Goal: Information Seeking & Learning: Compare options

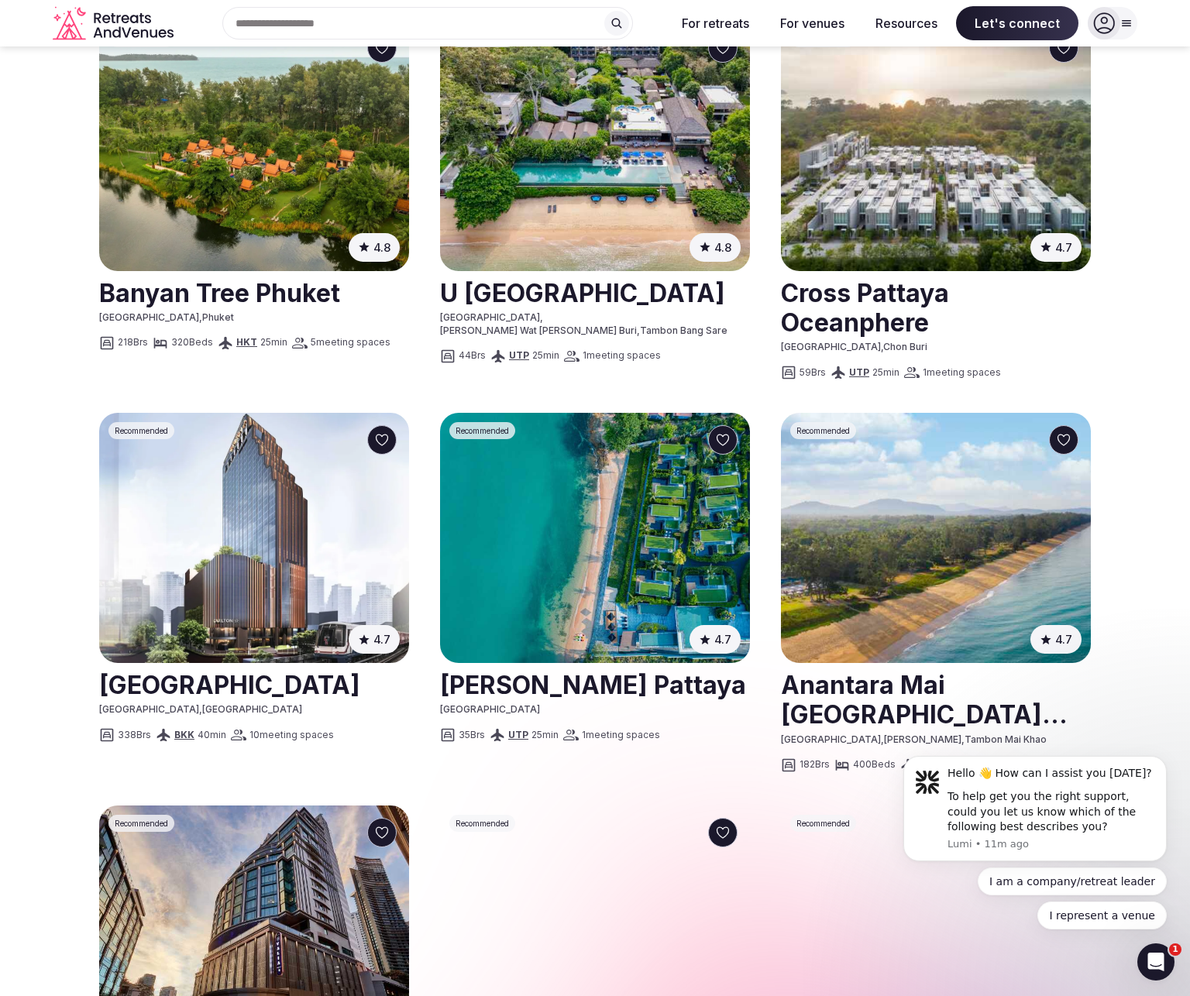
scroll to position [969, 0]
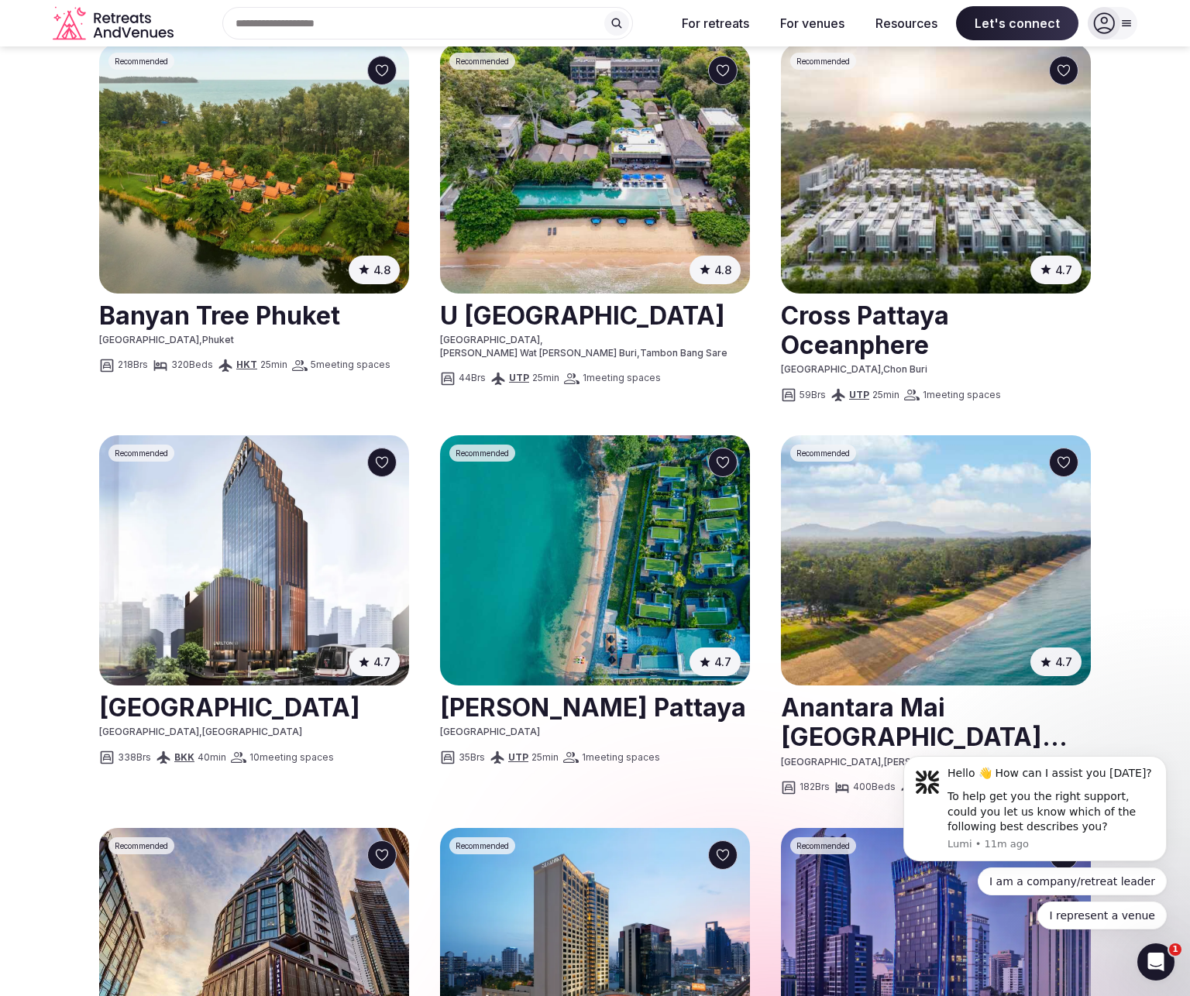
click at [548, 471] on img at bounding box center [595, 560] width 310 height 250
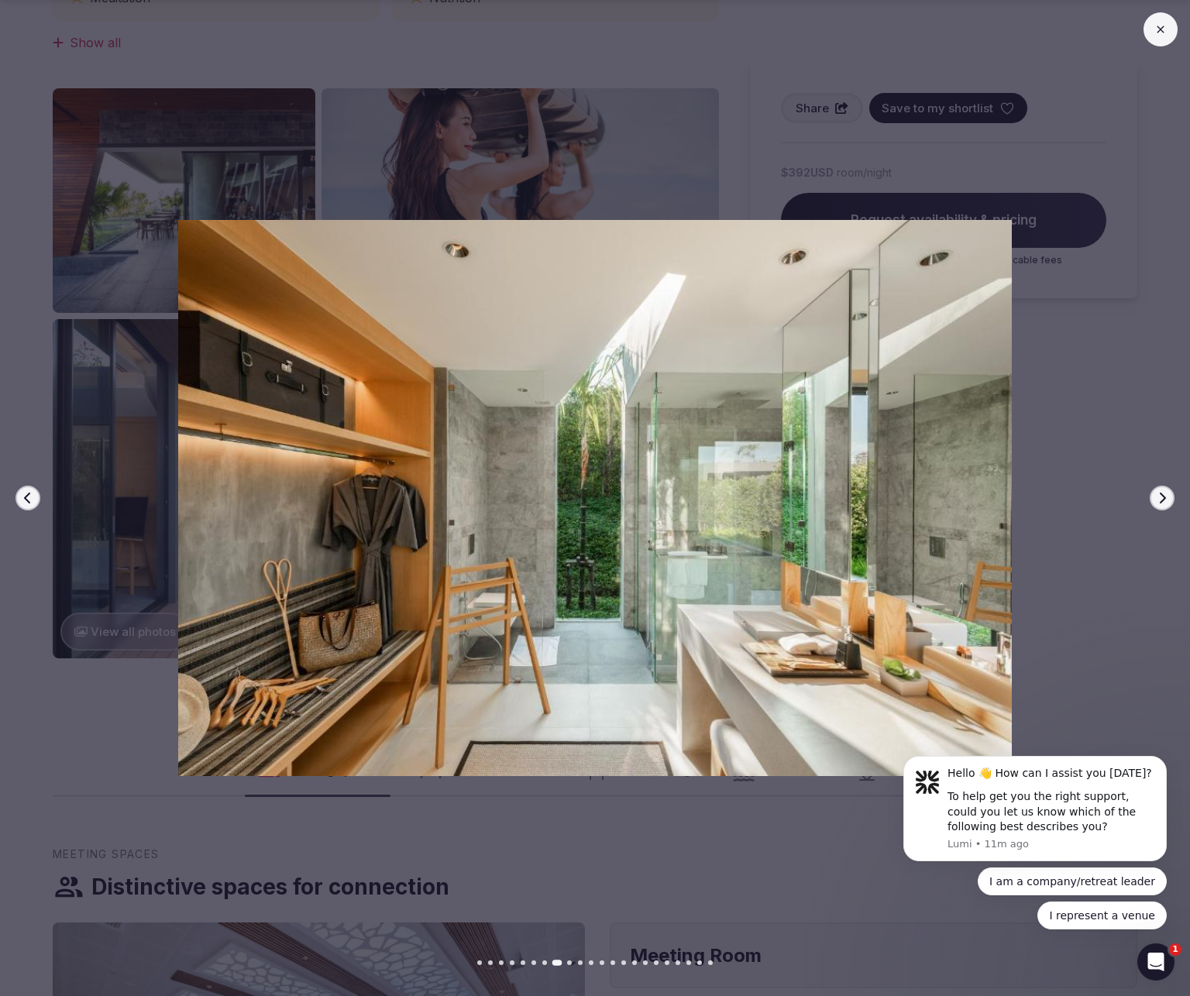
click at [1118, 498] on icon "button" at bounding box center [1161, 498] width 12 height 12
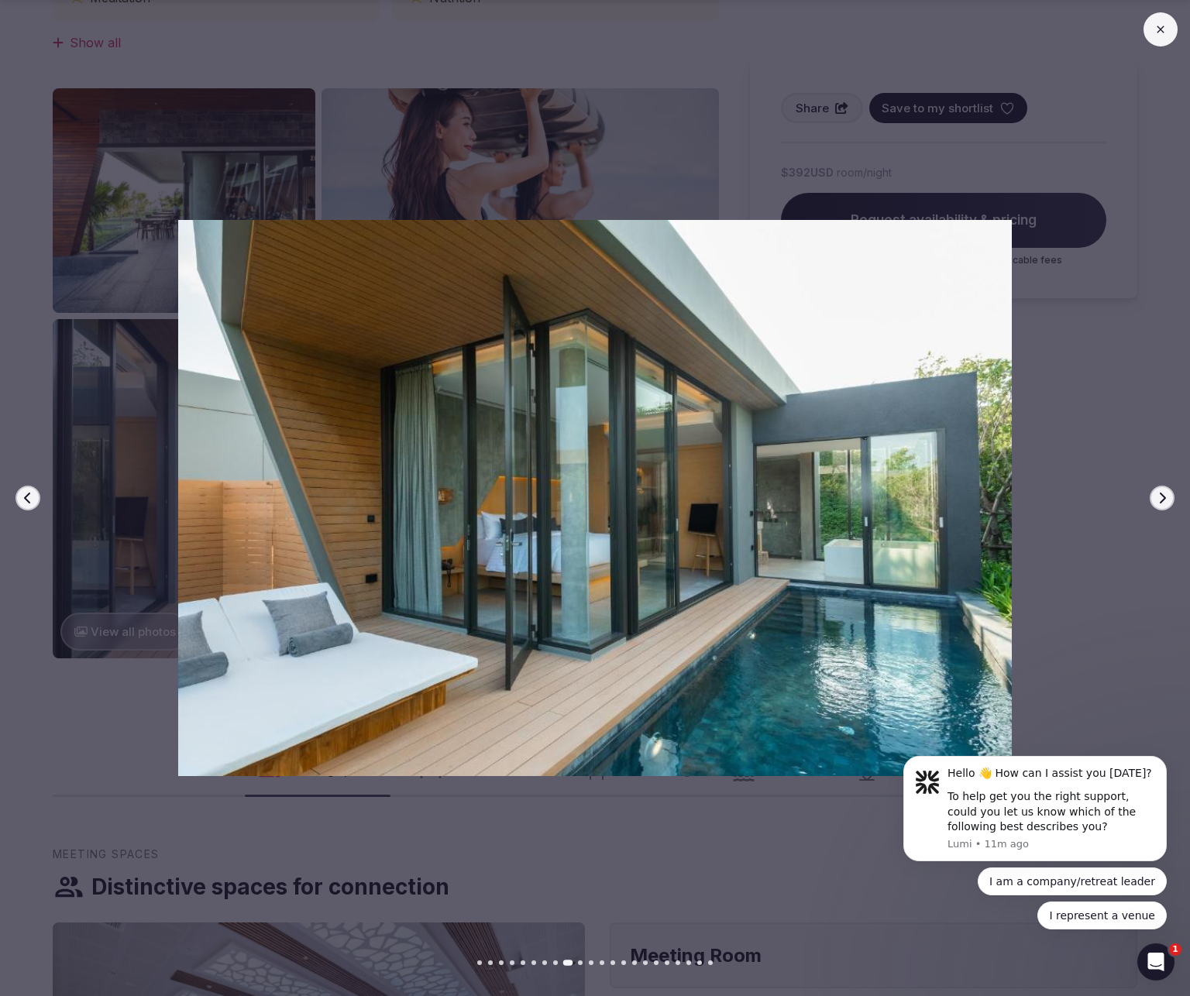
click at [1118, 500] on icon "button" at bounding box center [1161, 498] width 12 height 12
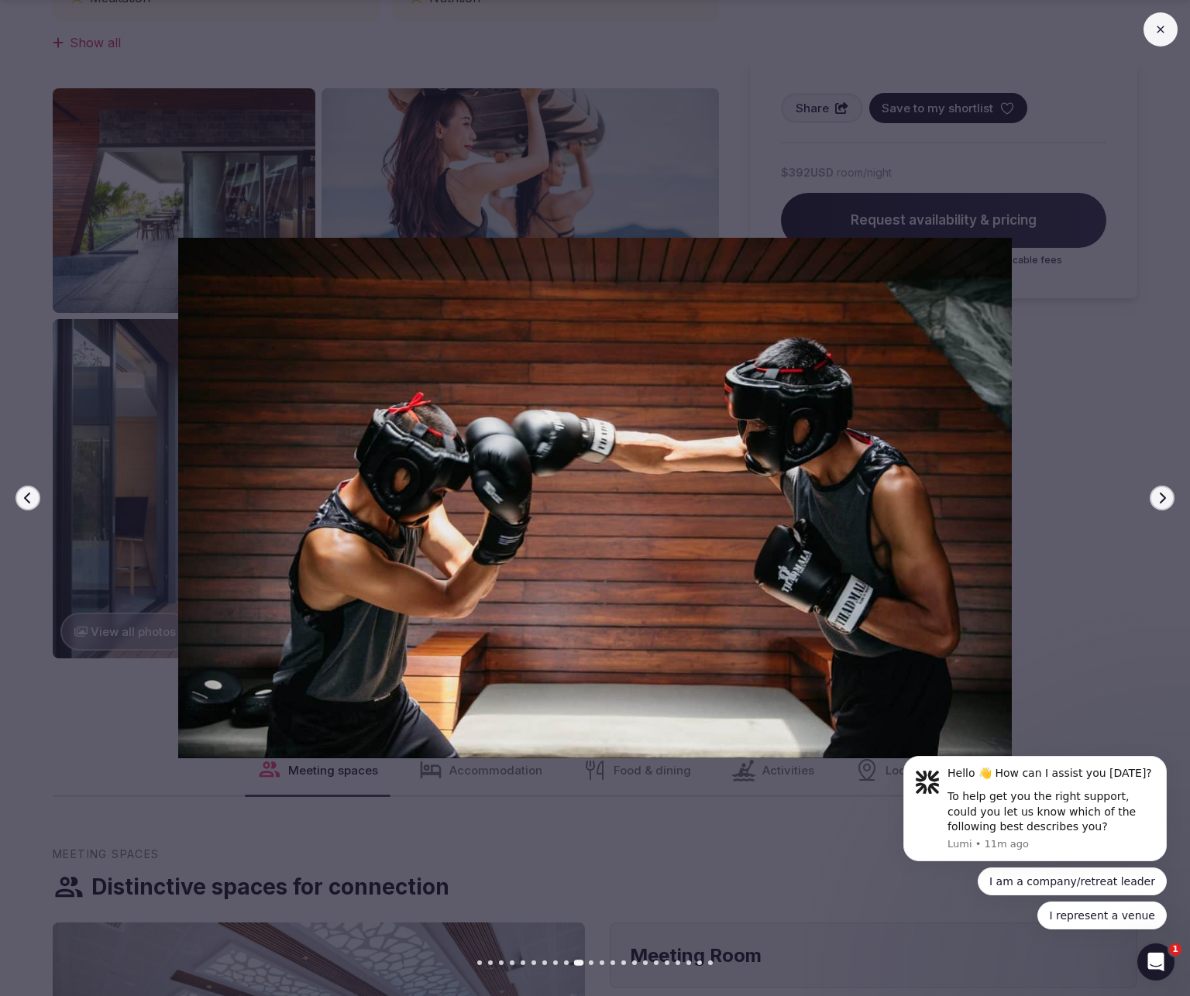
click at [1118, 500] on icon "button" at bounding box center [1161, 498] width 12 height 12
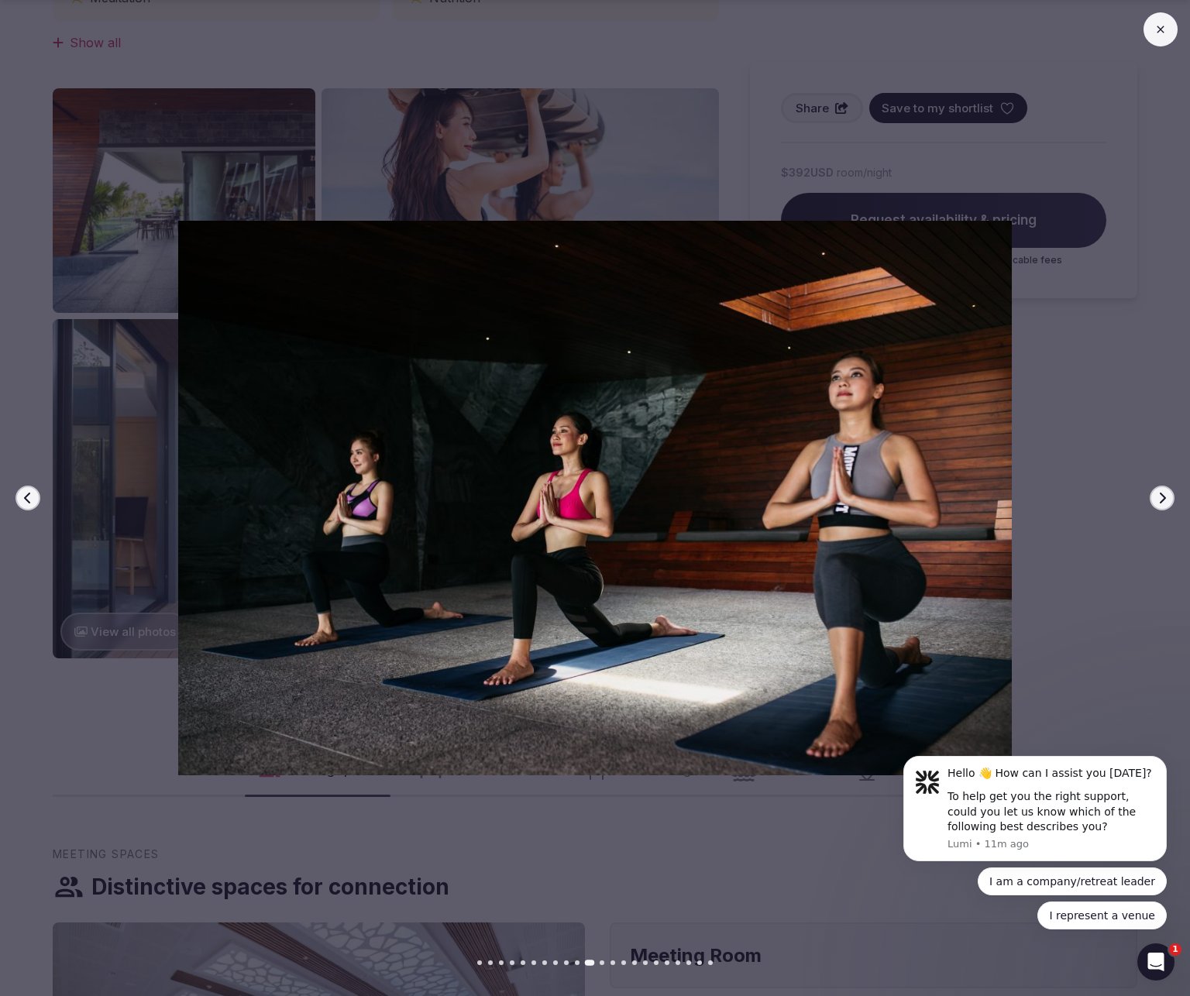
click at [1118, 500] on icon "button" at bounding box center [1161, 498] width 12 height 12
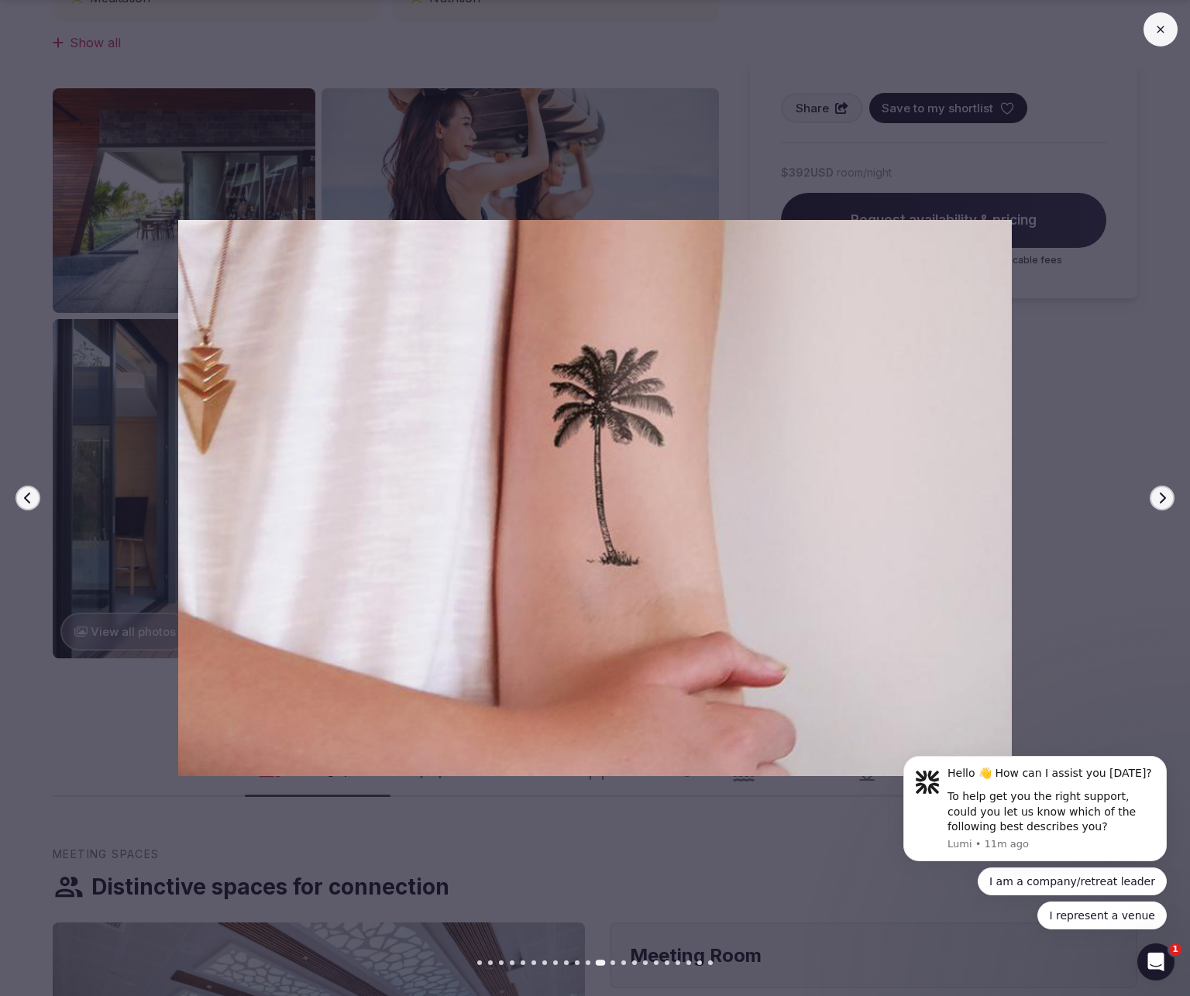
click at [1118, 500] on icon "button" at bounding box center [1161, 498] width 12 height 12
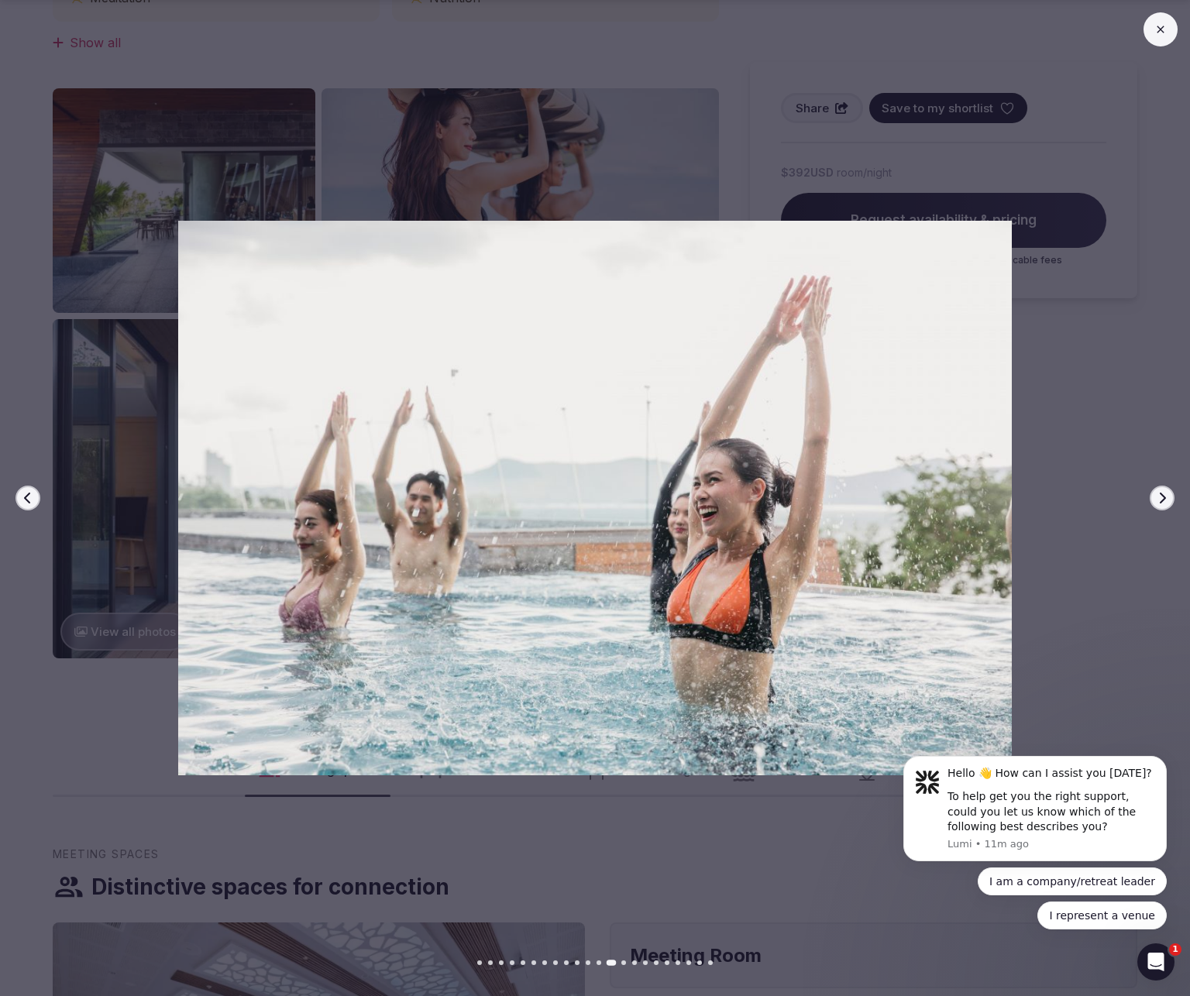
click at [1118, 500] on icon "button" at bounding box center [1161, 498] width 12 height 12
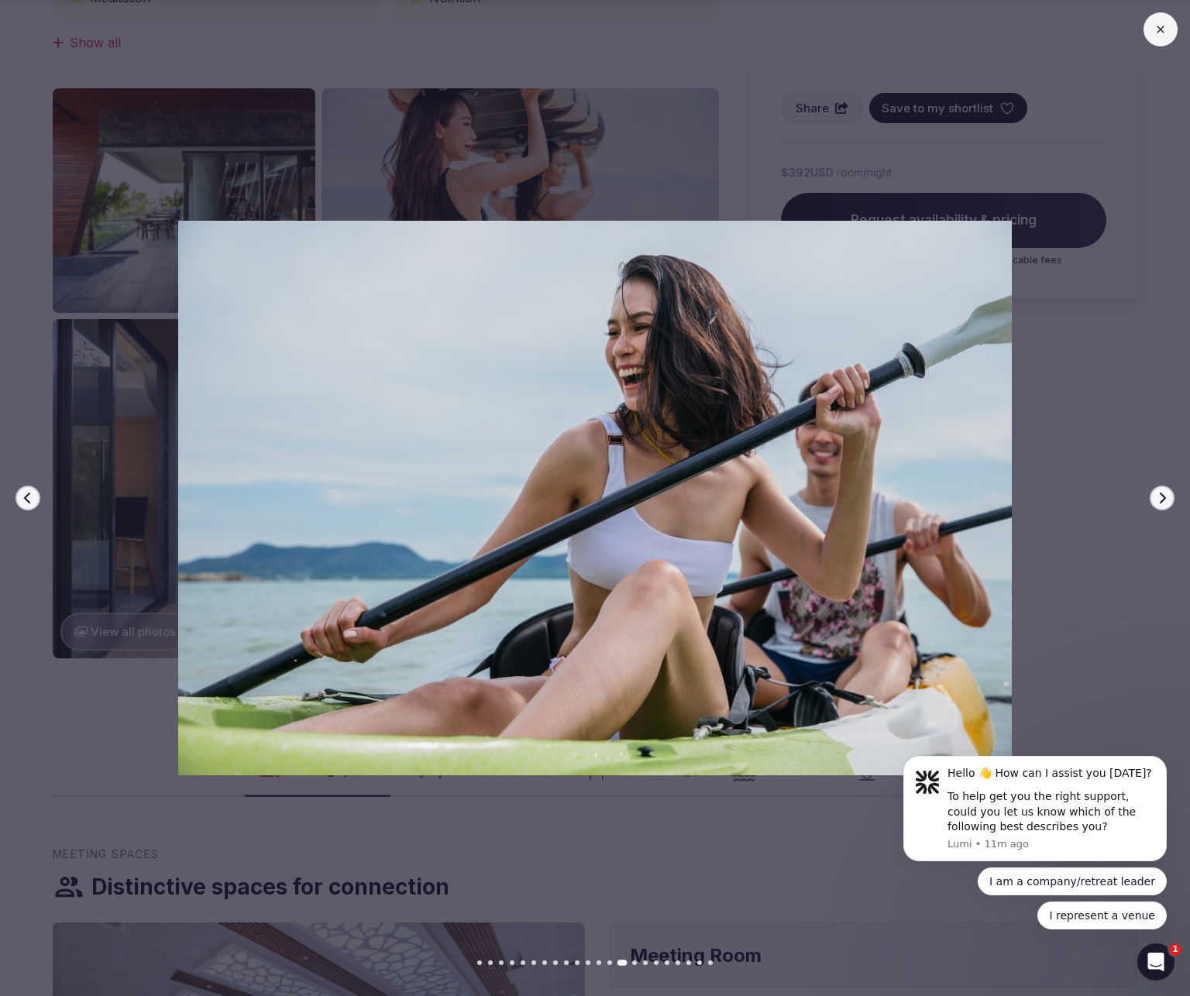
click at [1118, 500] on icon "button" at bounding box center [1161, 498] width 12 height 12
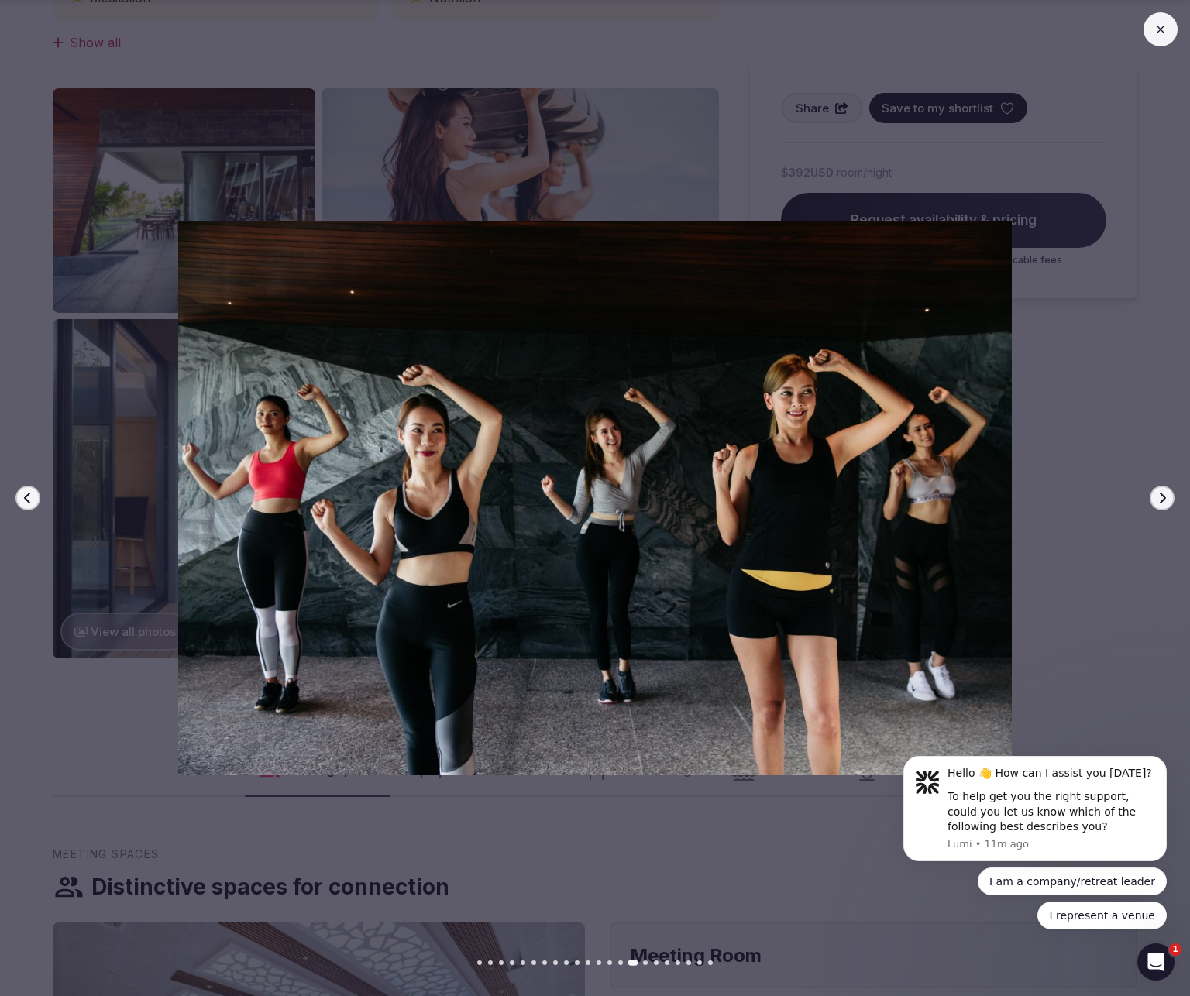
click at [1118, 500] on icon "button" at bounding box center [1161, 498] width 12 height 12
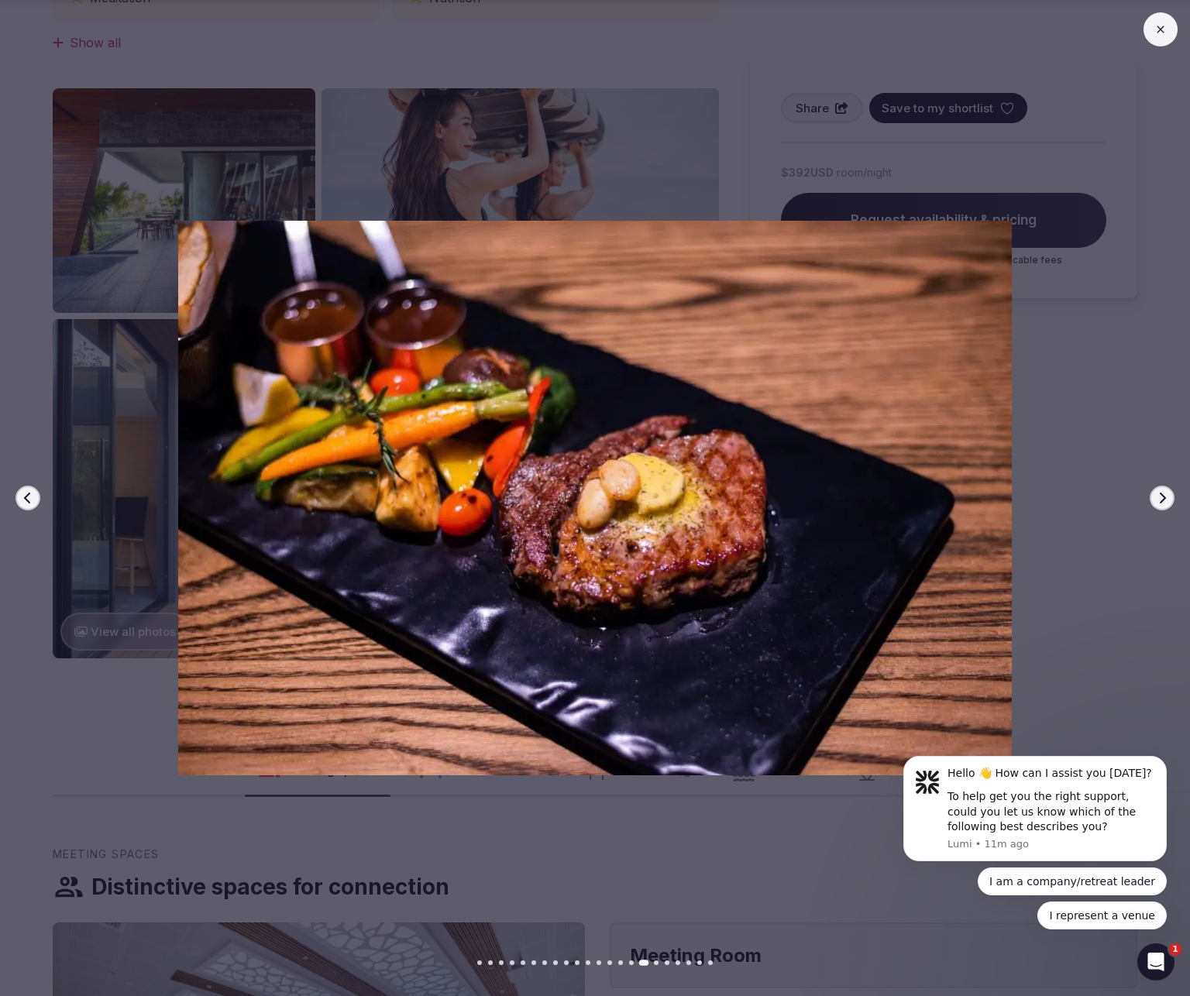
click at [1118, 500] on icon "button" at bounding box center [1161, 498] width 12 height 12
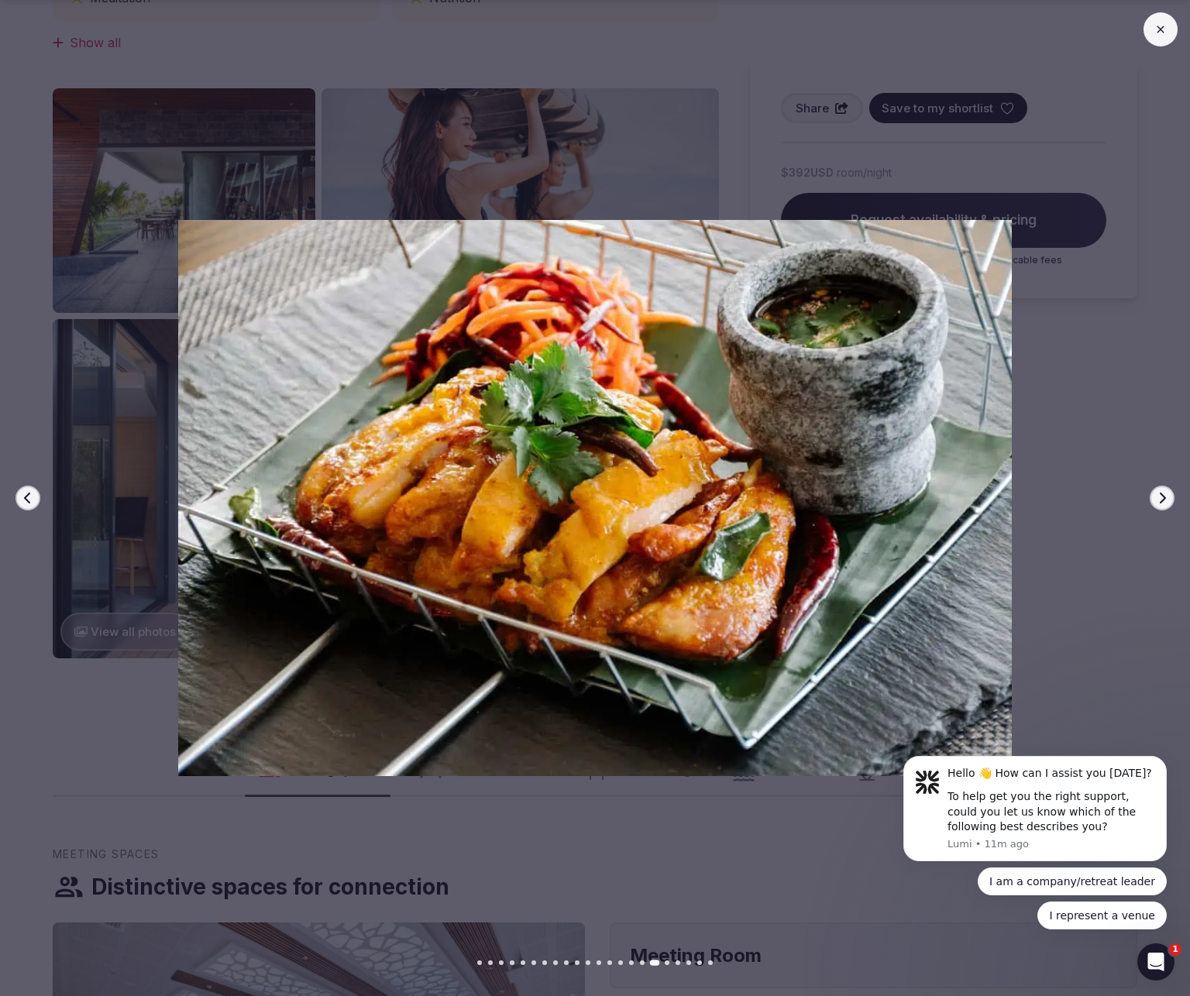
click at [1118, 500] on icon "button" at bounding box center [1161, 498] width 12 height 12
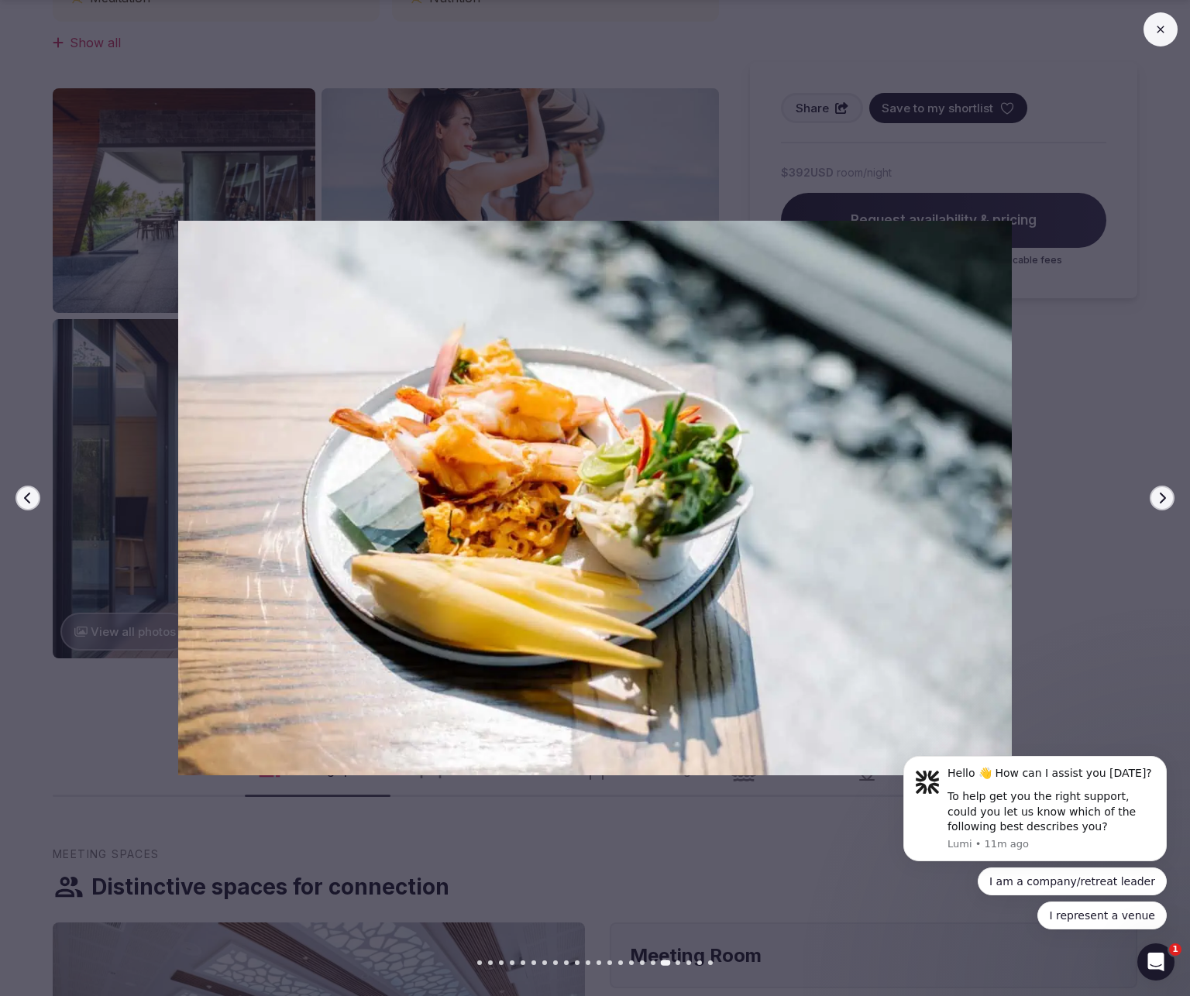
click at [1118, 500] on icon "button" at bounding box center [1161, 498] width 12 height 12
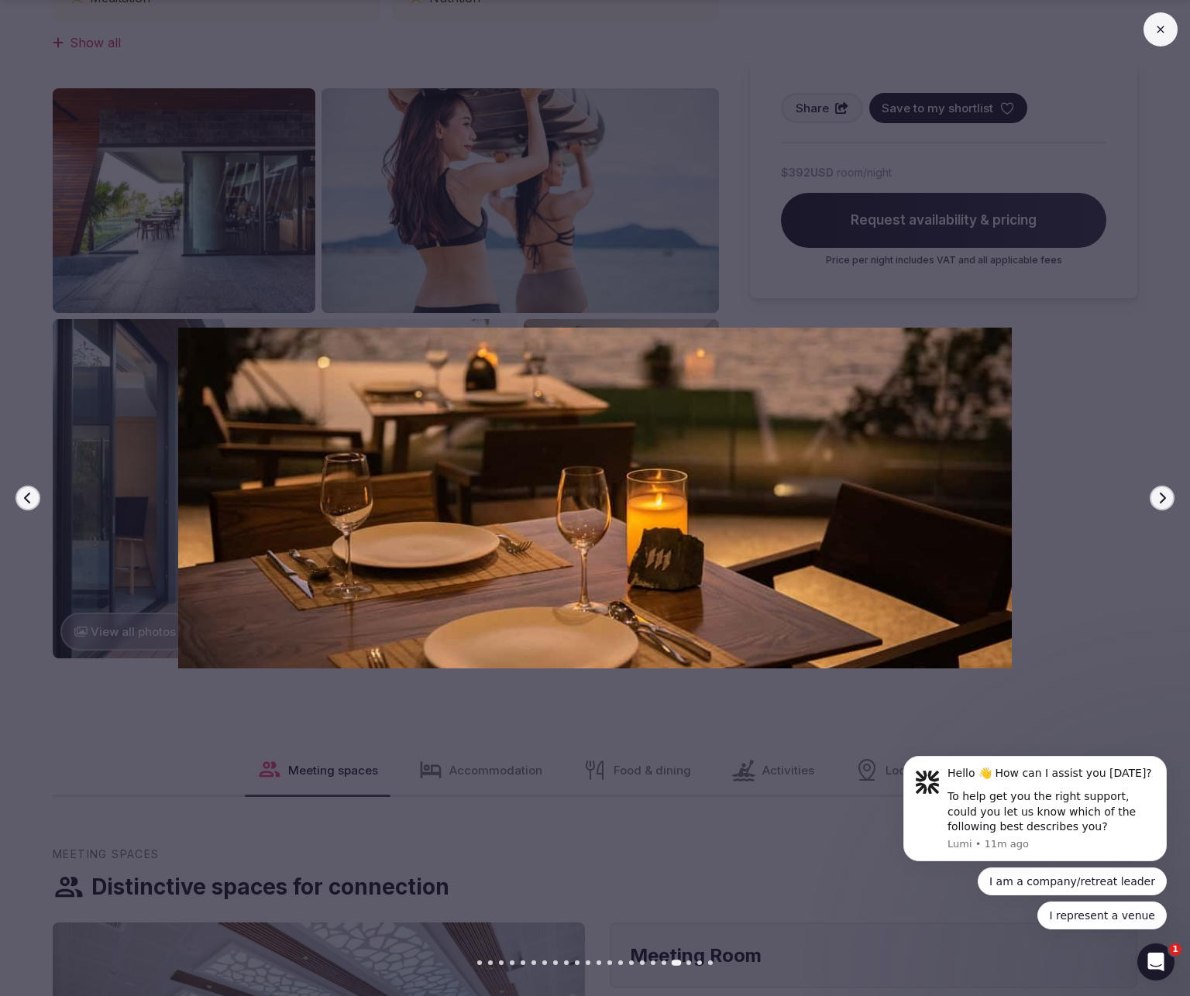
click at [1118, 500] on icon "button" at bounding box center [1161, 498] width 12 height 12
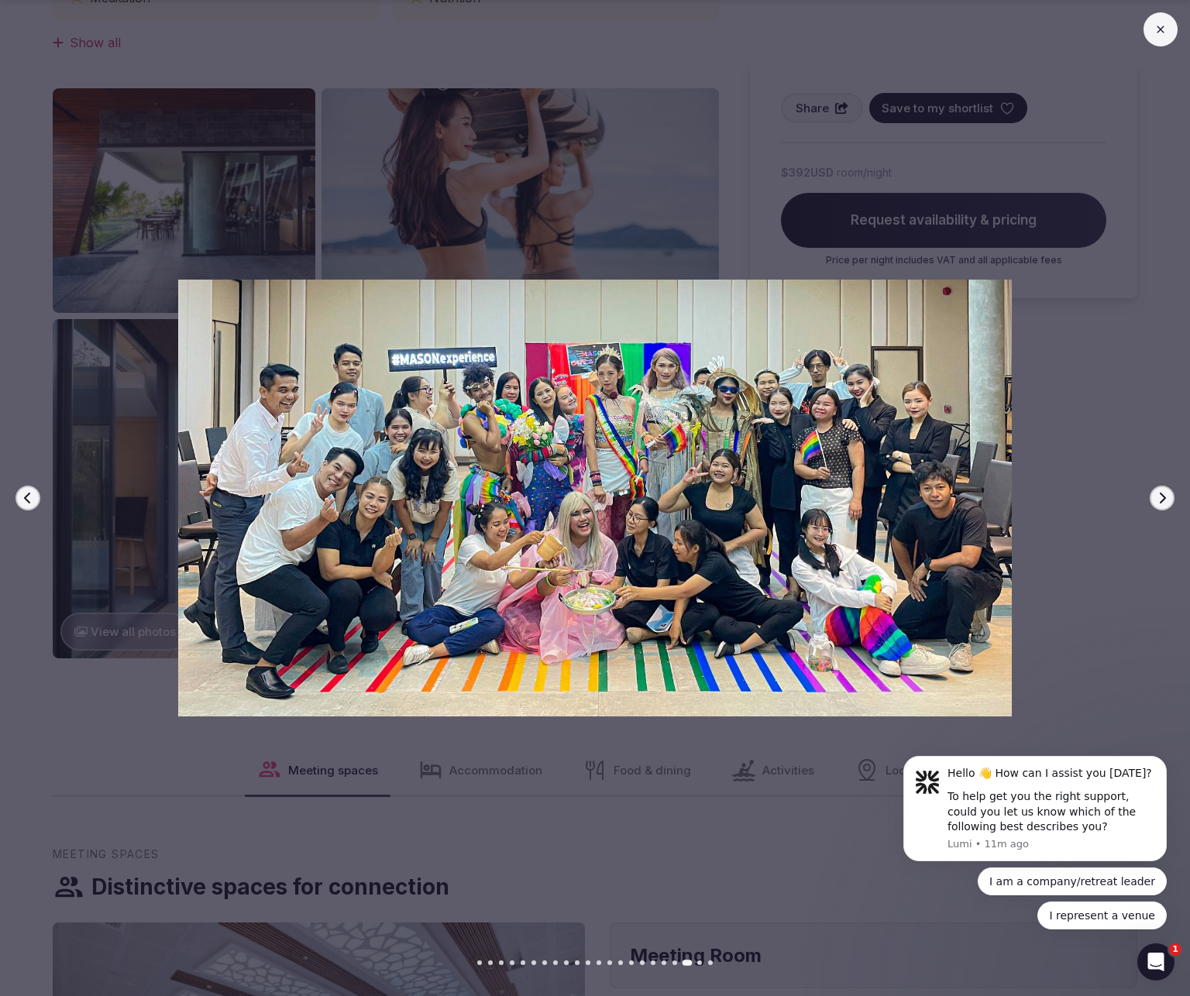
click at [1118, 500] on icon "button" at bounding box center [1161, 498] width 12 height 12
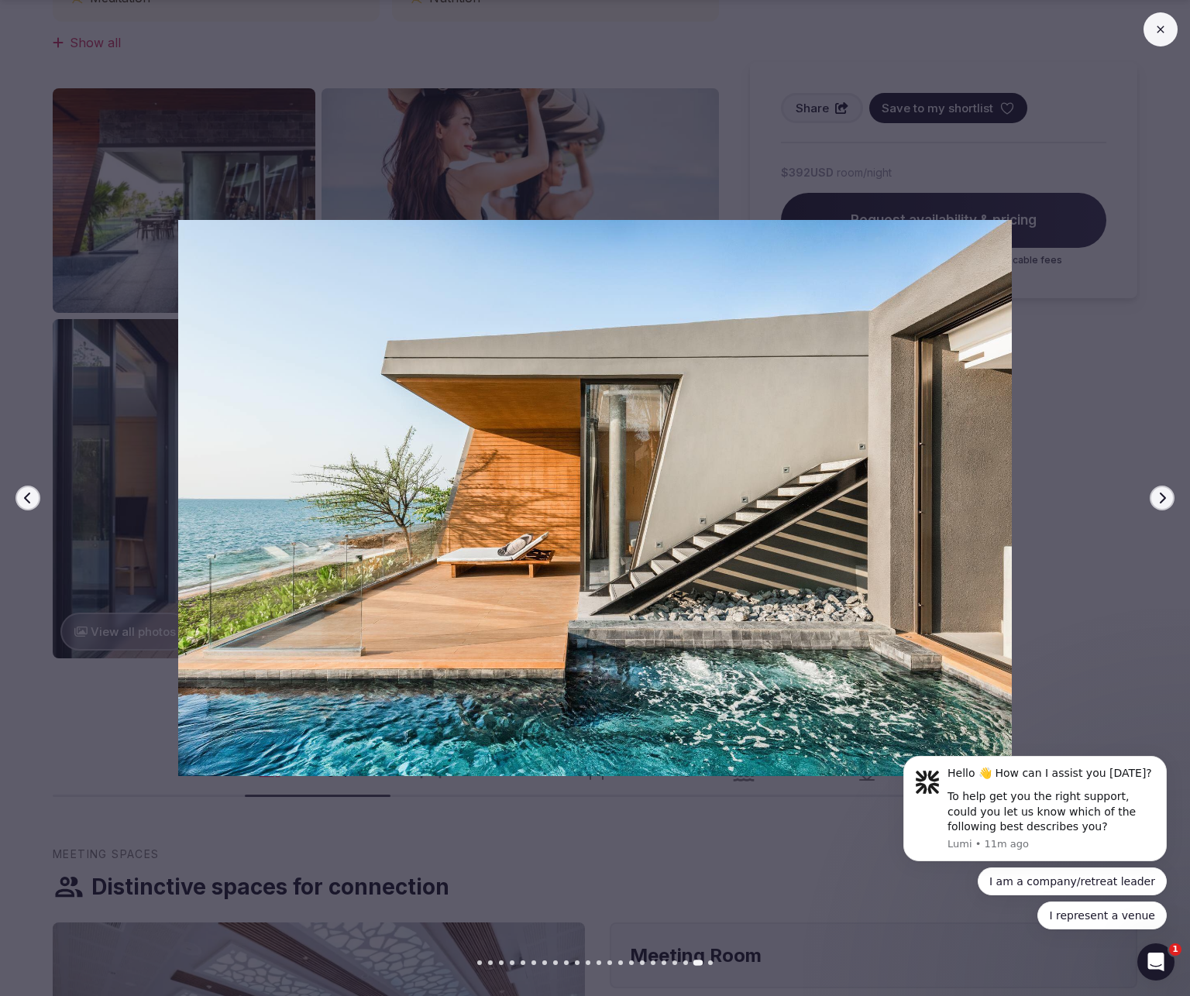
click at [30, 493] on icon "button" at bounding box center [28, 498] width 12 height 12
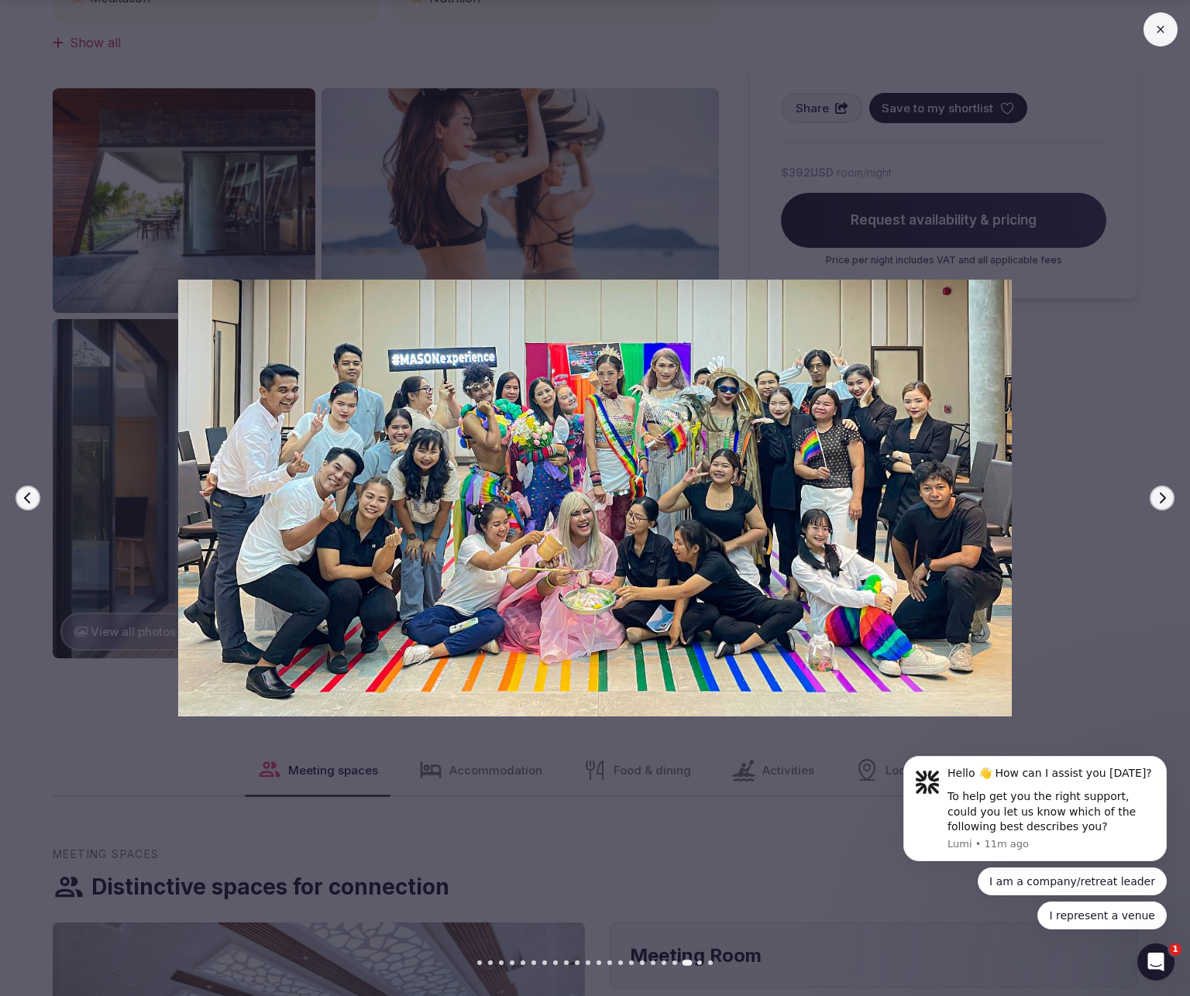
click at [1118, 501] on icon "button" at bounding box center [1162, 498] width 6 height 11
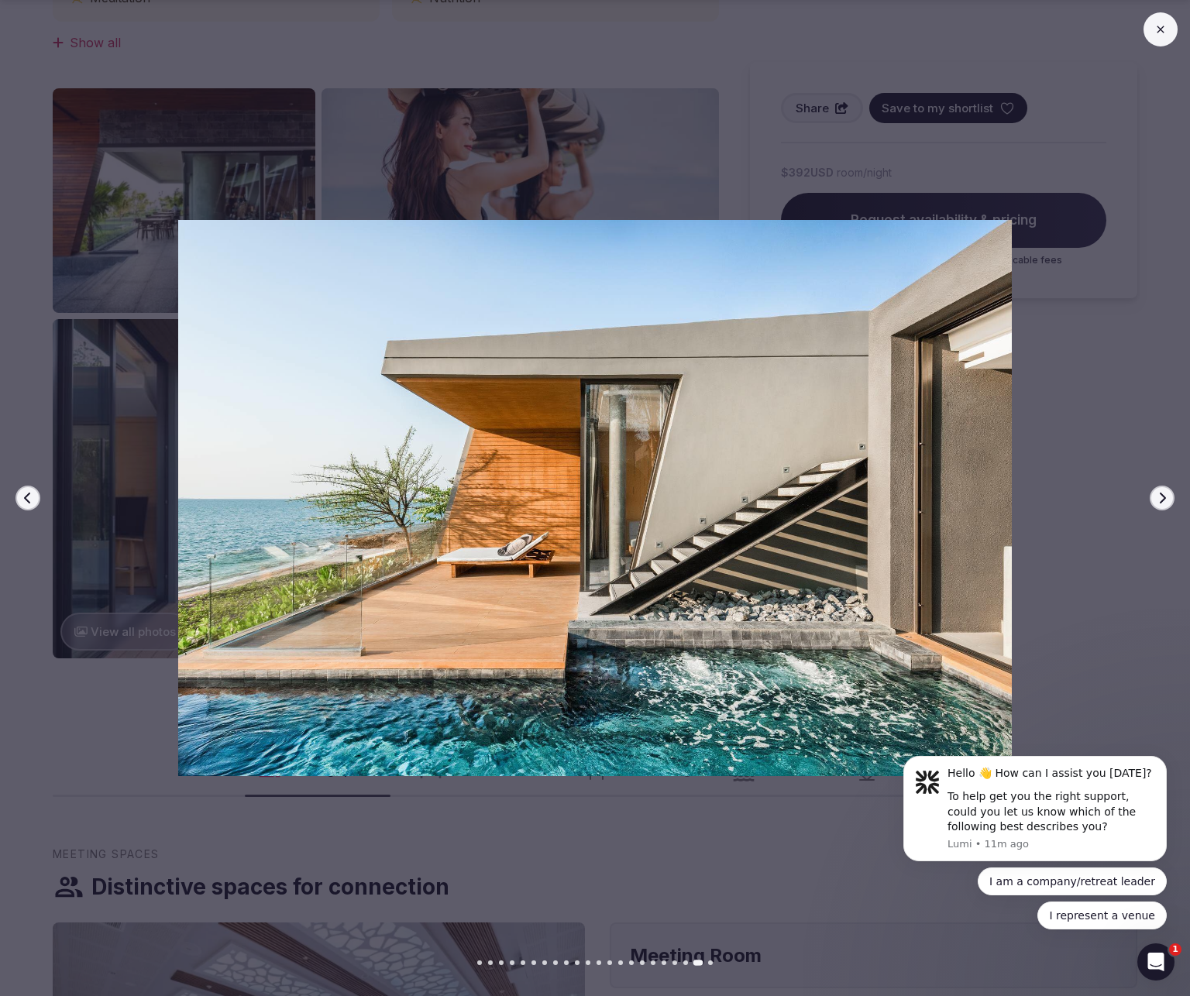
click at [1118, 501] on icon "button" at bounding box center [1162, 498] width 6 height 11
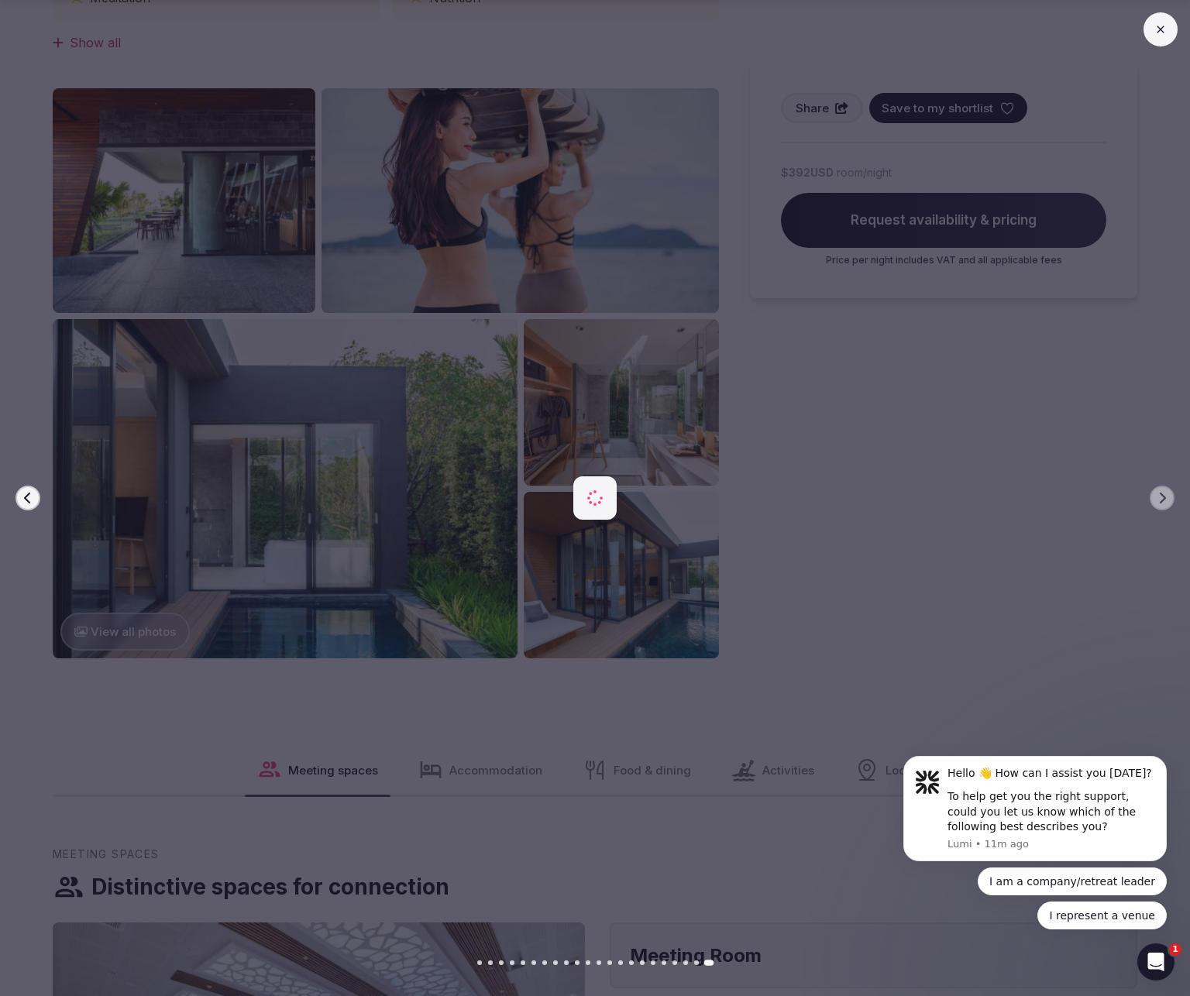
click at [1118, 391] on div at bounding box center [589, 498] width 1202 height 598
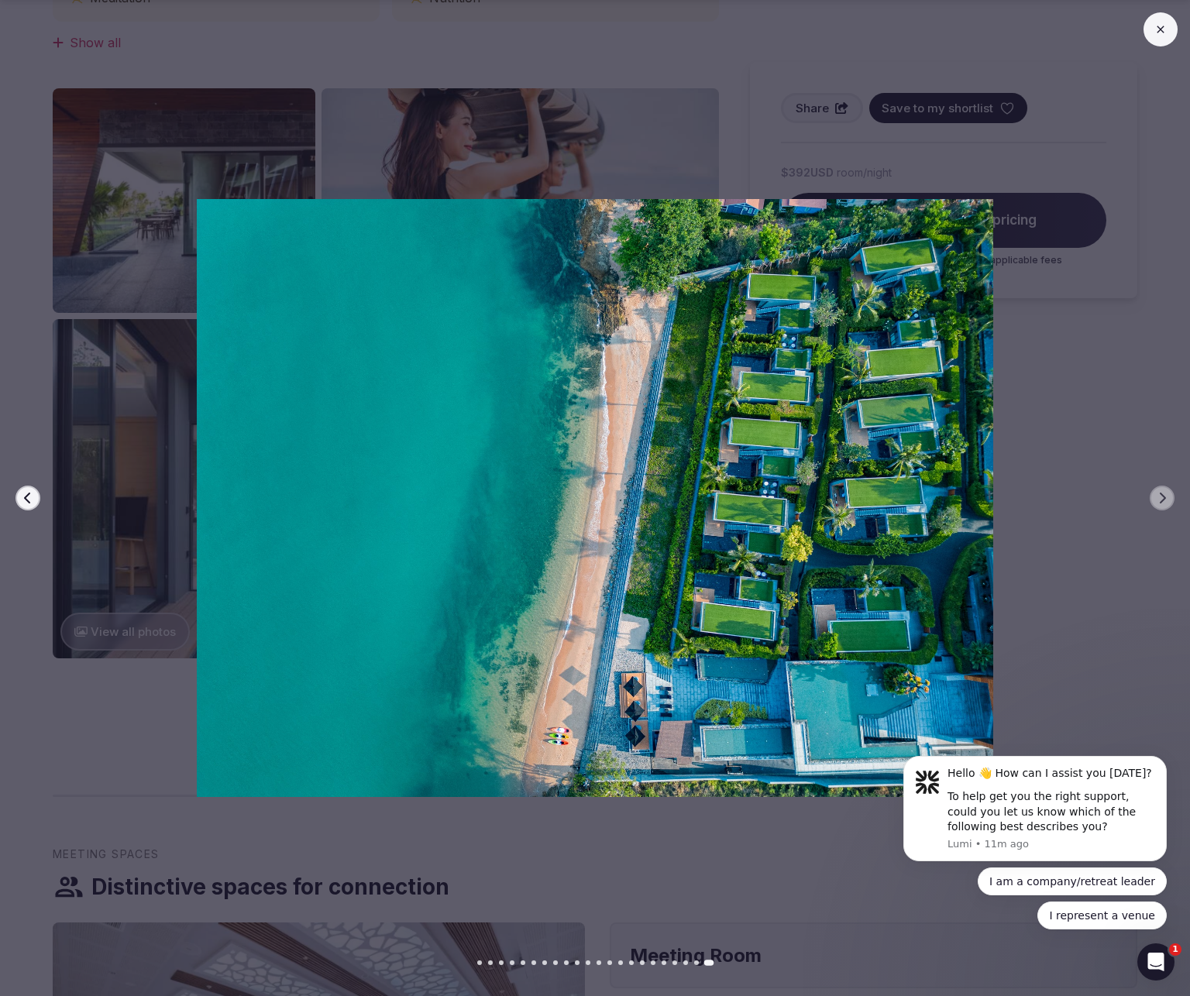
drag, startPoint x: 1159, startPoint y: 28, endPoint x: 1050, endPoint y: 90, distance: 125.5
click at [1118, 28] on icon at bounding box center [1159, 29] width 7 height 7
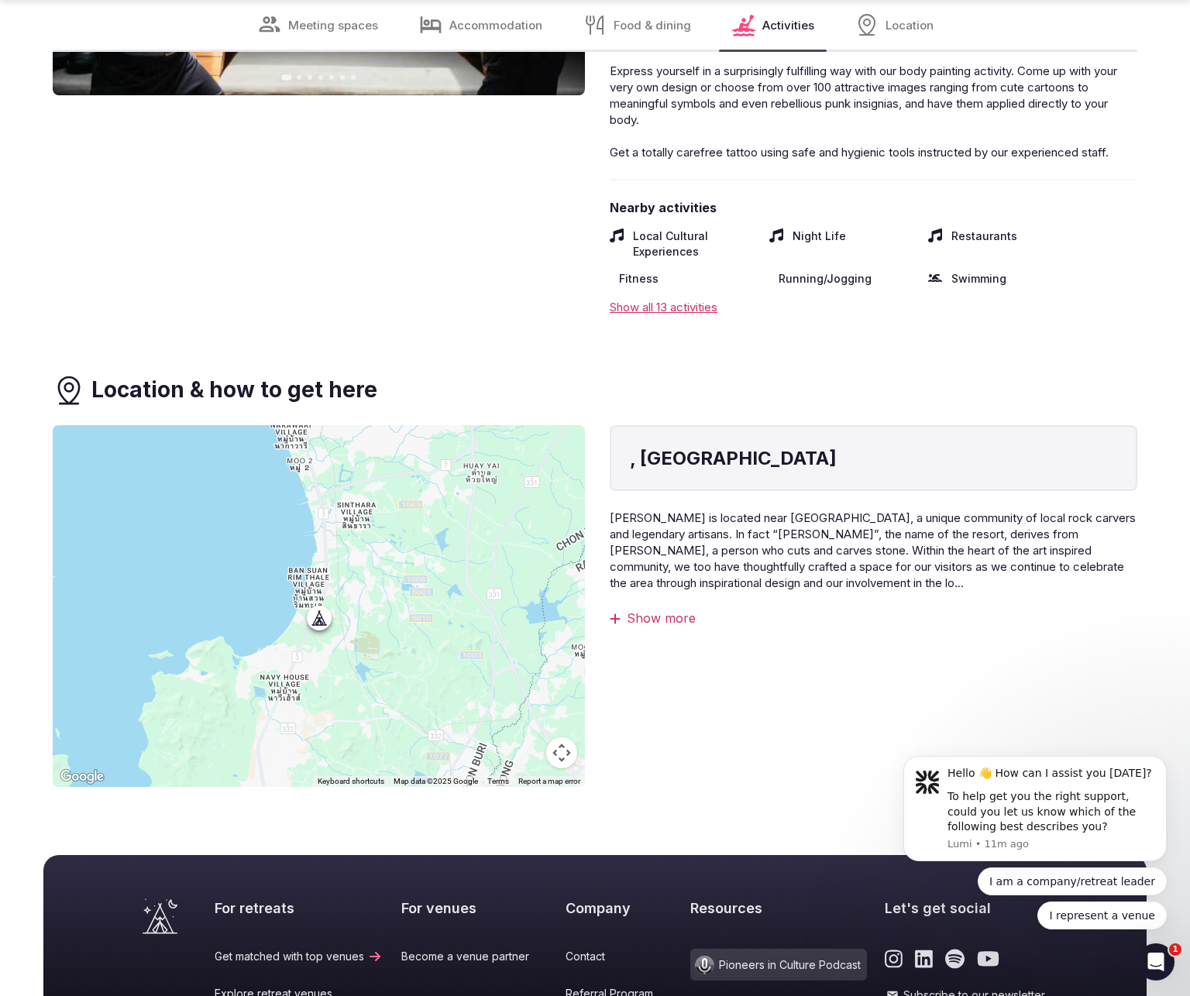
scroll to position [3750, 0]
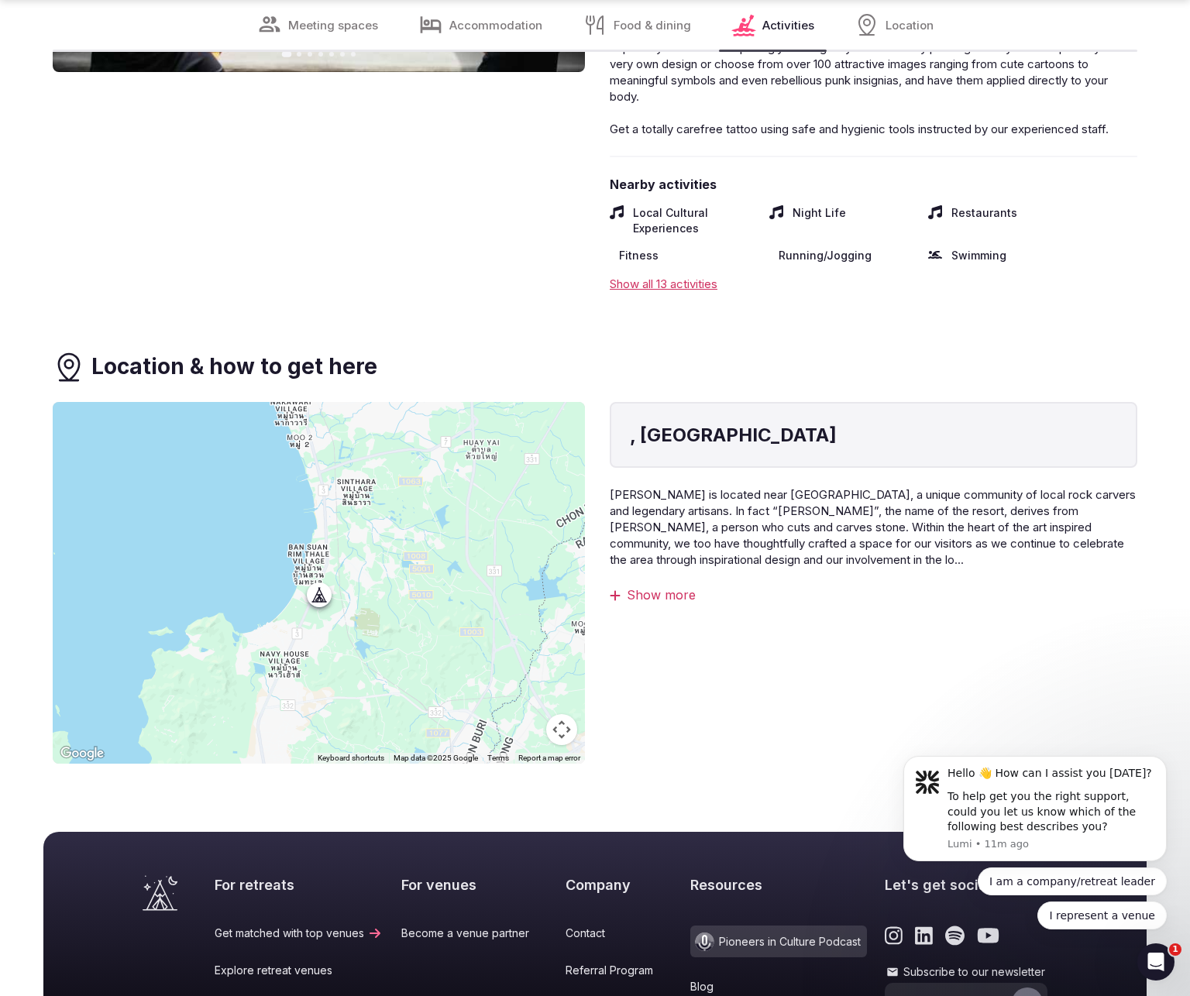
click at [424, 583] on div at bounding box center [319, 583] width 532 height 362
click at [280, 569] on div at bounding box center [319, 583] width 532 height 362
click at [318, 559] on div at bounding box center [319, 583] width 532 height 362
click at [87, 351] on div "Location & how to get here" at bounding box center [595, 367] width 1084 height 33
click at [64, 351] on icon at bounding box center [69, 367] width 33 height 33
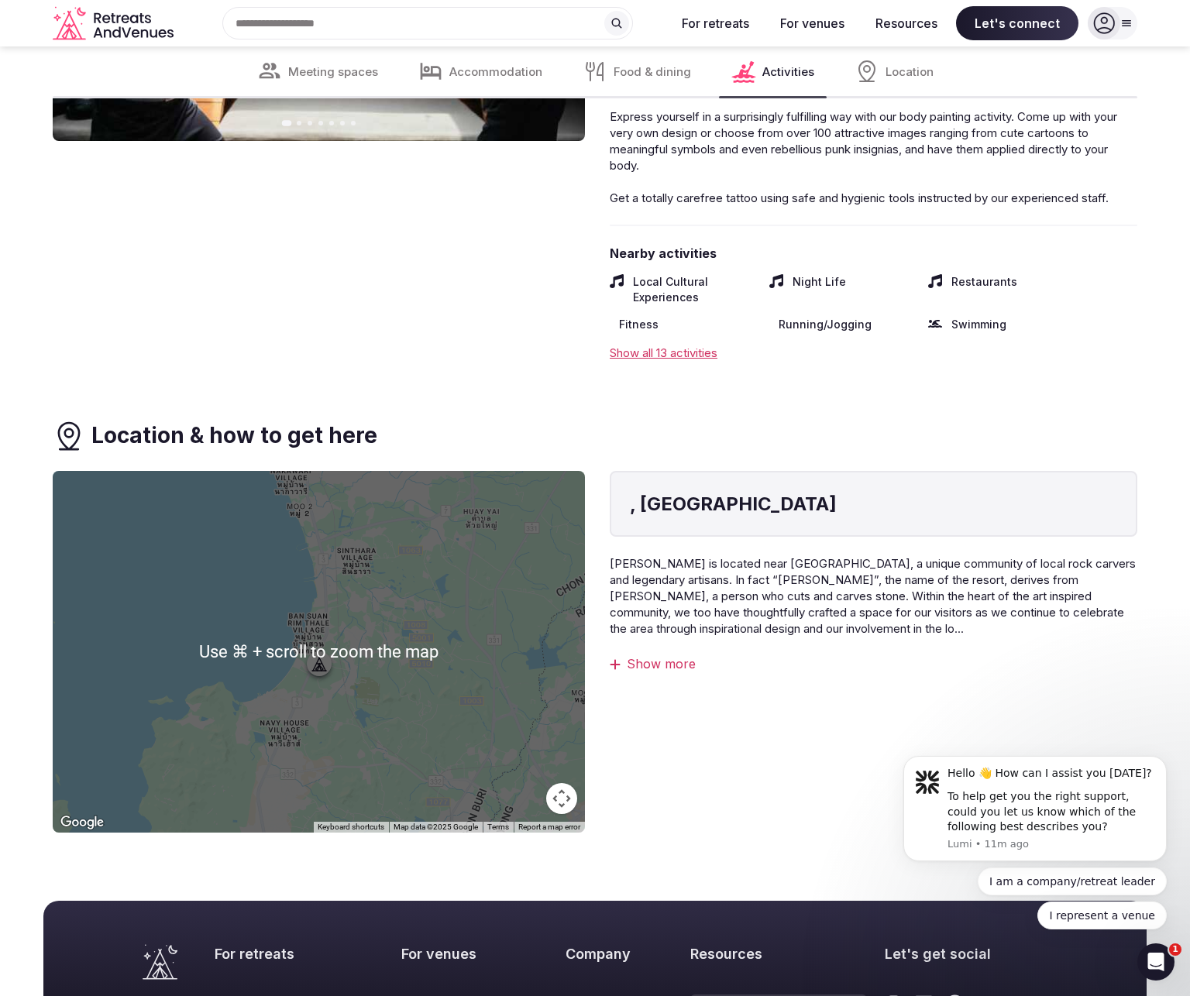
scroll to position [3678, 0]
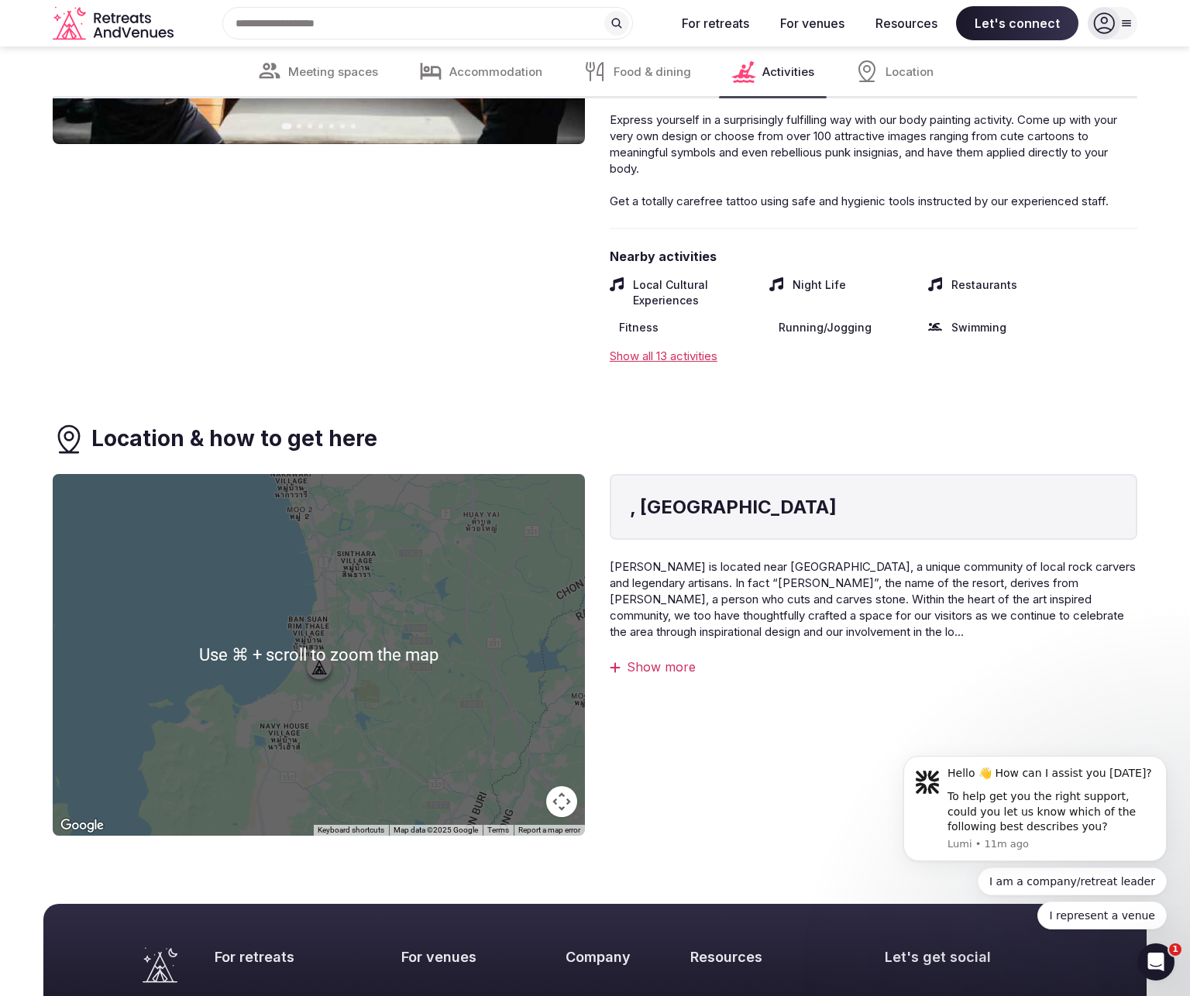
click at [316, 627] on div at bounding box center [319, 655] width 532 height 362
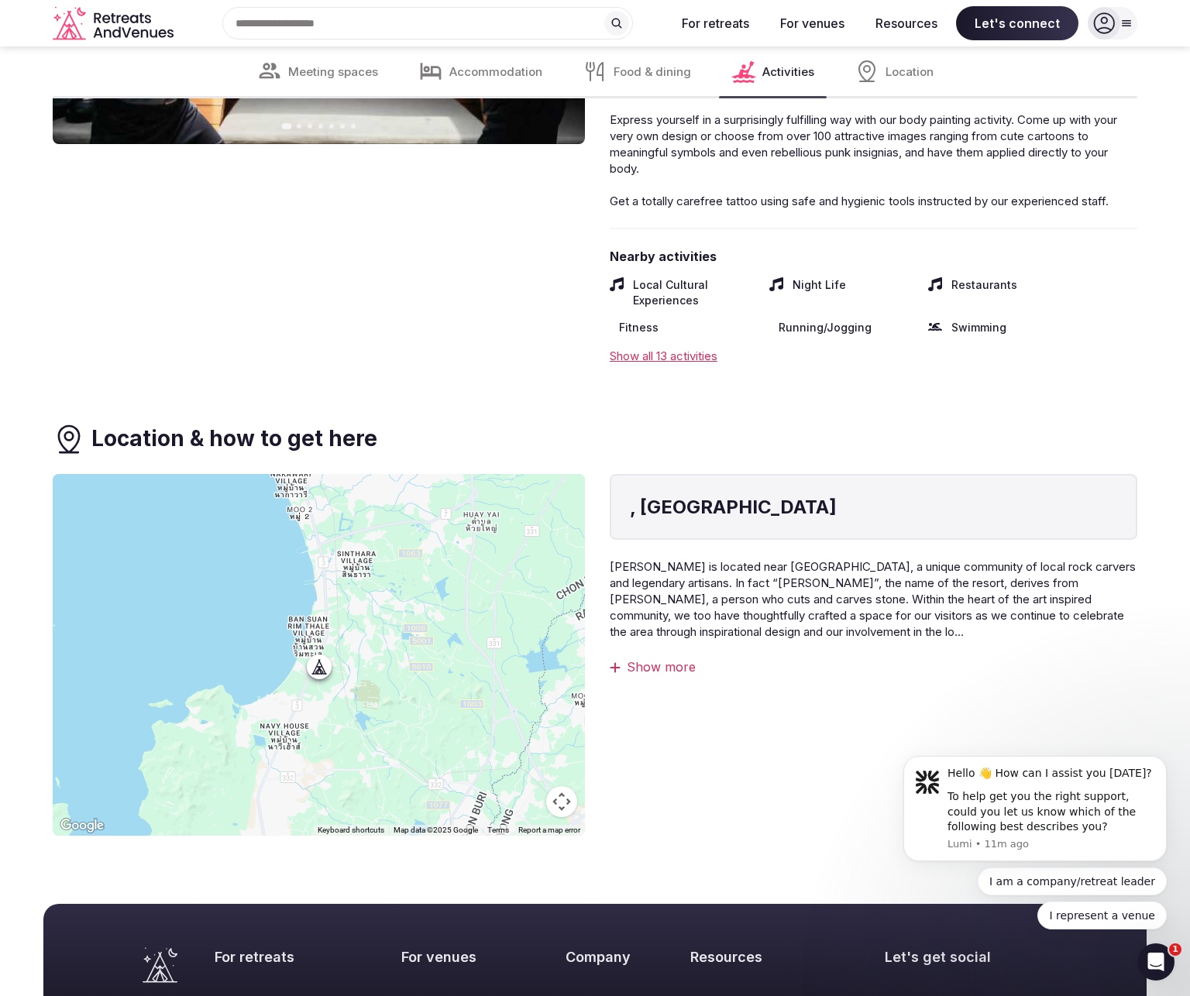
click at [556, 786] on button "Map camera controls" at bounding box center [561, 801] width 31 height 31
click at [521, 786] on button "Zoom out" at bounding box center [522, 801] width 31 height 31
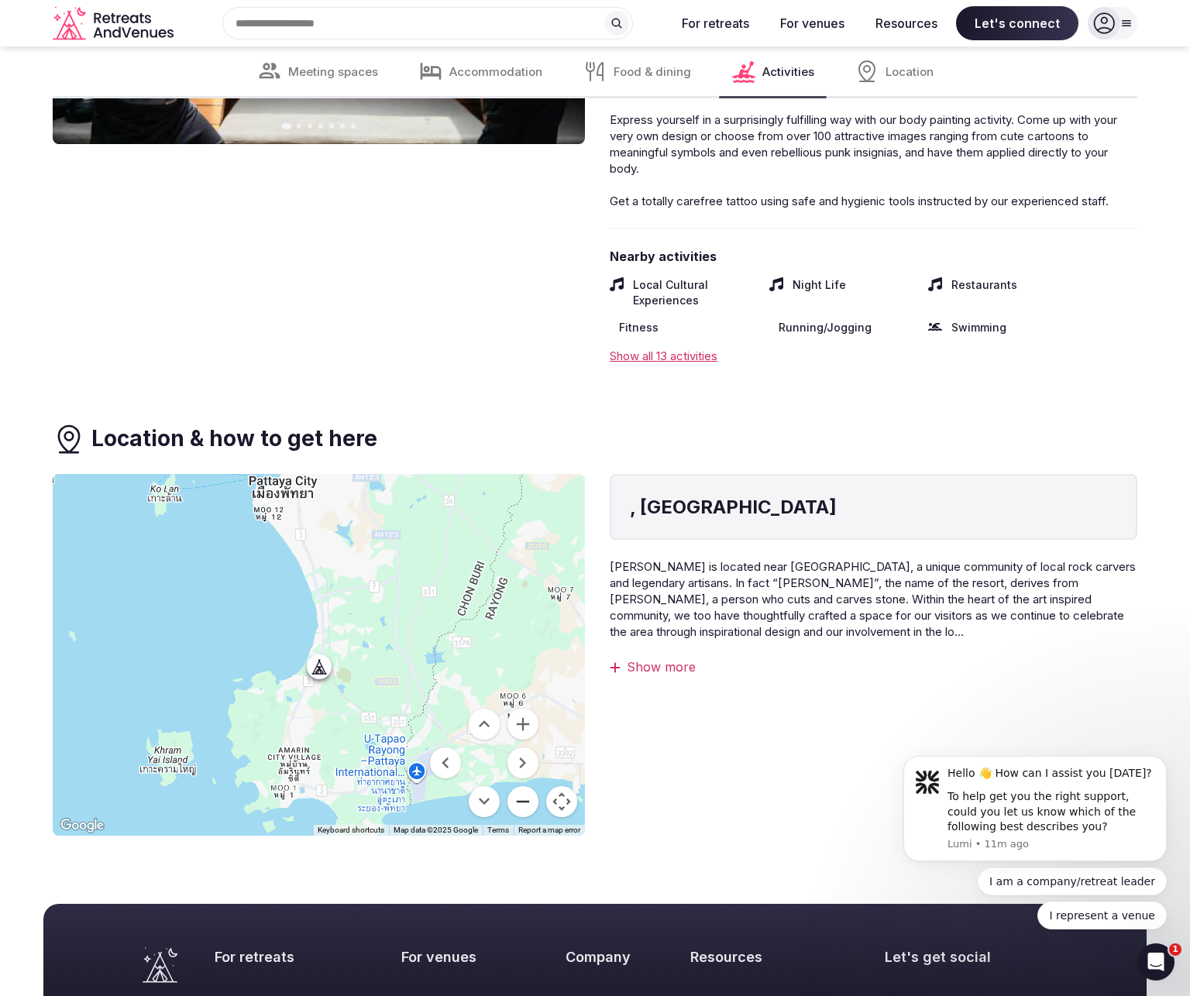
click at [521, 786] on button "Zoom out" at bounding box center [522, 801] width 31 height 31
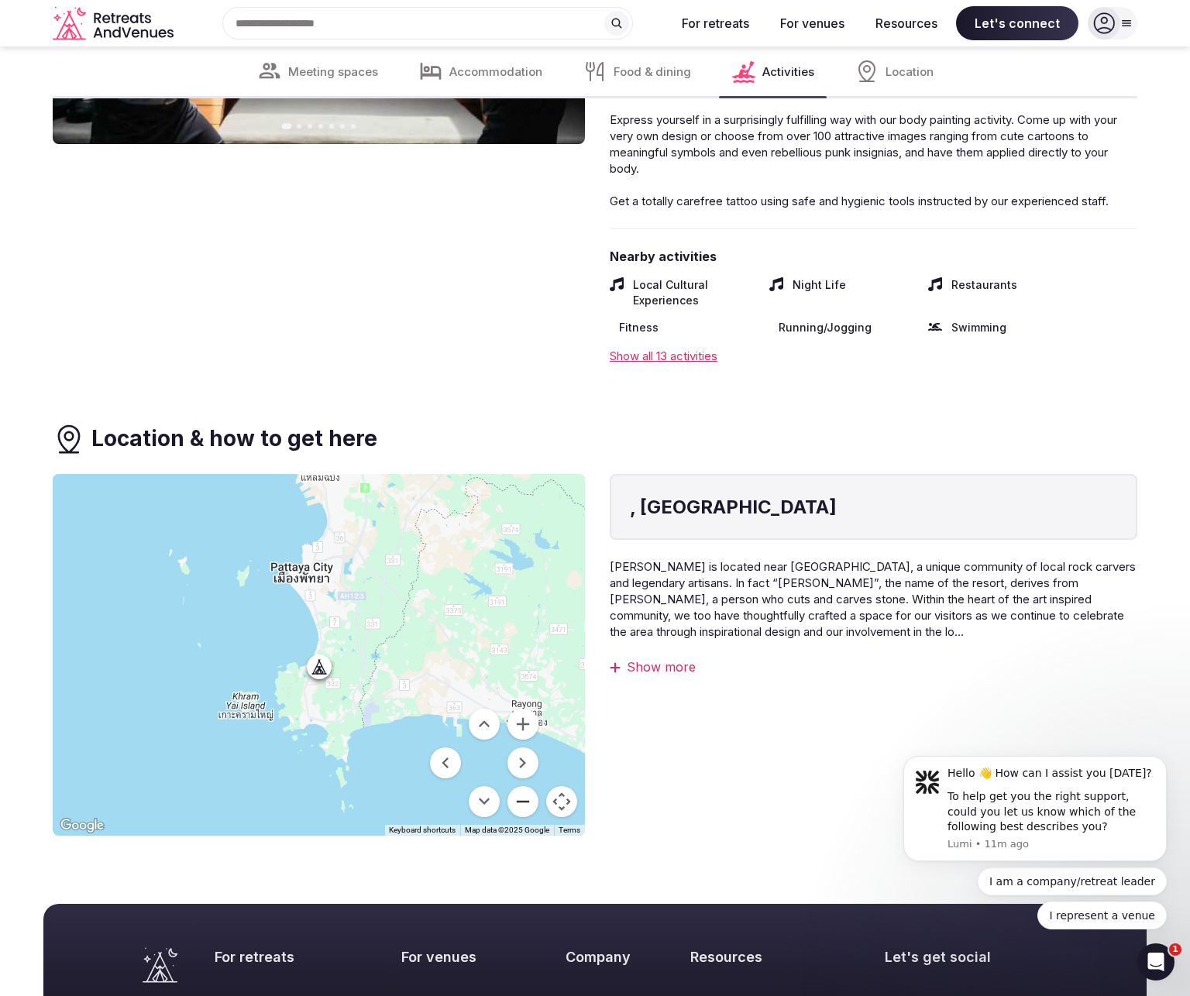
click at [521, 786] on button "Zoom out" at bounding box center [522, 801] width 31 height 31
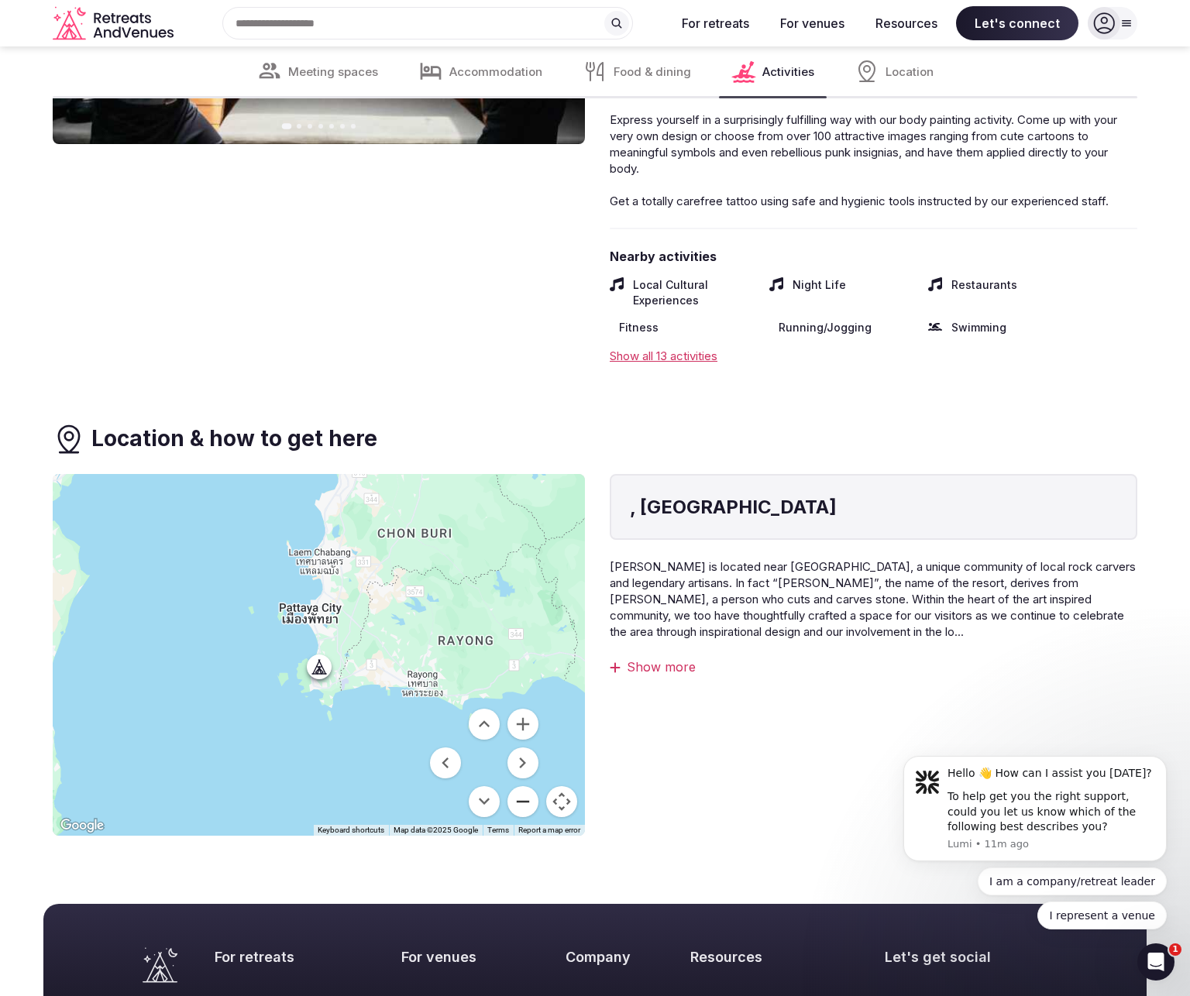
click at [521, 786] on button "Zoom out" at bounding box center [522, 801] width 31 height 31
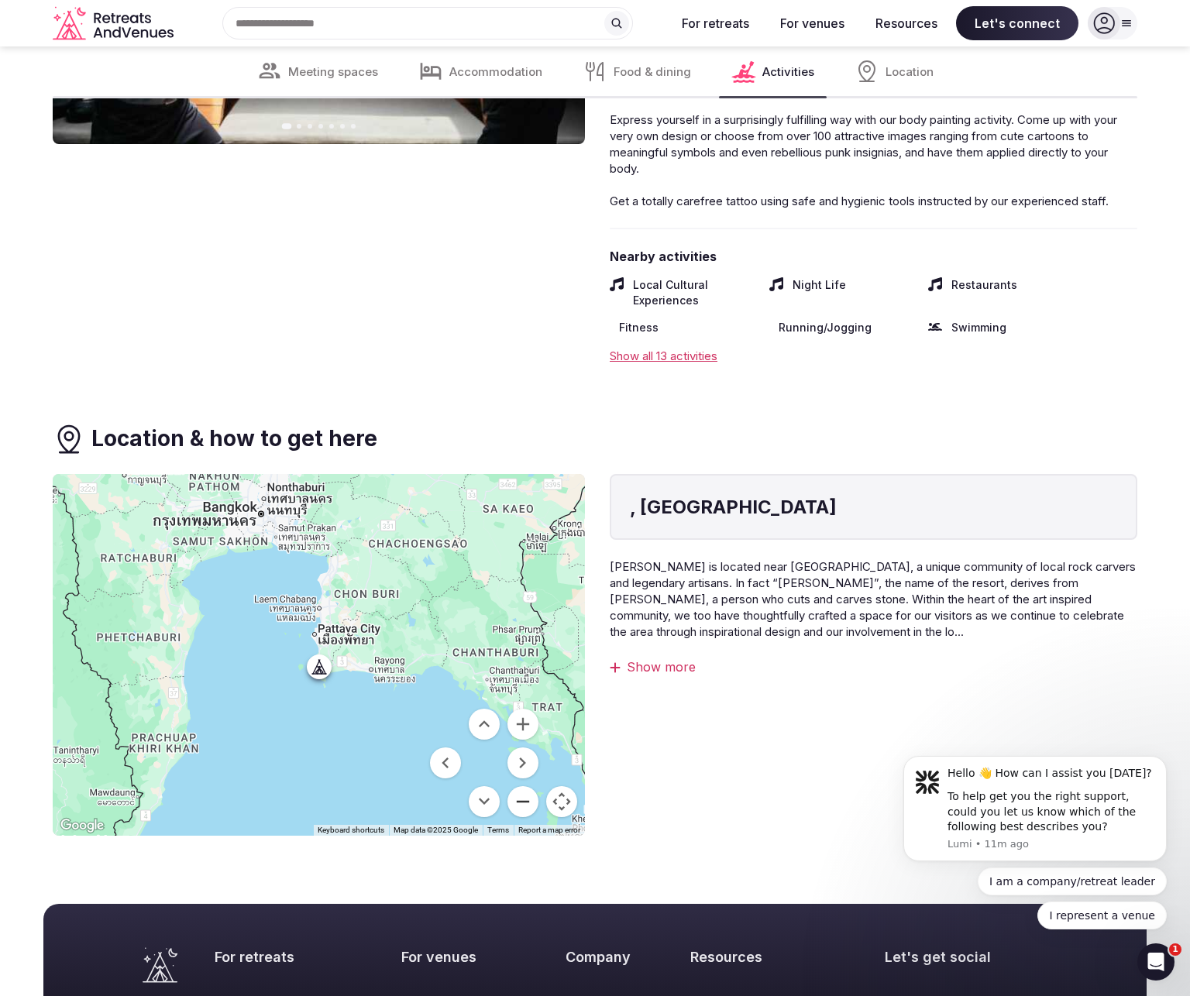
click at [521, 786] on button "Zoom out" at bounding box center [522, 801] width 31 height 31
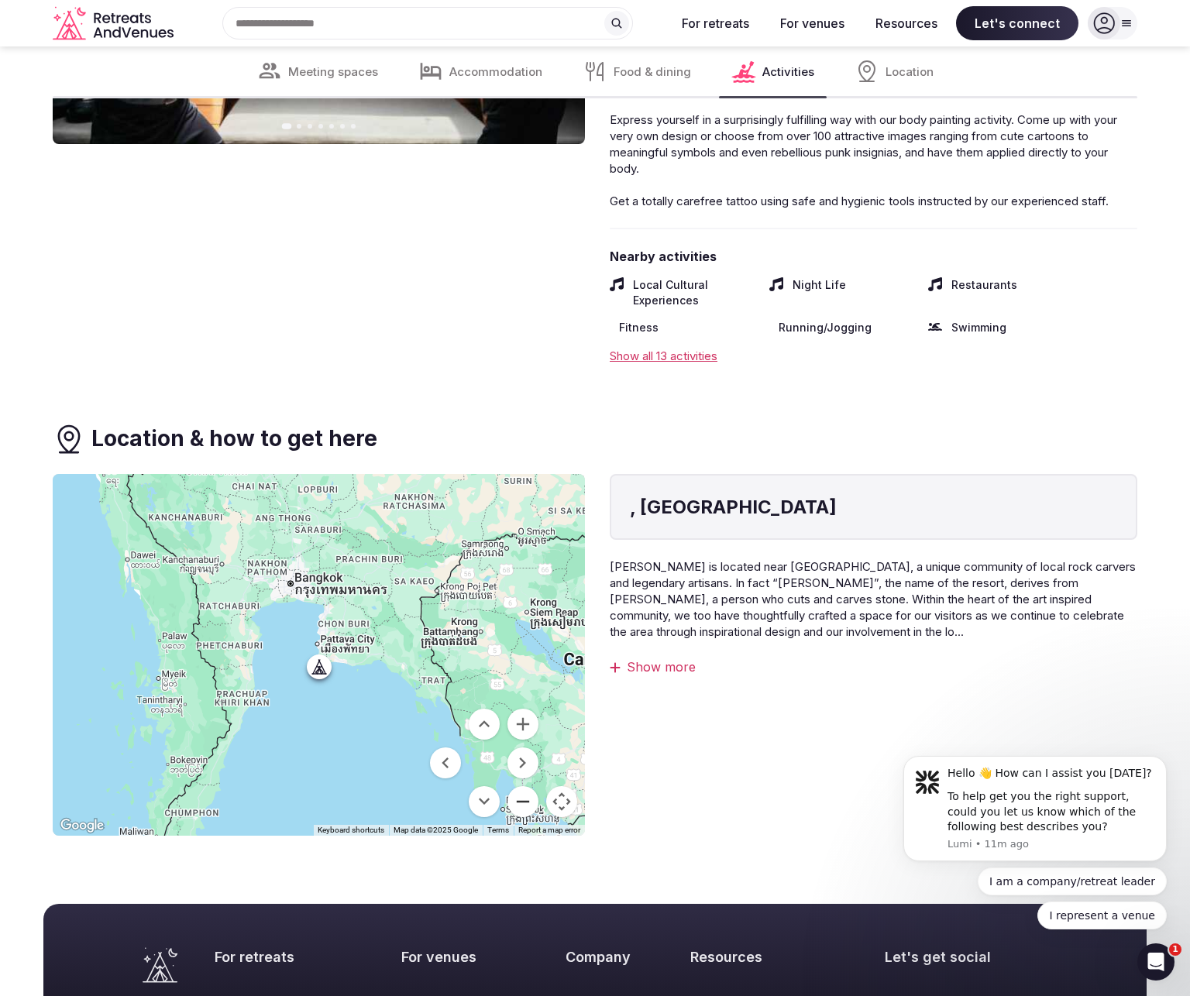
click at [521, 786] on button "Zoom out" at bounding box center [522, 801] width 31 height 31
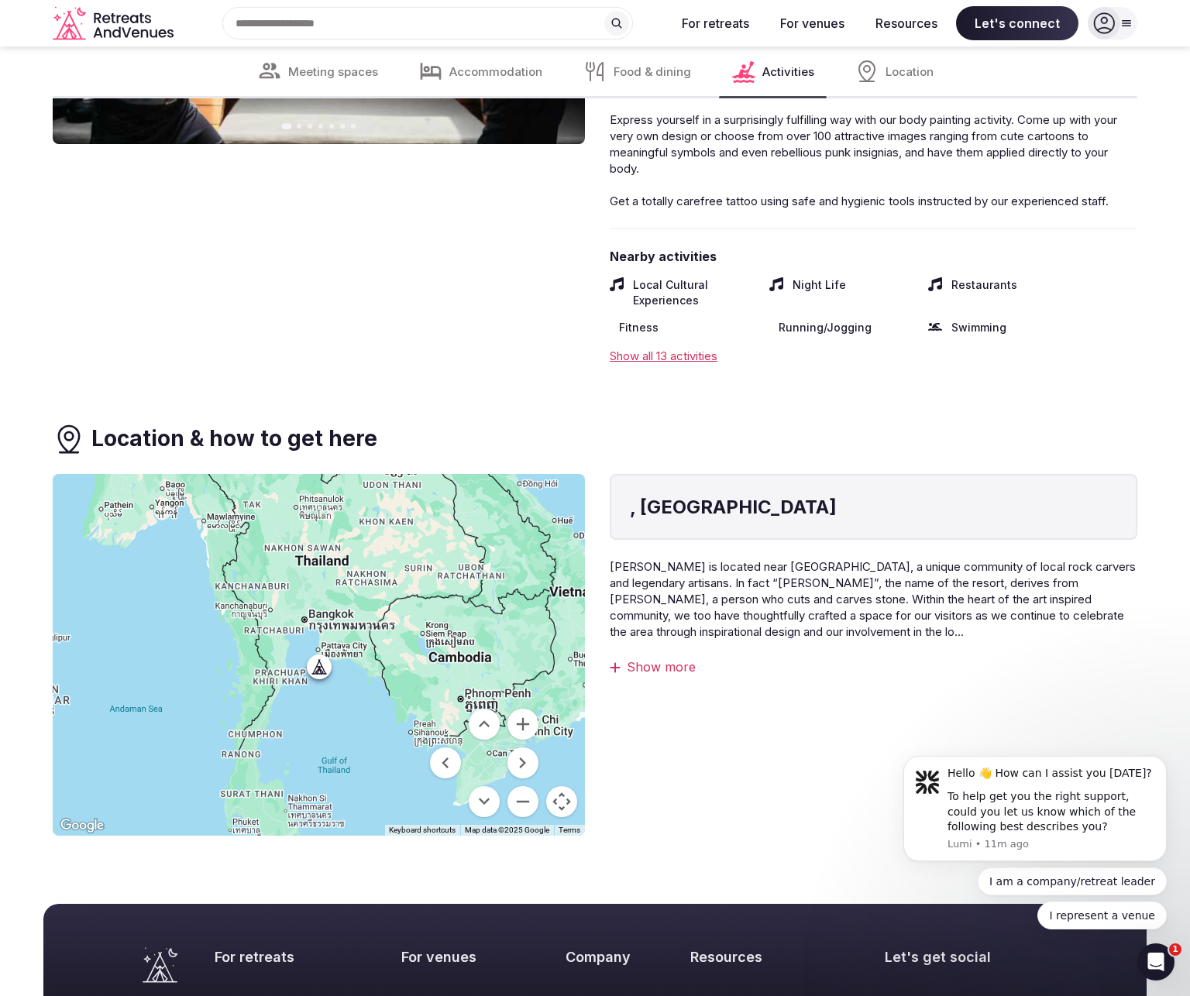
click at [352, 638] on div at bounding box center [319, 655] width 532 height 362
click at [620, 559] on span "[PERSON_NAME] is located near [GEOGRAPHIC_DATA], a unique community of local ro…" at bounding box center [872, 599] width 526 height 80
click at [759, 559] on span "[PERSON_NAME] is located near [GEOGRAPHIC_DATA], a unique community of local ro…" at bounding box center [872, 599] width 526 height 80
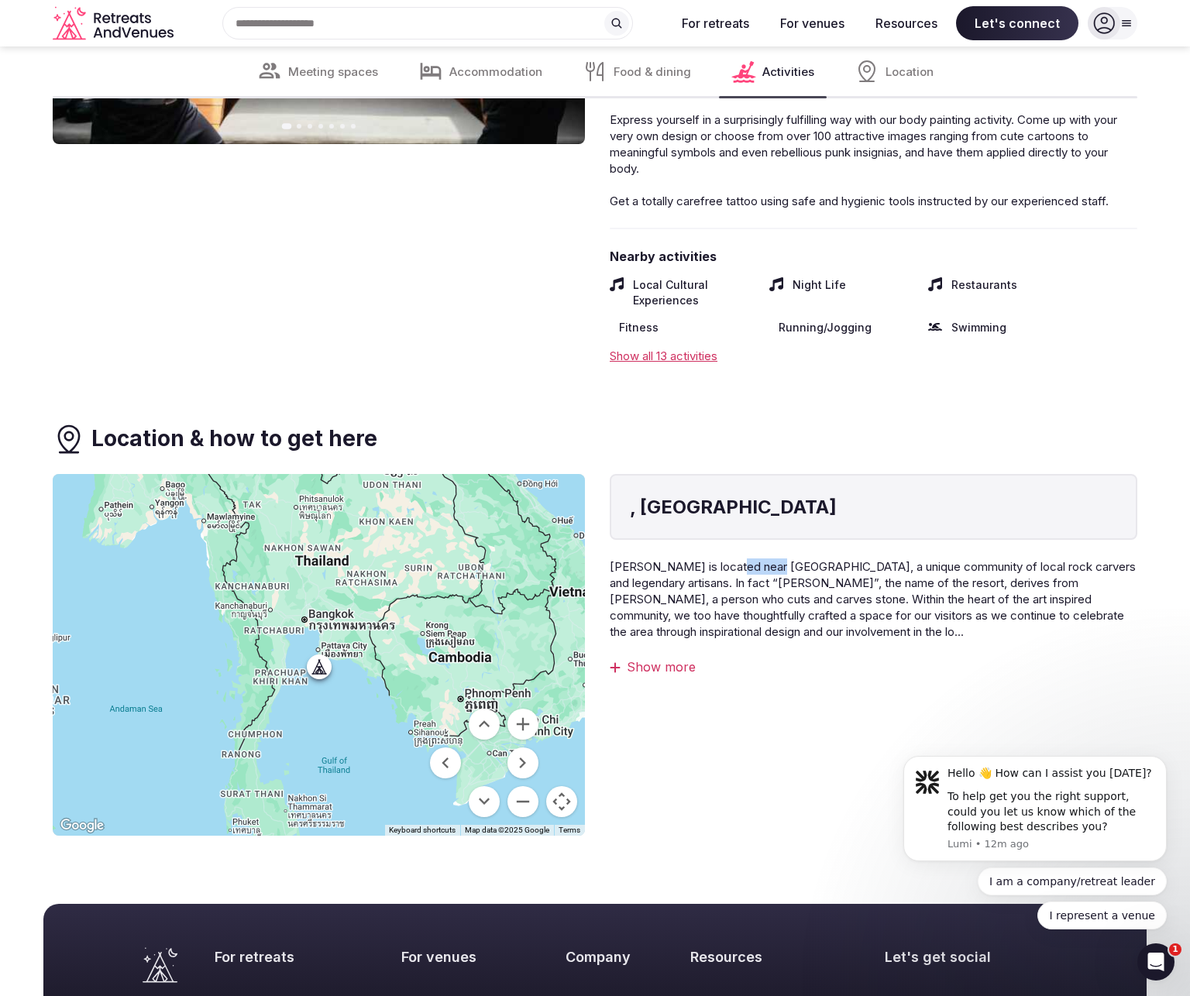
click at [758, 559] on span "[PERSON_NAME] is located near [GEOGRAPHIC_DATA], a unique community of local ro…" at bounding box center [872, 599] width 526 height 80
copy span "Angsila"
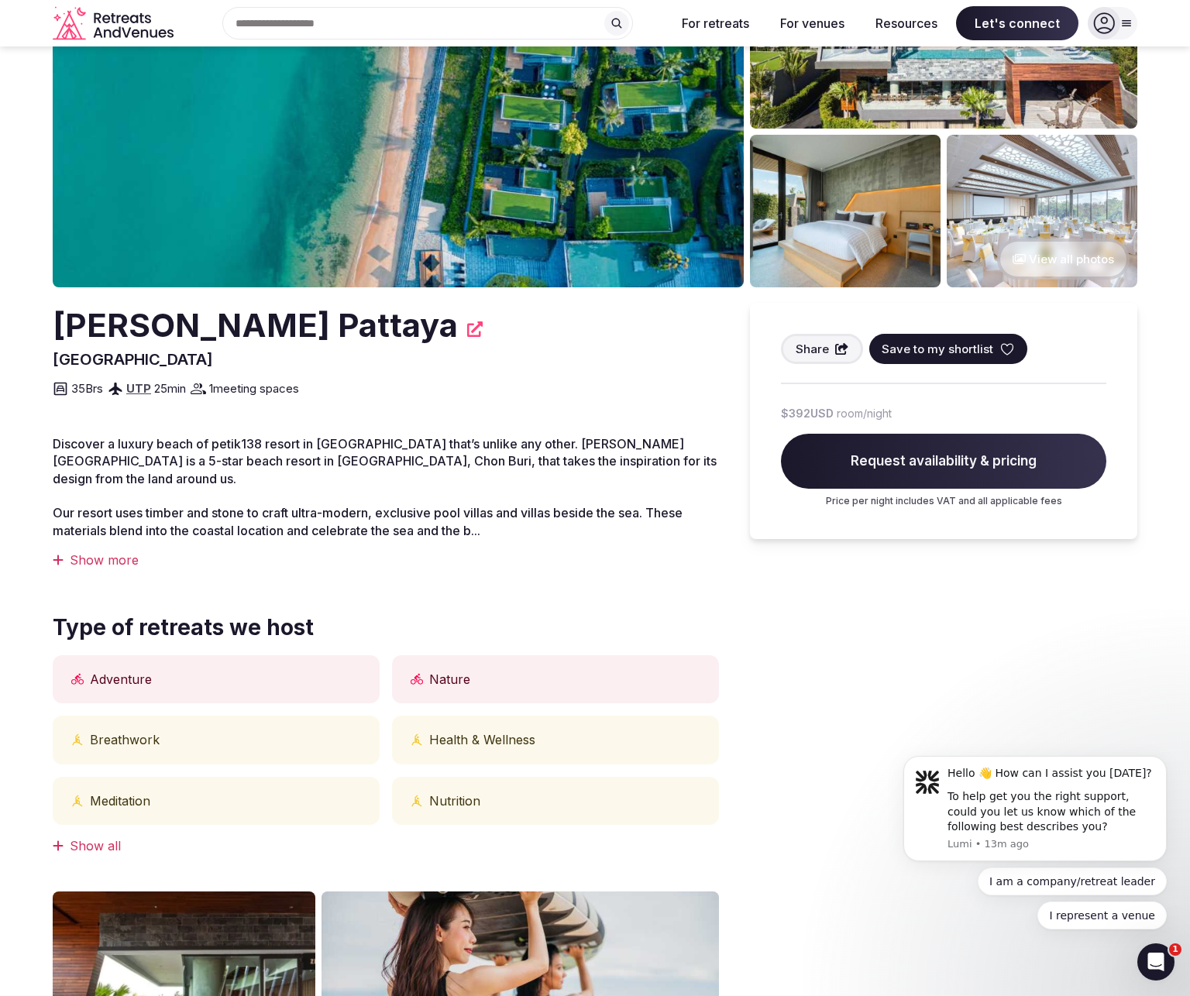
scroll to position [15, 0]
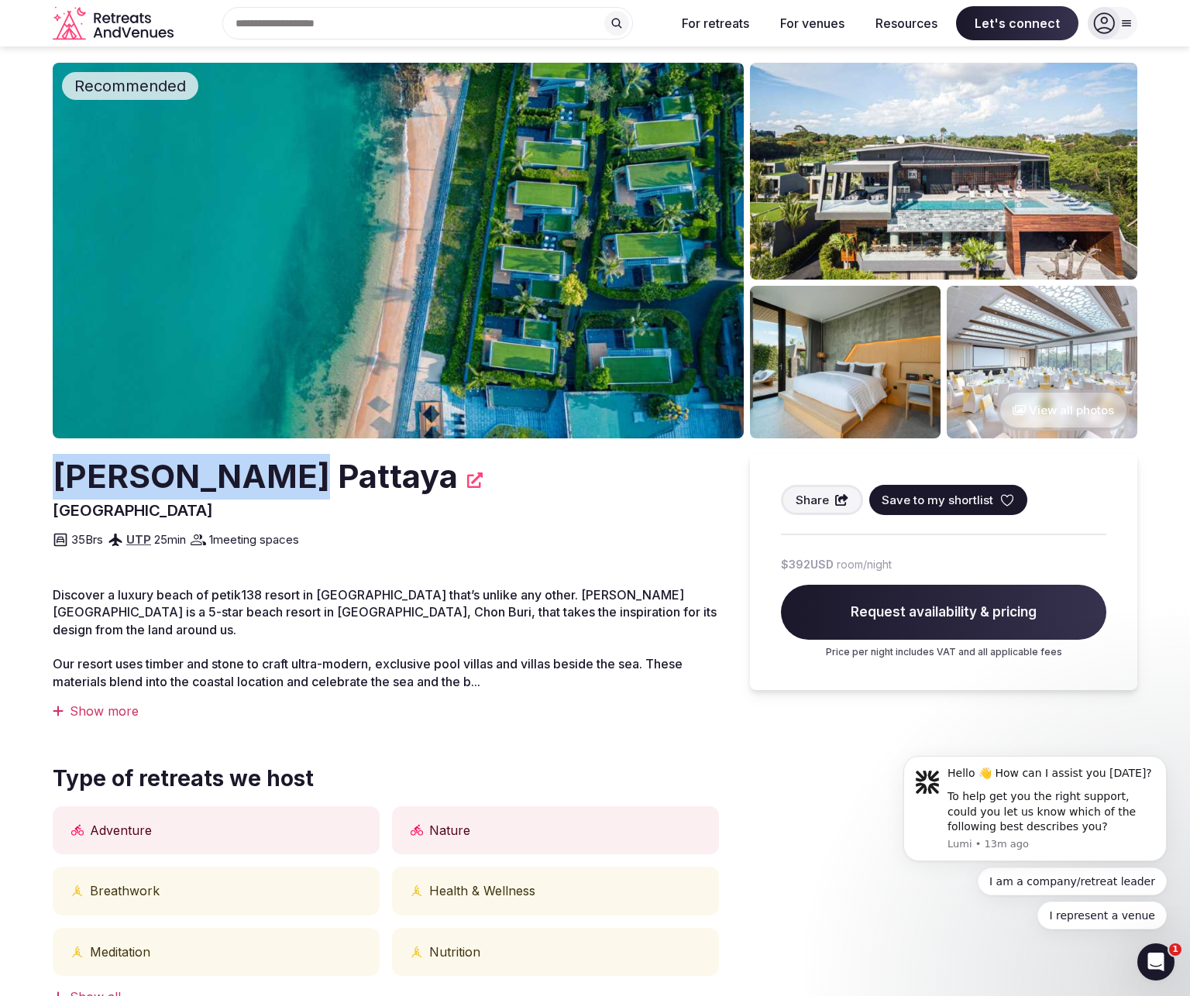
drag, startPoint x: 56, startPoint y: 480, endPoint x: 283, endPoint y: 483, distance: 227.7
click at [284, 483] on h2 "[PERSON_NAME] Pattaya" at bounding box center [255, 477] width 405 height 46
copy h2 "[PERSON_NAME] Pattaya"
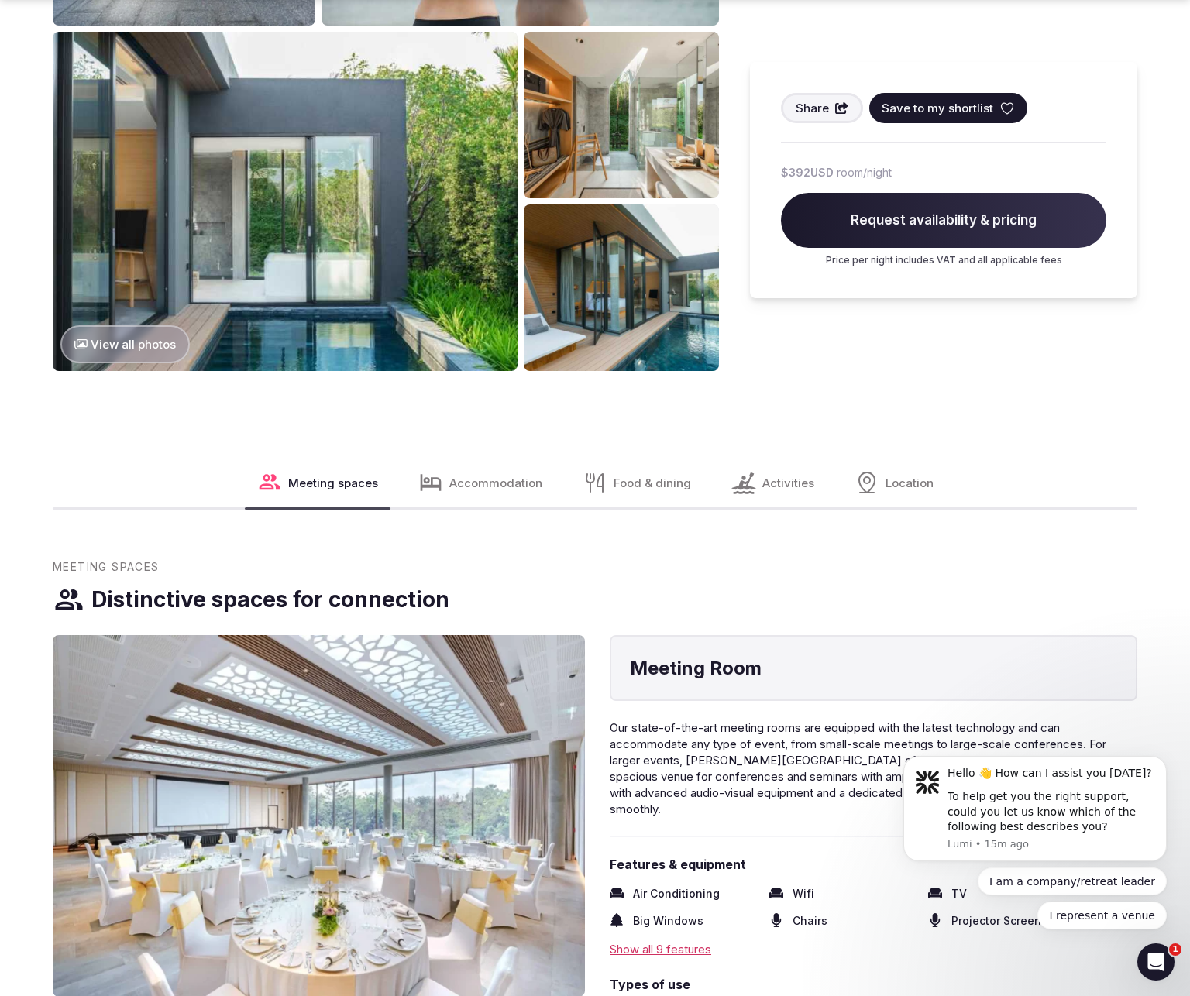
scroll to position [1262, 0]
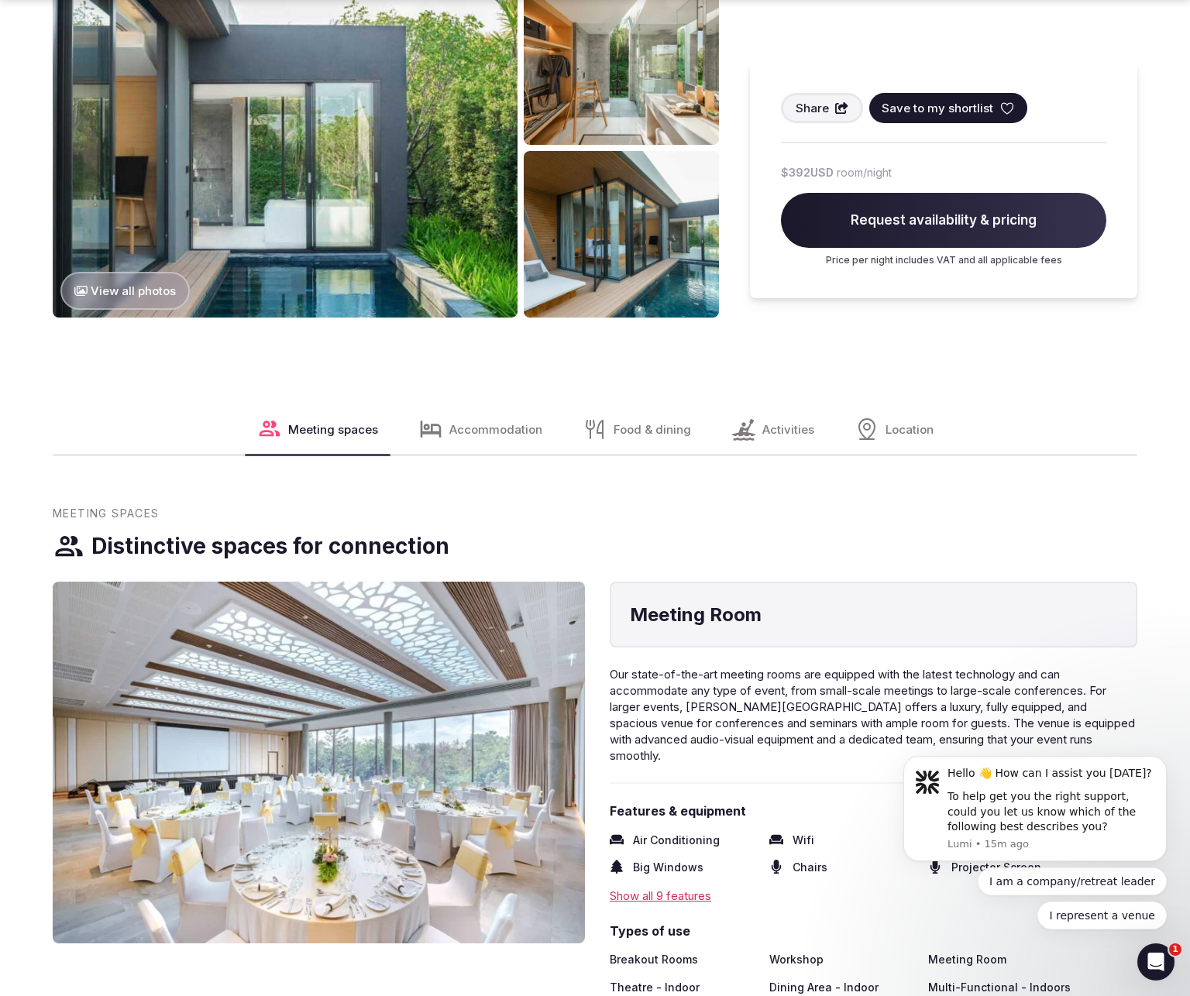
click at [497, 421] on span "Accommodation" at bounding box center [495, 429] width 93 height 16
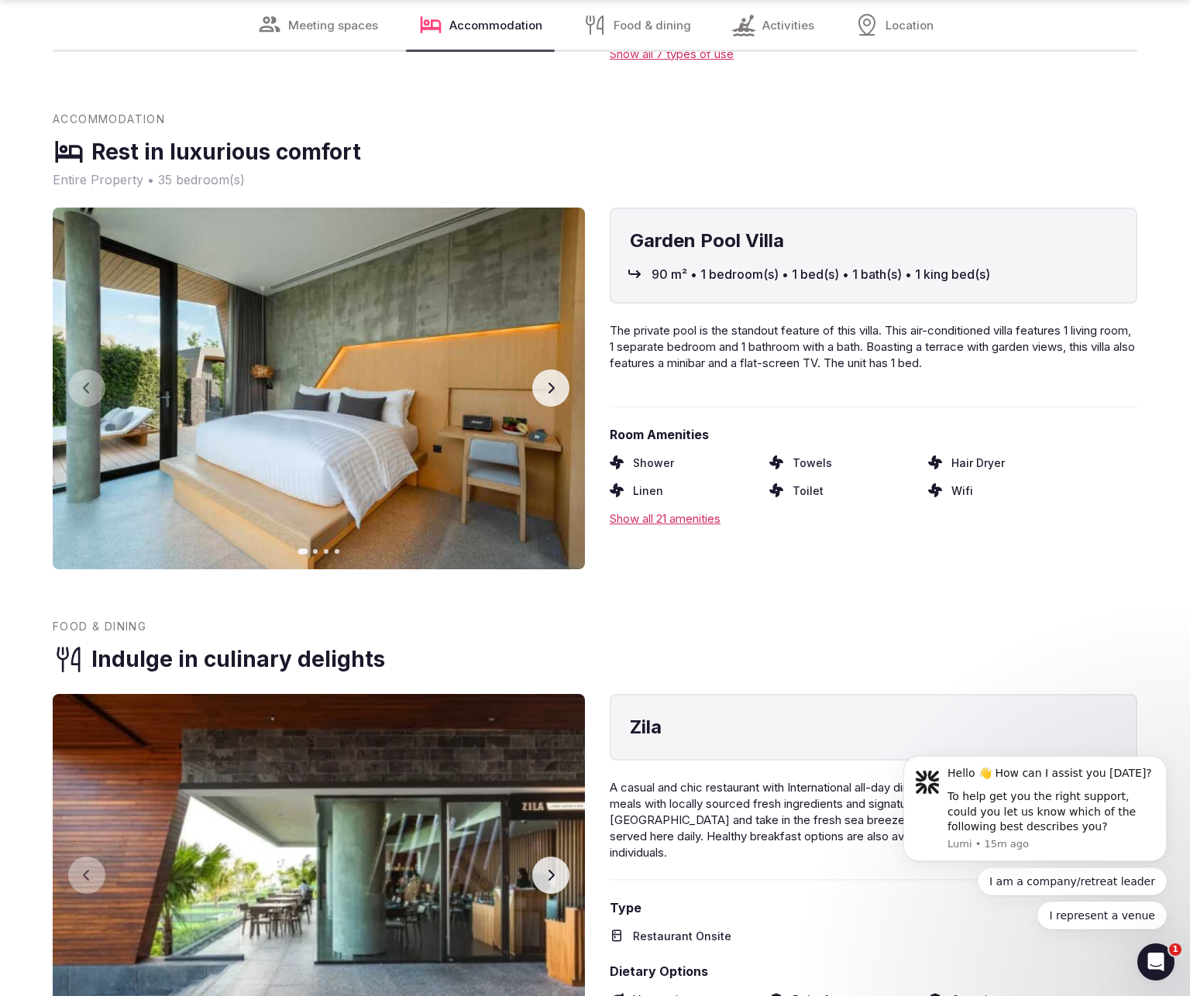
scroll to position [2303, 0]
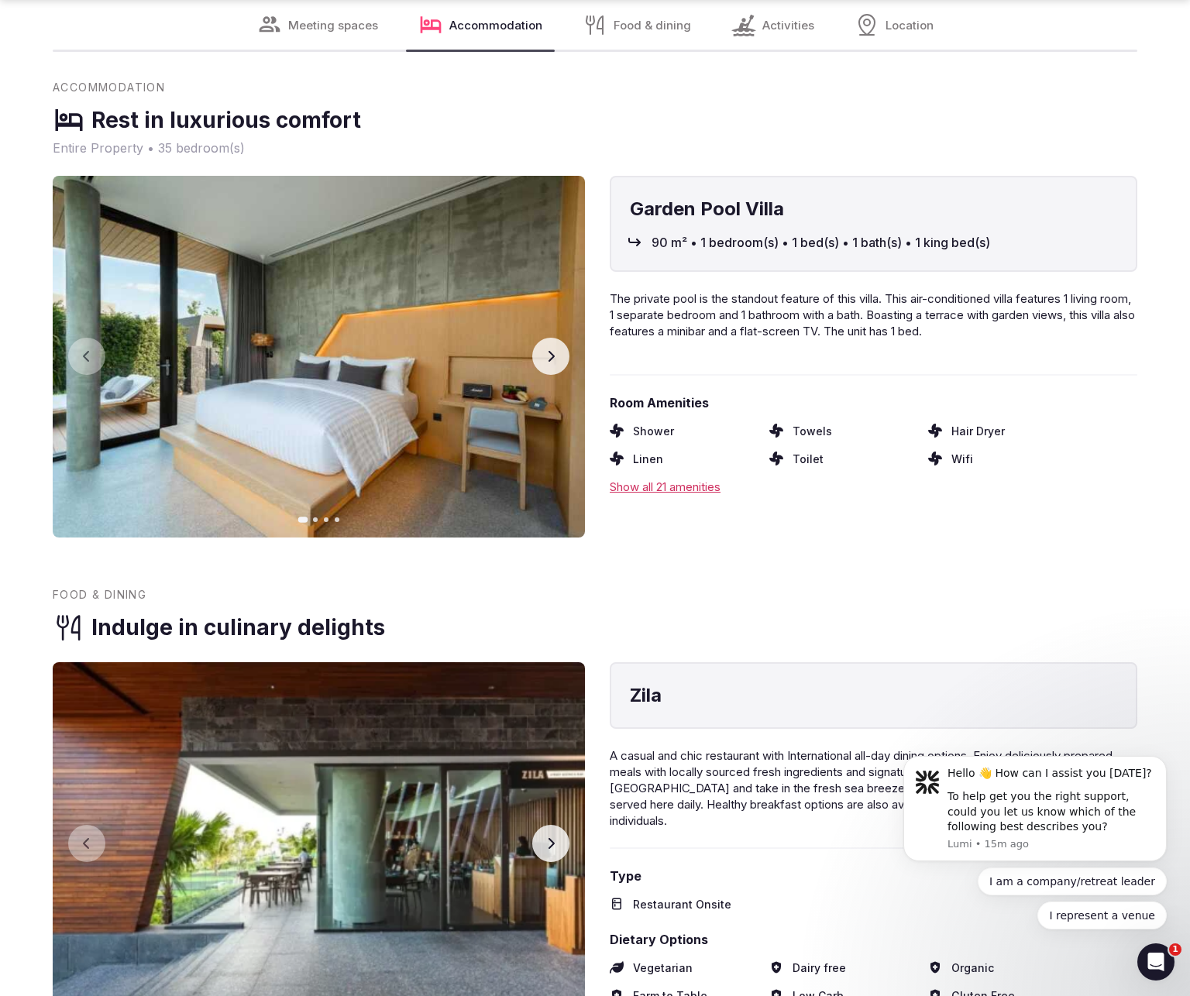
click at [675, 479] on div "Show all 21 amenities" at bounding box center [872, 487] width 527 height 16
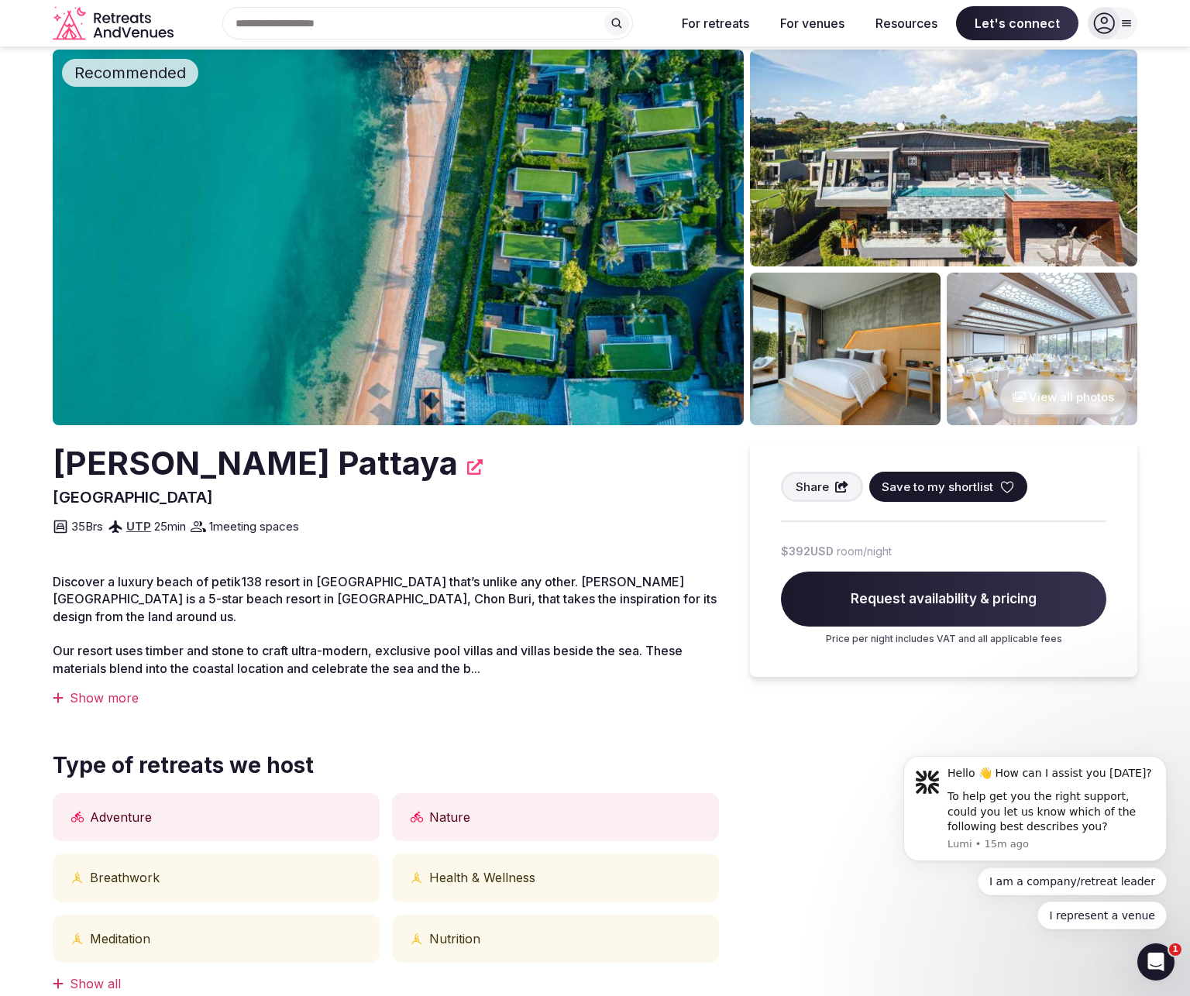
scroll to position [0, 0]
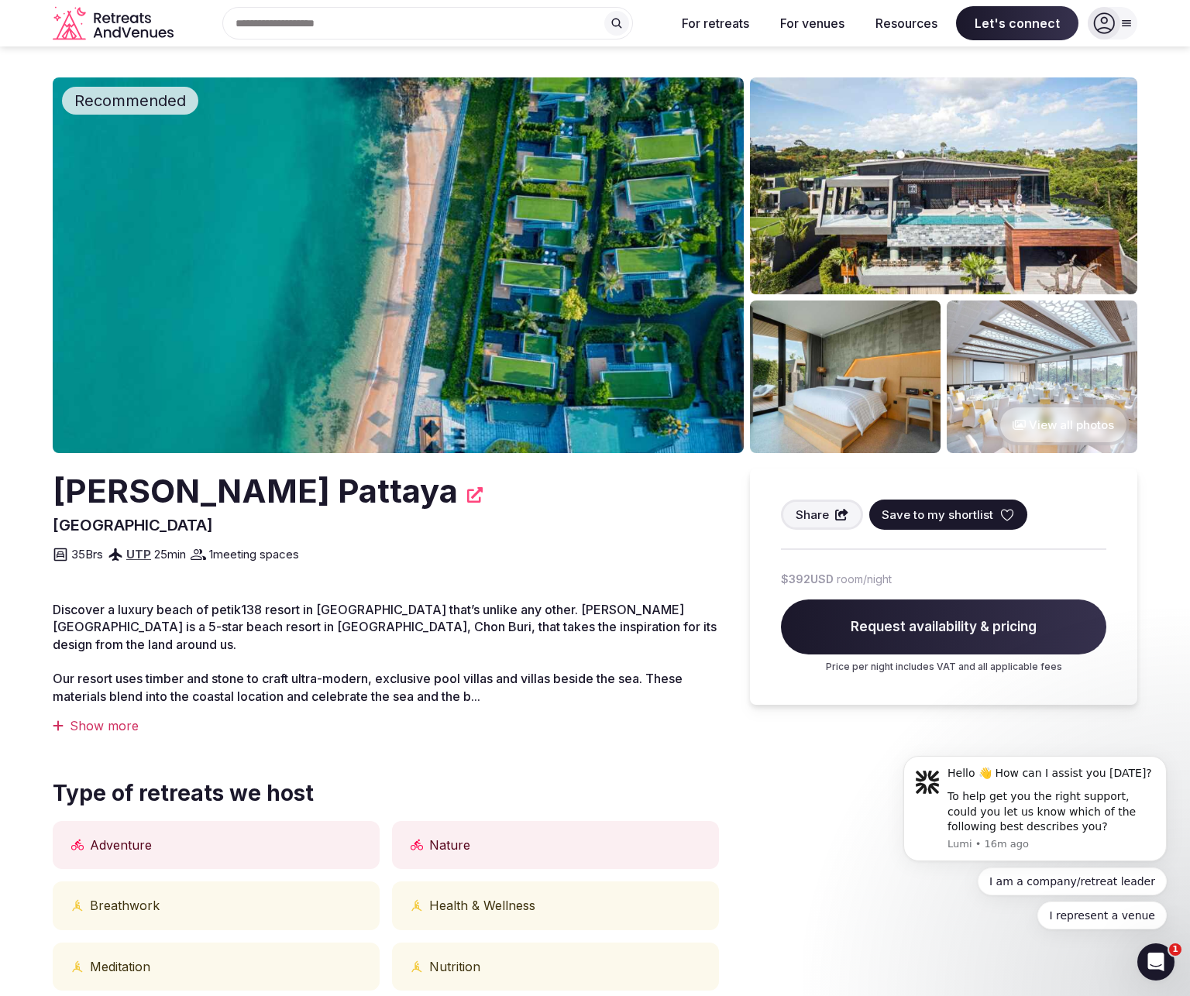
scroll to position [969, 0]
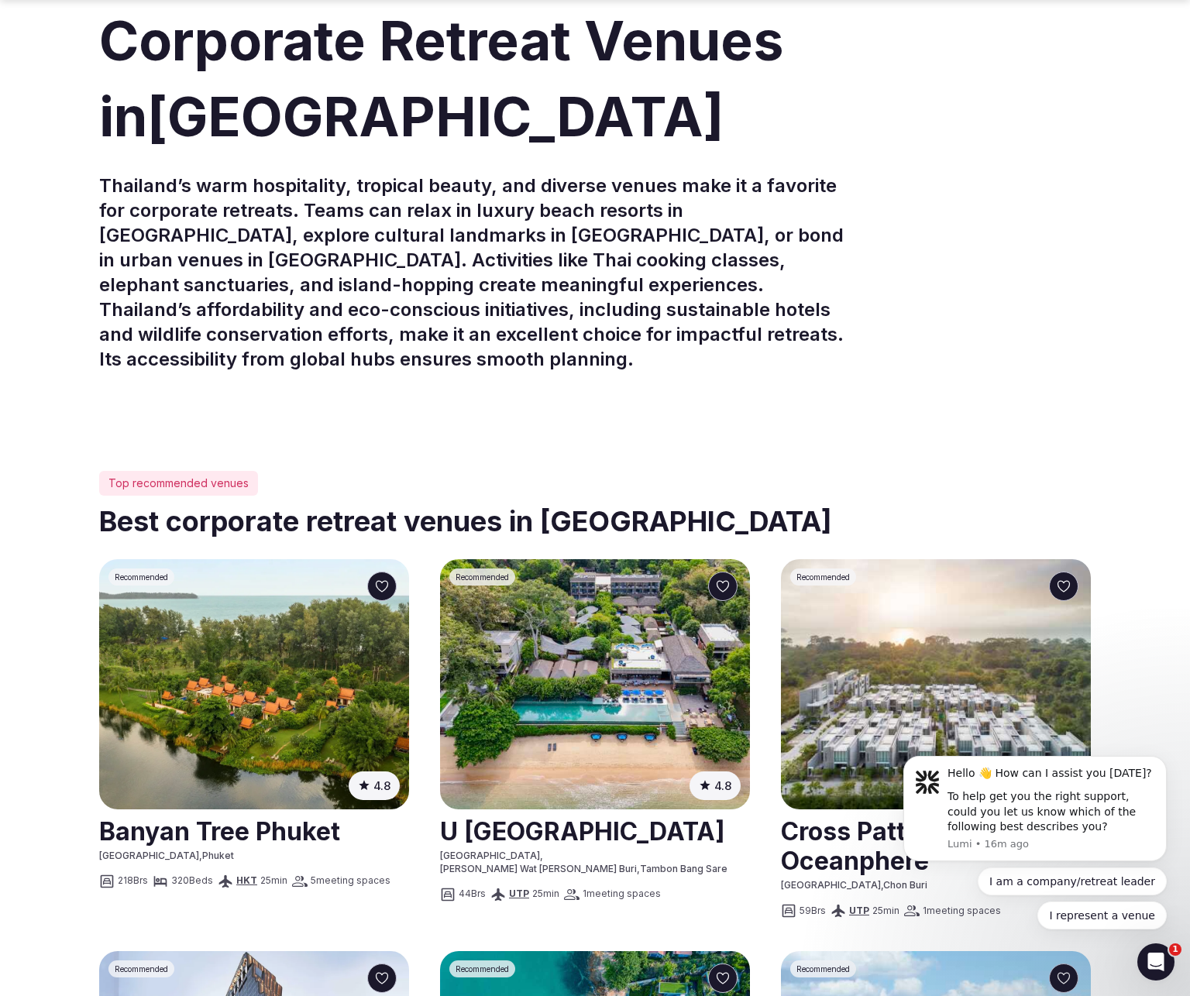
click at [308, 572] on img at bounding box center [254, 684] width 310 height 250
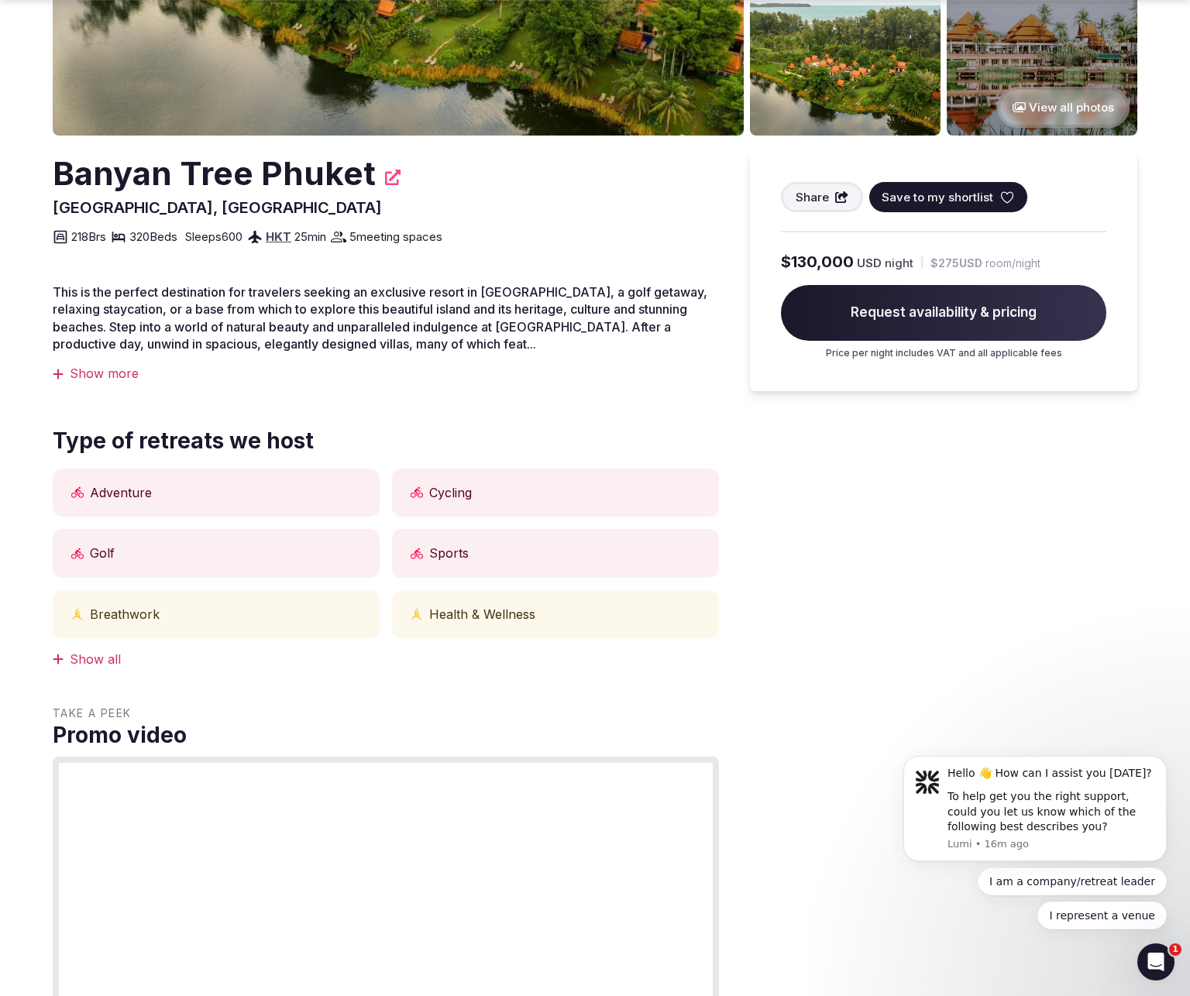
scroll to position [453, 0]
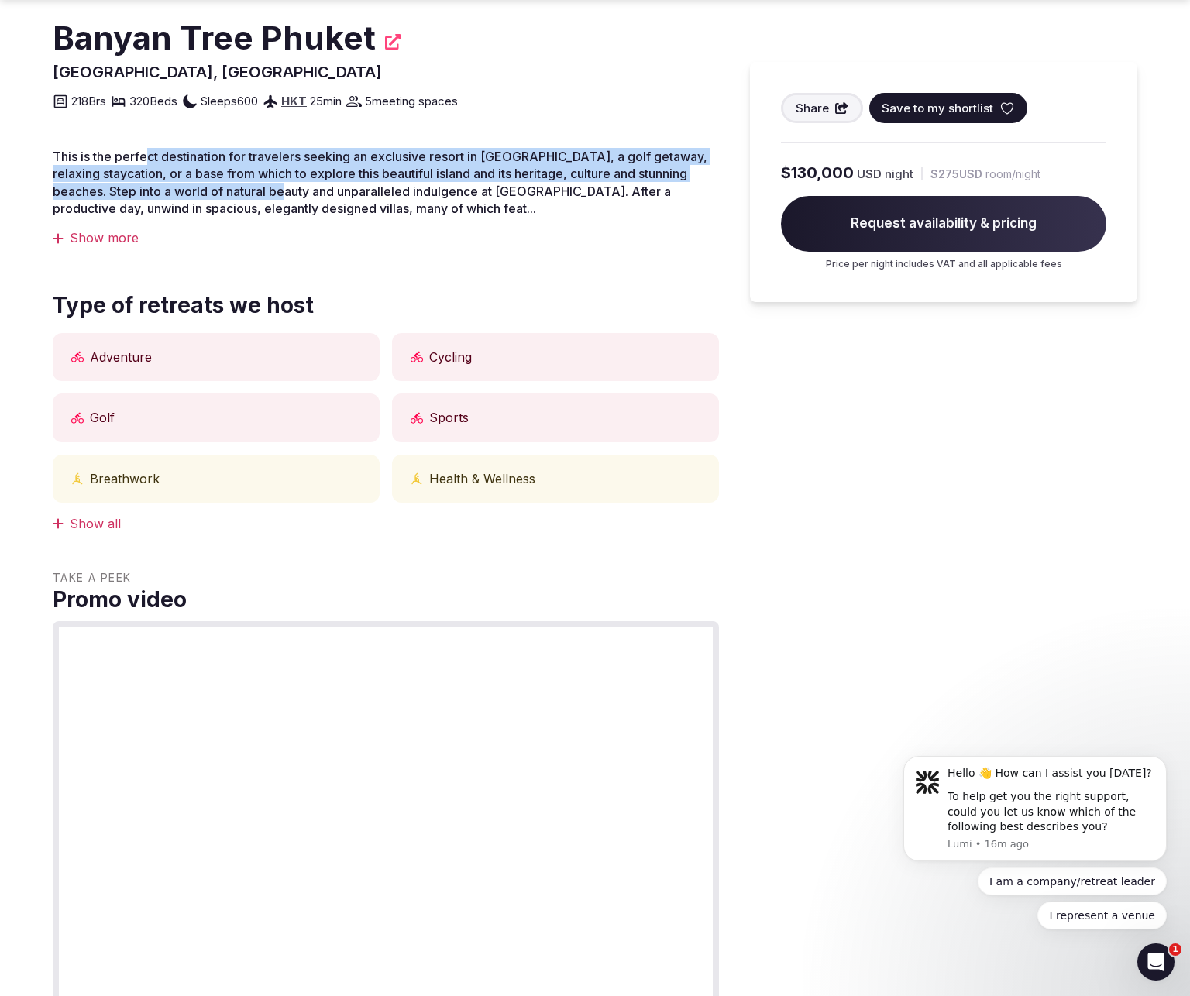
drag, startPoint x: 149, startPoint y: 161, endPoint x: 298, endPoint y: 192, distance: 152.6
click at [298, 192] on span "This is the perfect destination for travelers seeking an exclusive resort in [G…" at bounding box center [380, 182] width 654 height 67
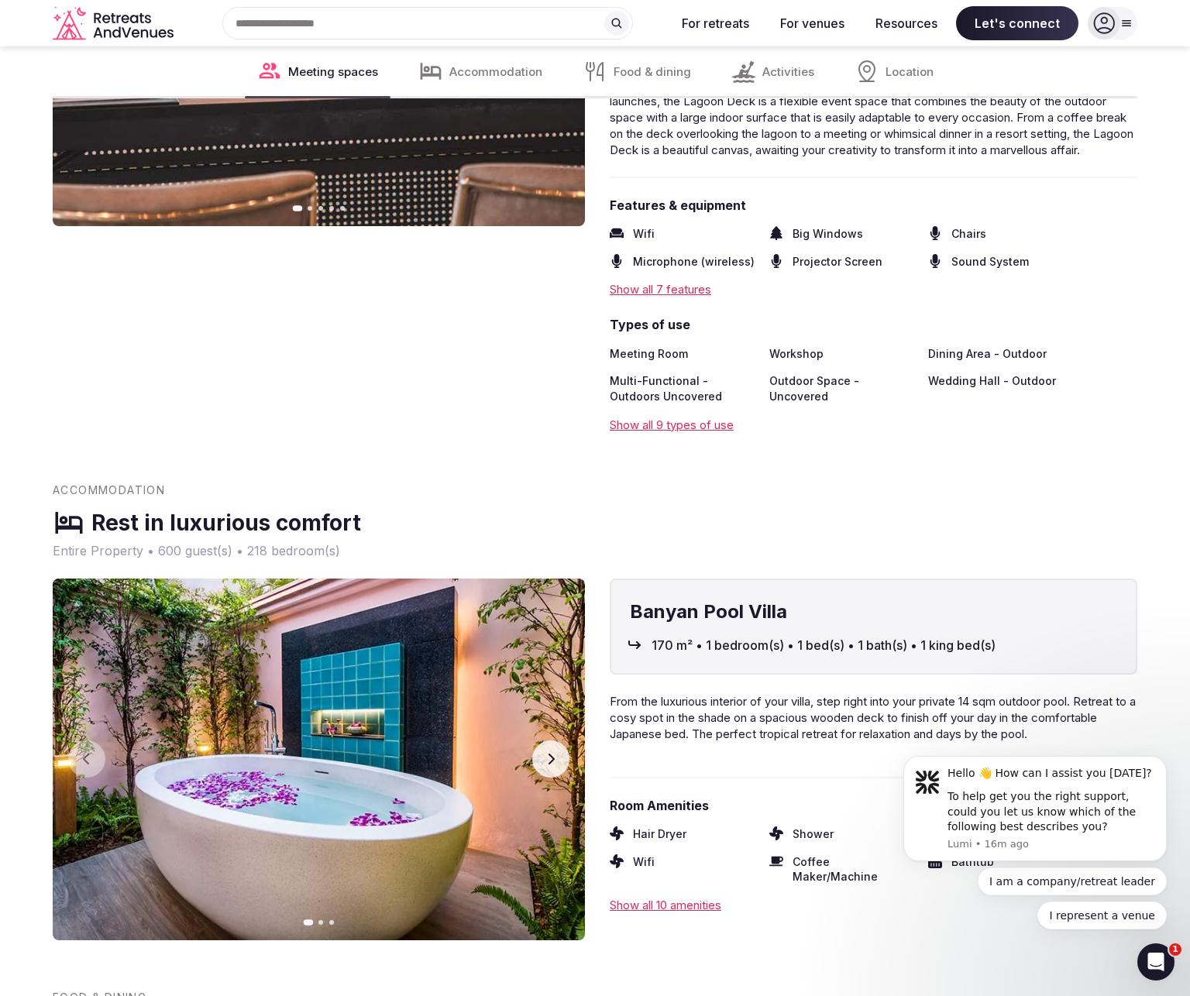
scroll to position [2364, 0]
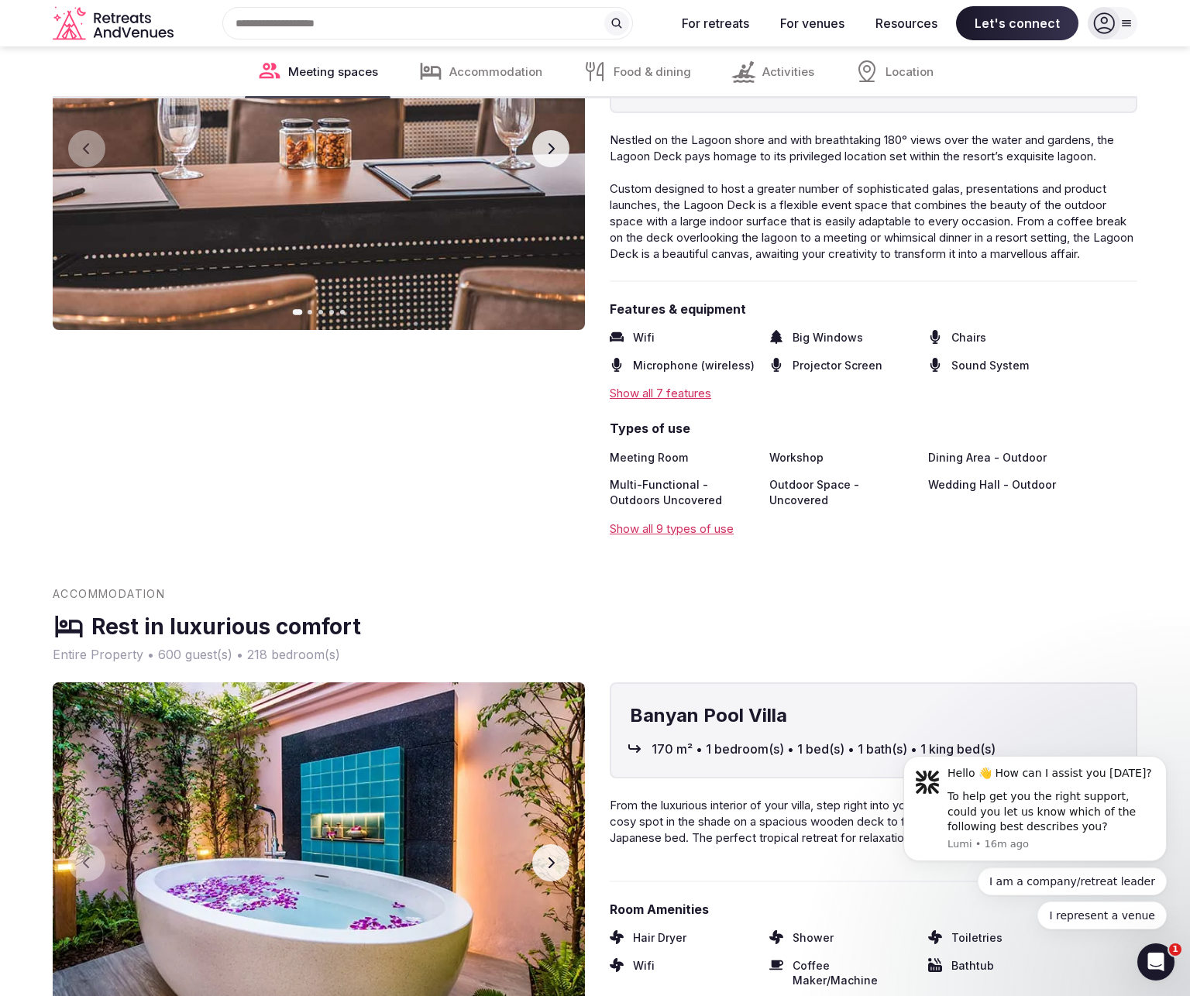
click at [695, 537] on div "Show all 9 types of use" at bounding box center [872, 528] width 527 height 16
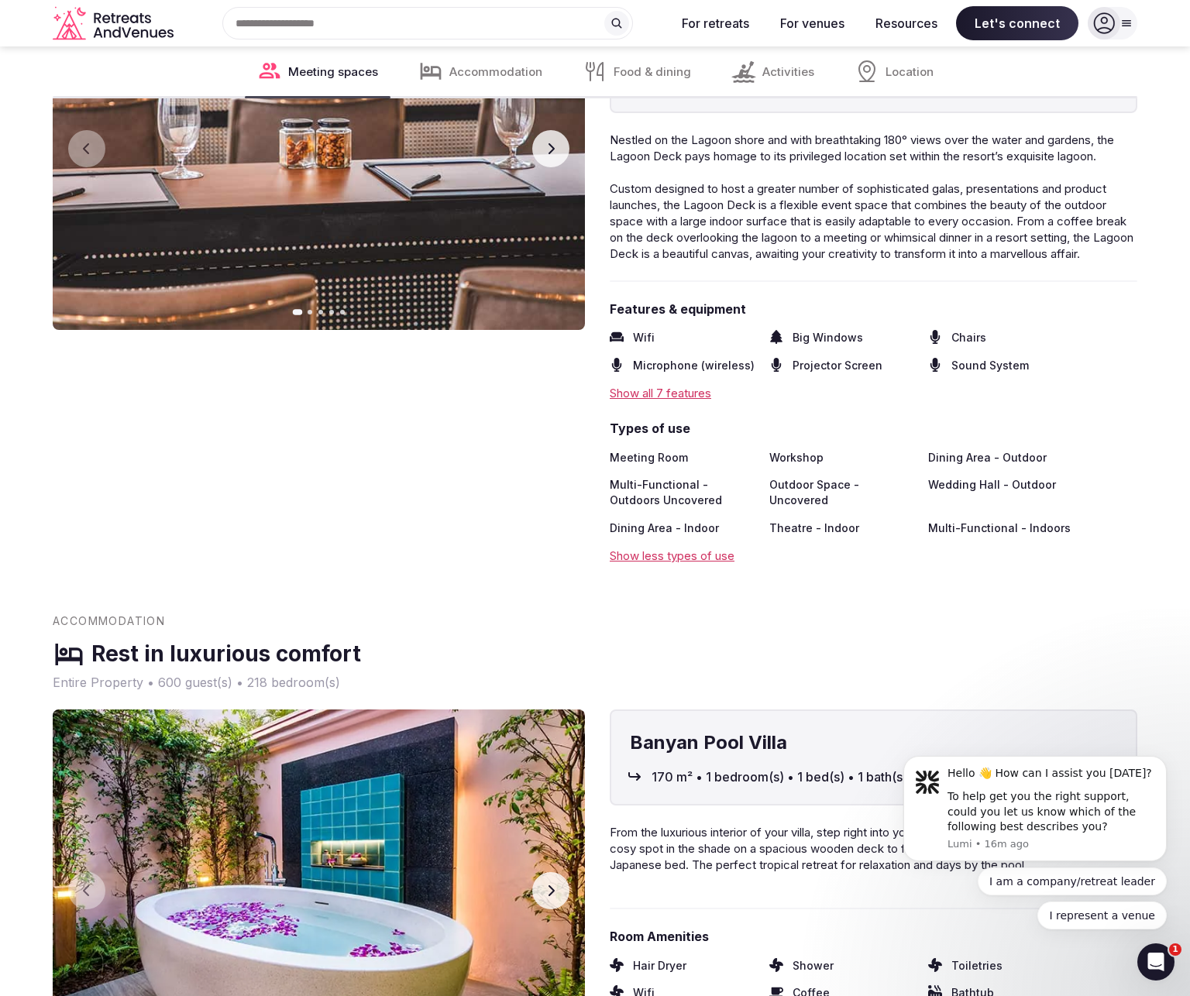
click at [665, 401] on div "Show all 7 features" at bounding box center [872, 393] width 527 height 16
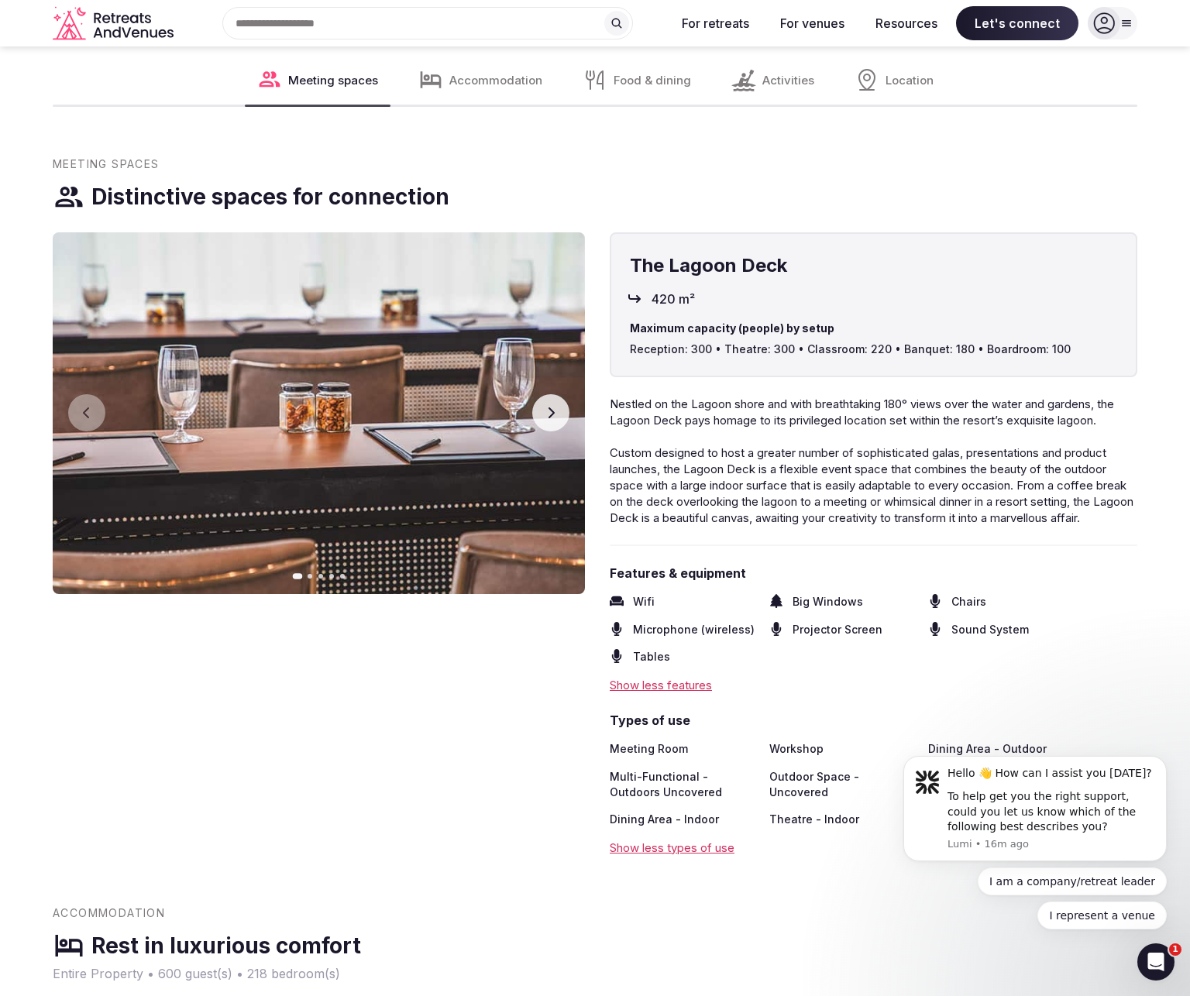
scroll to position [2072, 0]
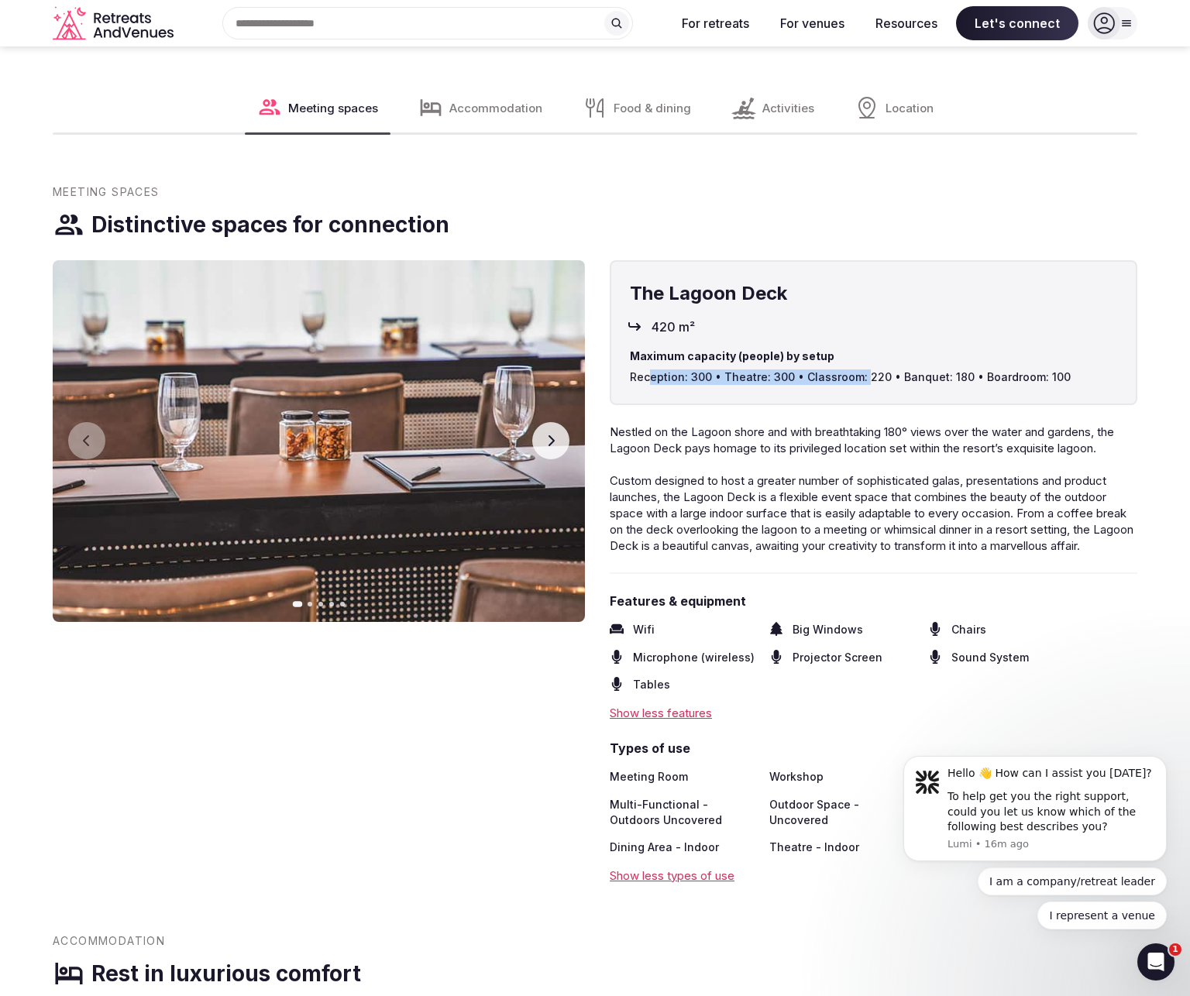
drag, startPoint x: 657, startPoint y: 374, endPoint x: 866, endPoint y: 379, distance: 209.2
click at [863, 379] on span "Reception: 300 • Theatre: 300 • Classroom: 220 • Banquet: 180 • Boardroom: 100" at bounding box center [873, 376] width 487 height 15
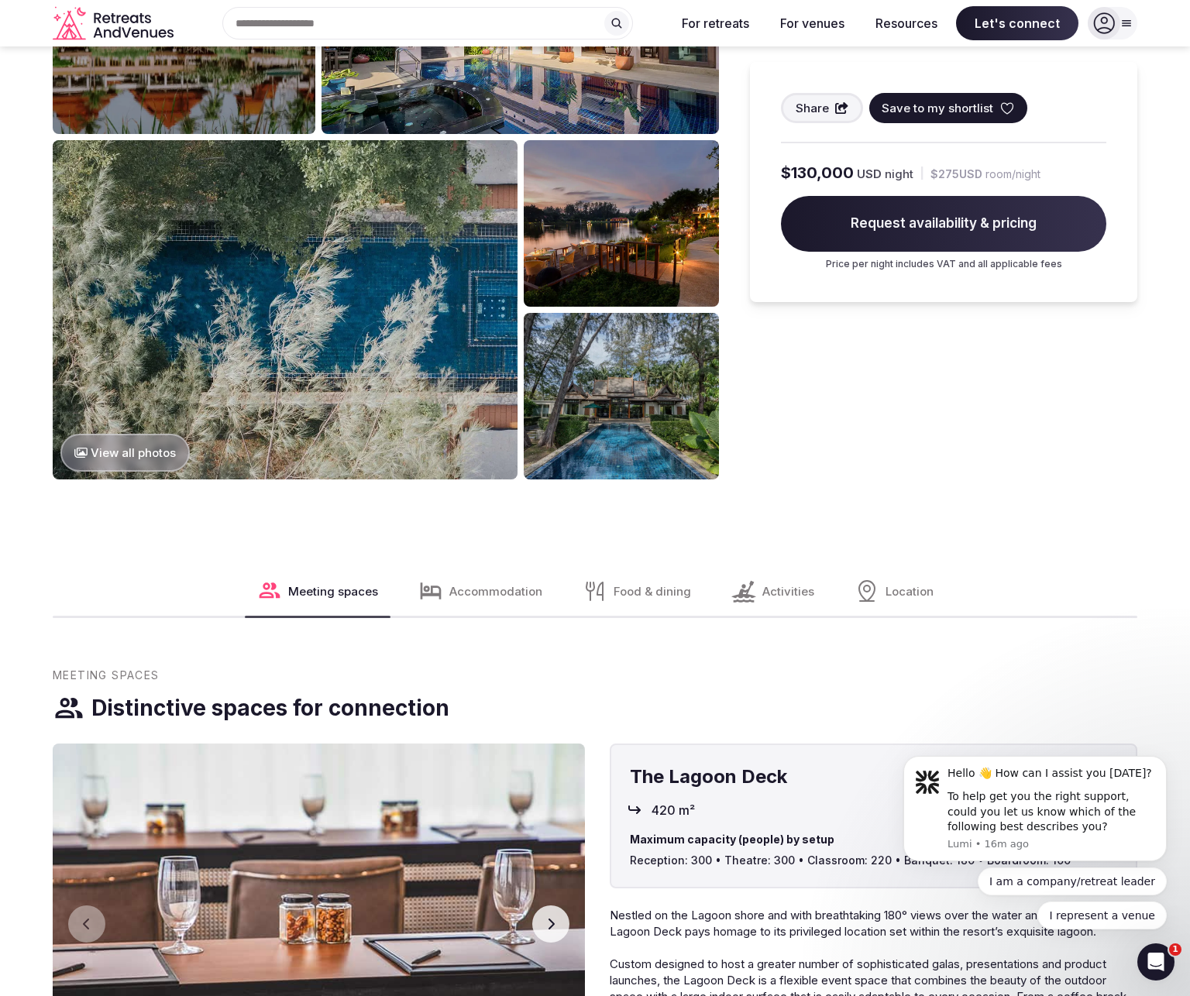
click at [472, 592] on span "Accommodation" at bounding box center [495, 591] width 93 height 16
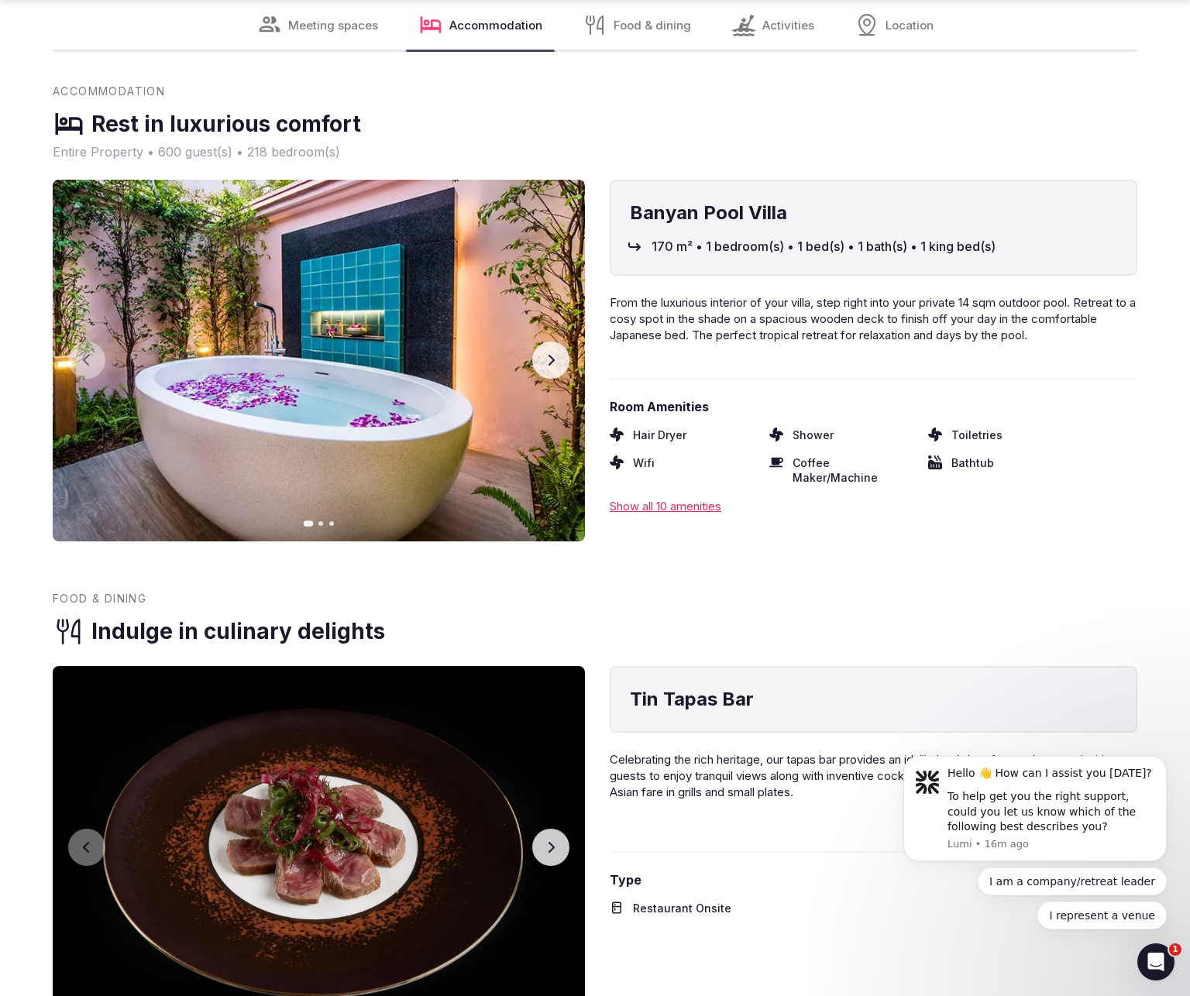
scroll to position [2944, 0]
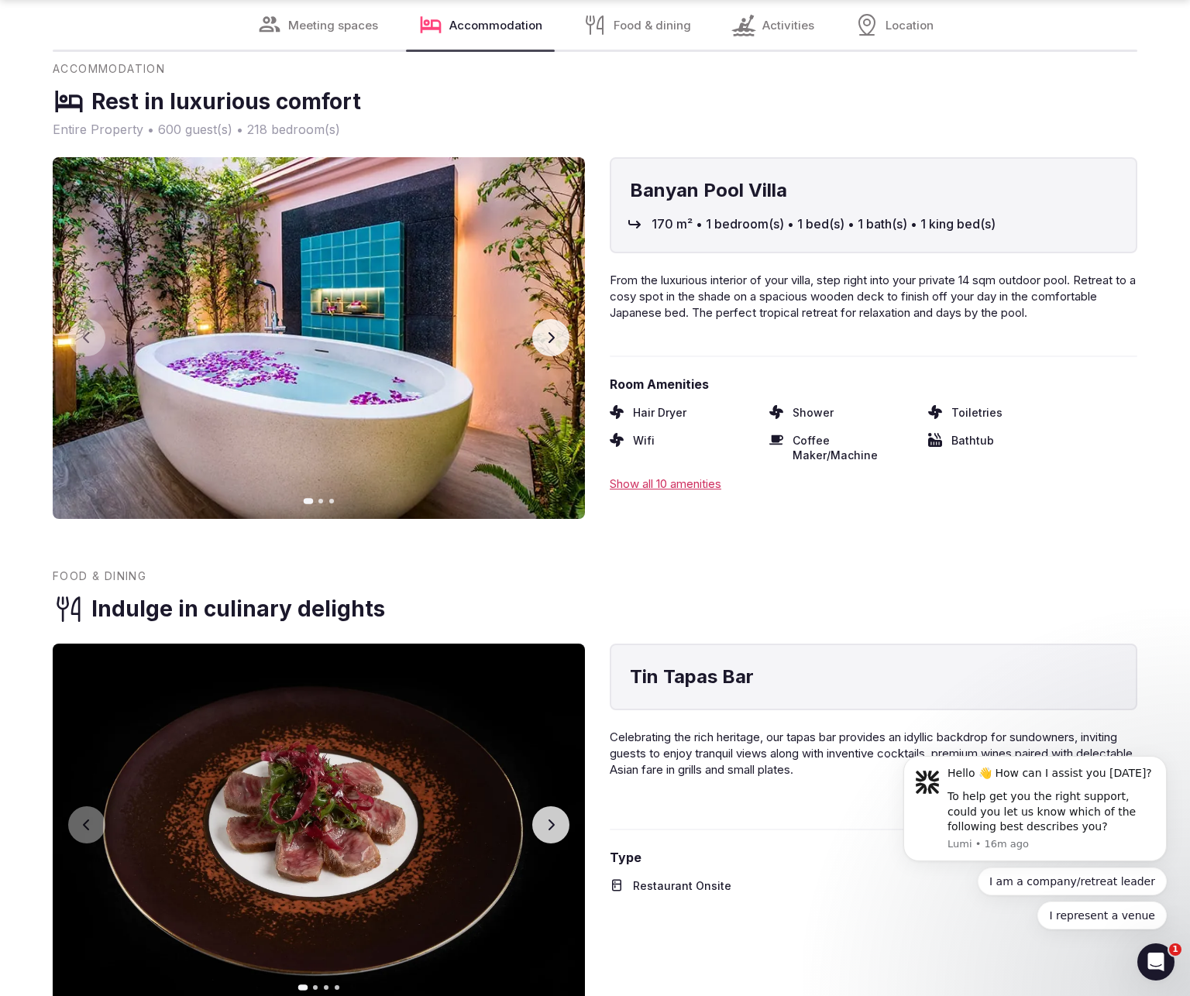
click at [661, 486] on div "Show all 10 amenities" at bounding box center [872, 483] width 527 height 16
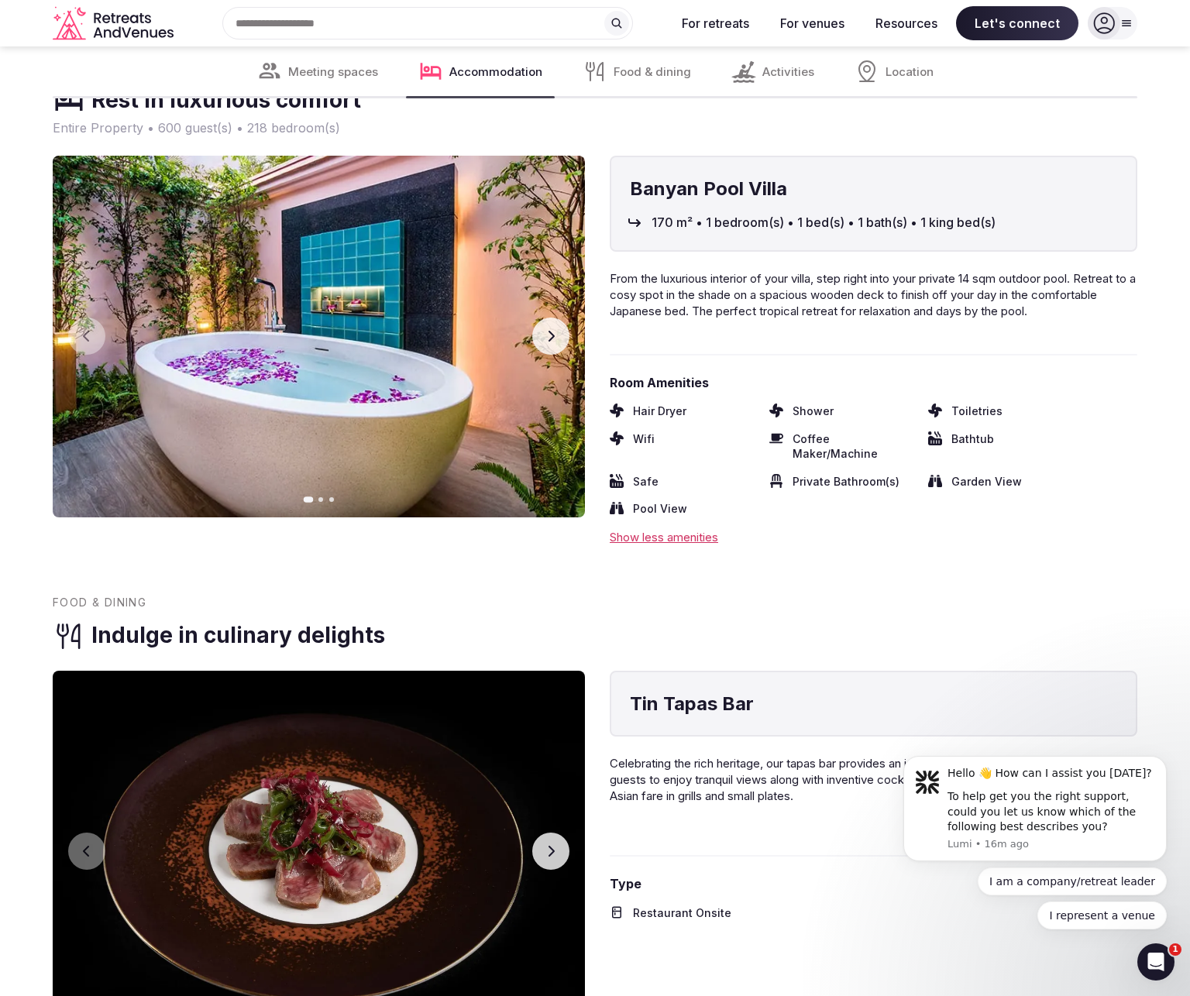
scroll to position [2941, 0]
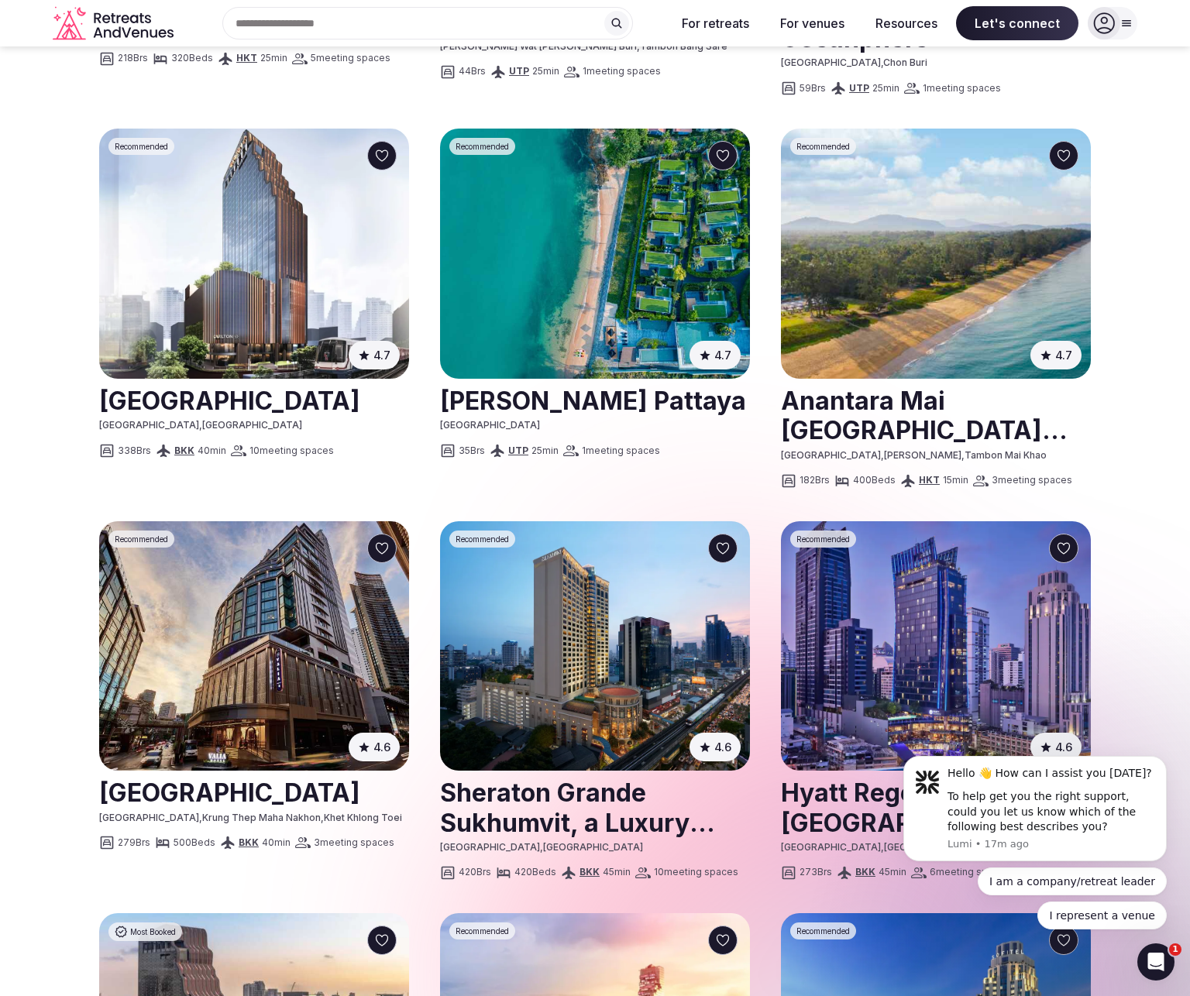
scroll to position [1275, 0]
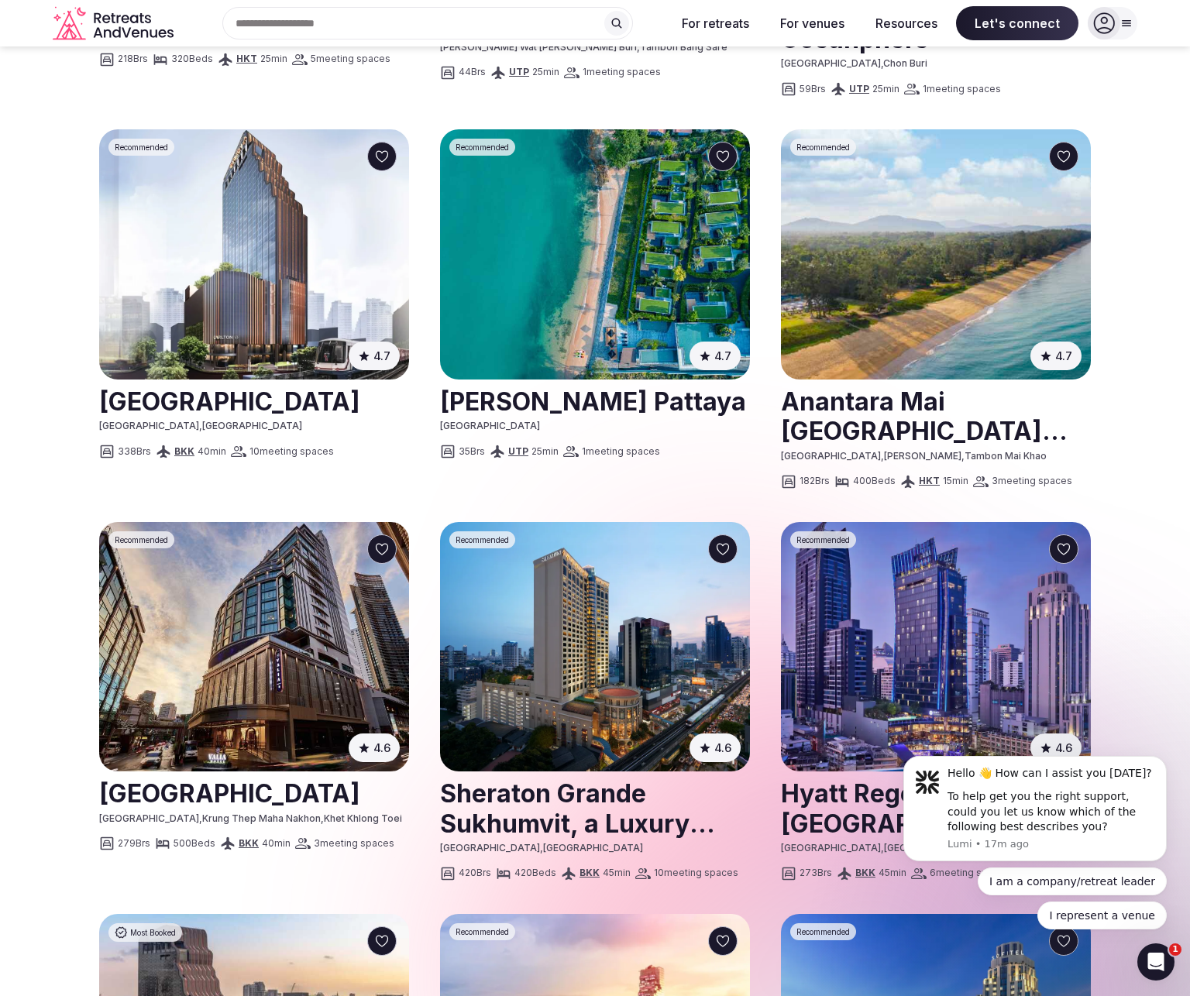
click at [934, 216] on img at bounding box center [936, 254] width 310 height 250
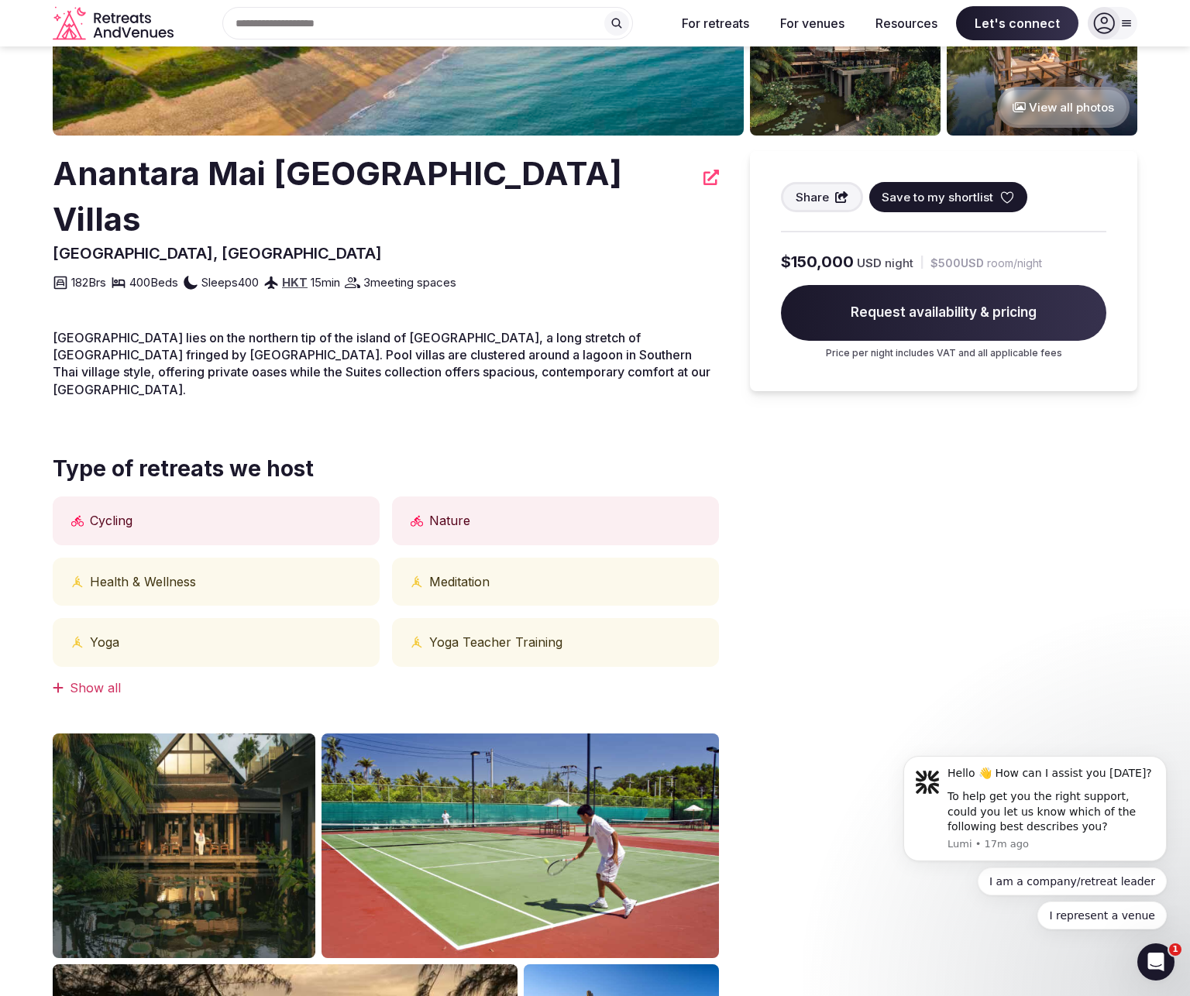
scroll to position [1275, 0]
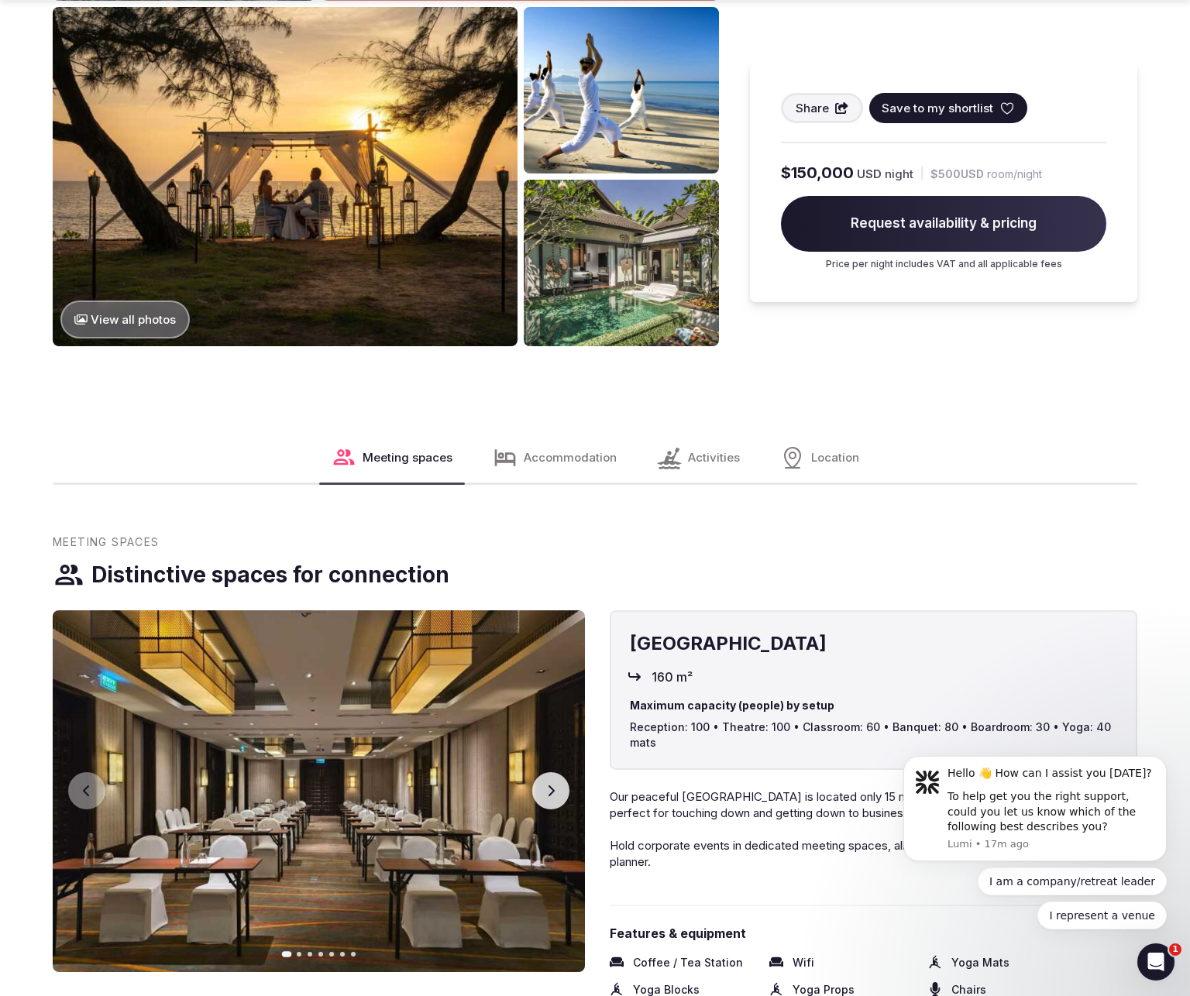
click at [530, 449] on span "Accommodation" at bounding box center [570, 457] width 93 height 16
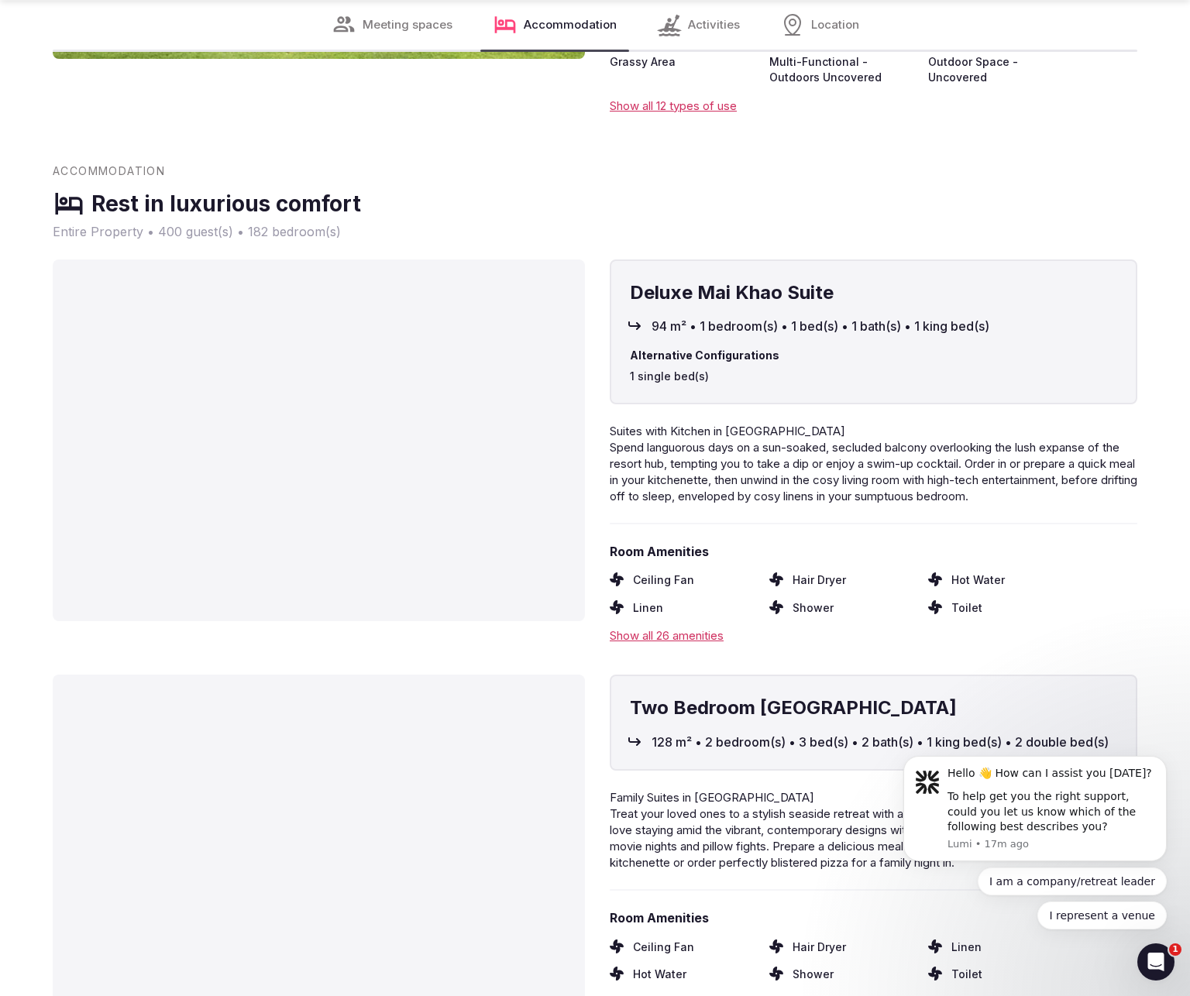
scroll to position [2777, 0]
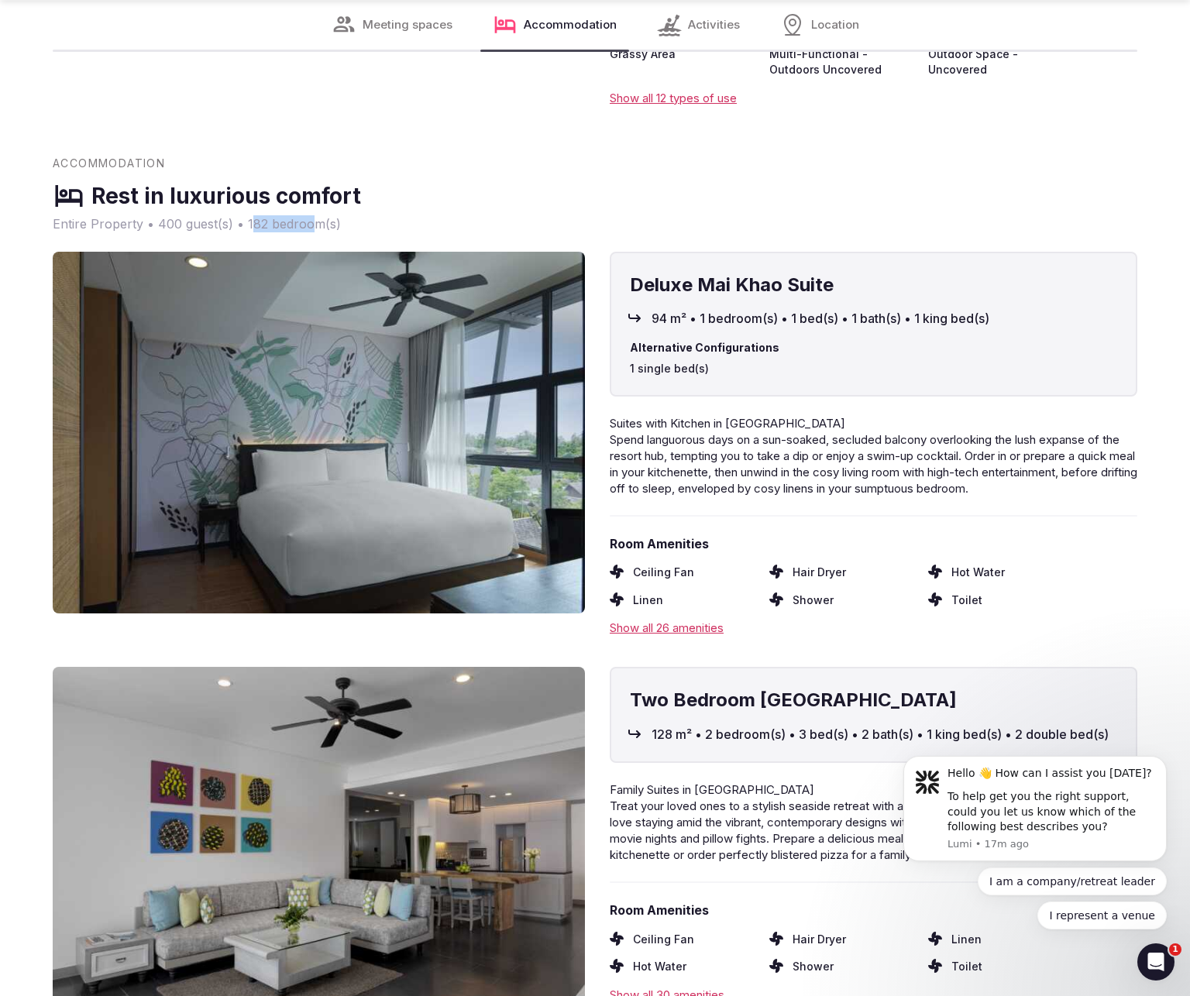
drag, startPoint x: 250, startPoint y: 143, endPoint x: 310, endPoint y: 139, distance: 59.8
click at [310, 215] on span "Entire Property • 400 guest(s) • 182 bedroom(s)" at bounding box center [595, 223] width 1084 height 17
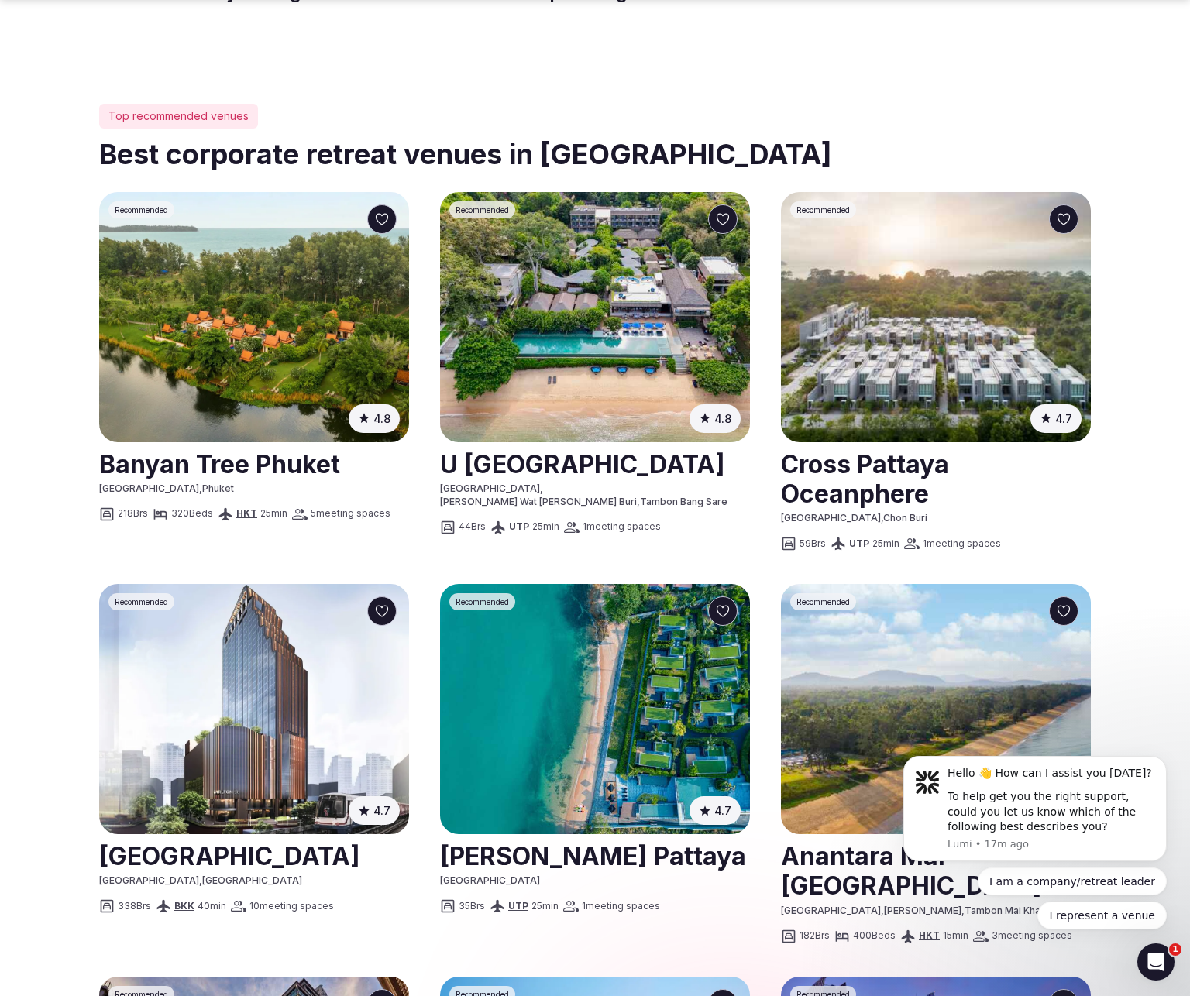
scroll to position [819, 0]
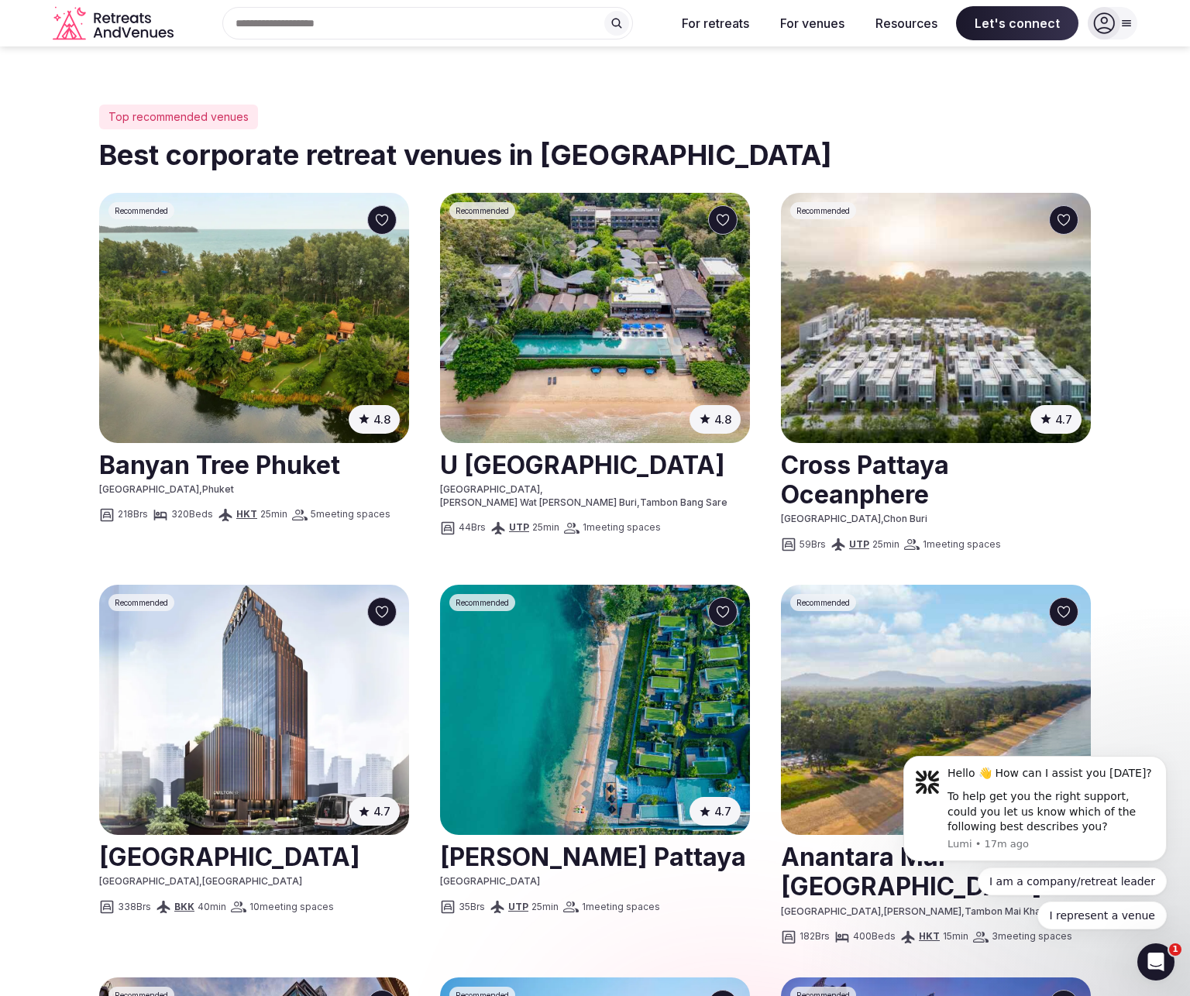
click at [906, 263] on img at bounding box center [936, 318] width 310 height 250
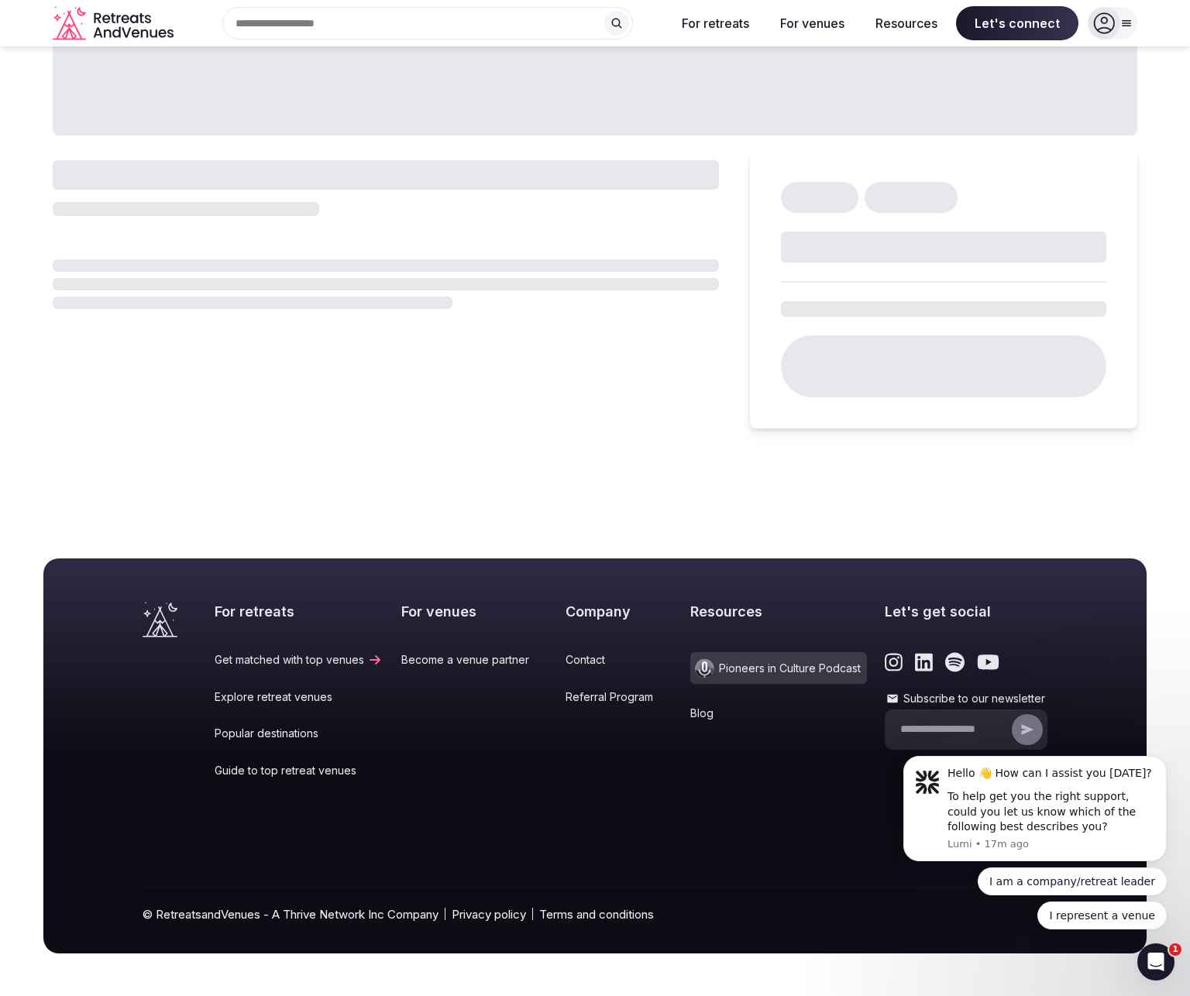
scroll to position [819, 0]
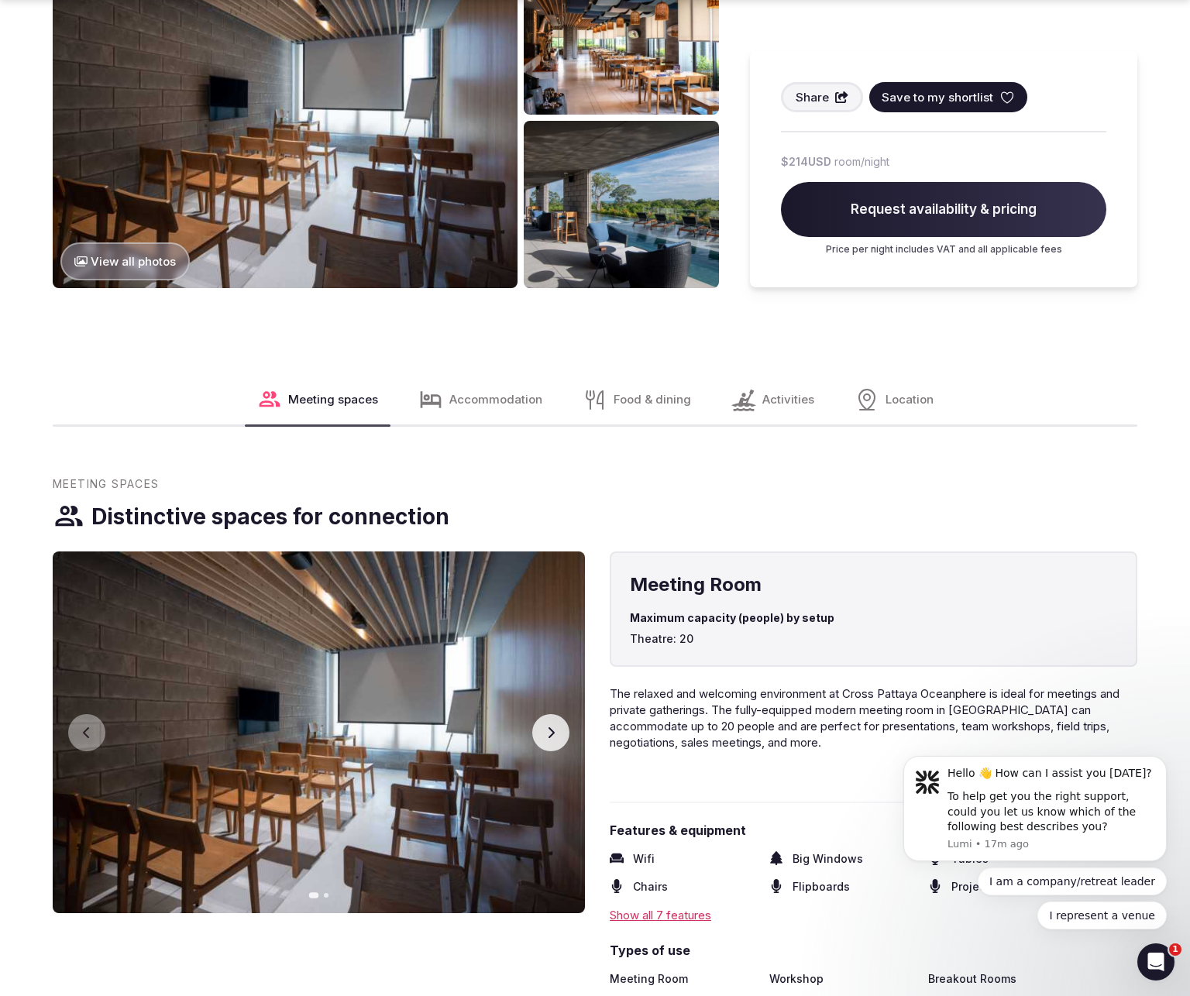
click at [506, 416] on div "Accommodation" at bounding box center [480, 400] width 149 height 50
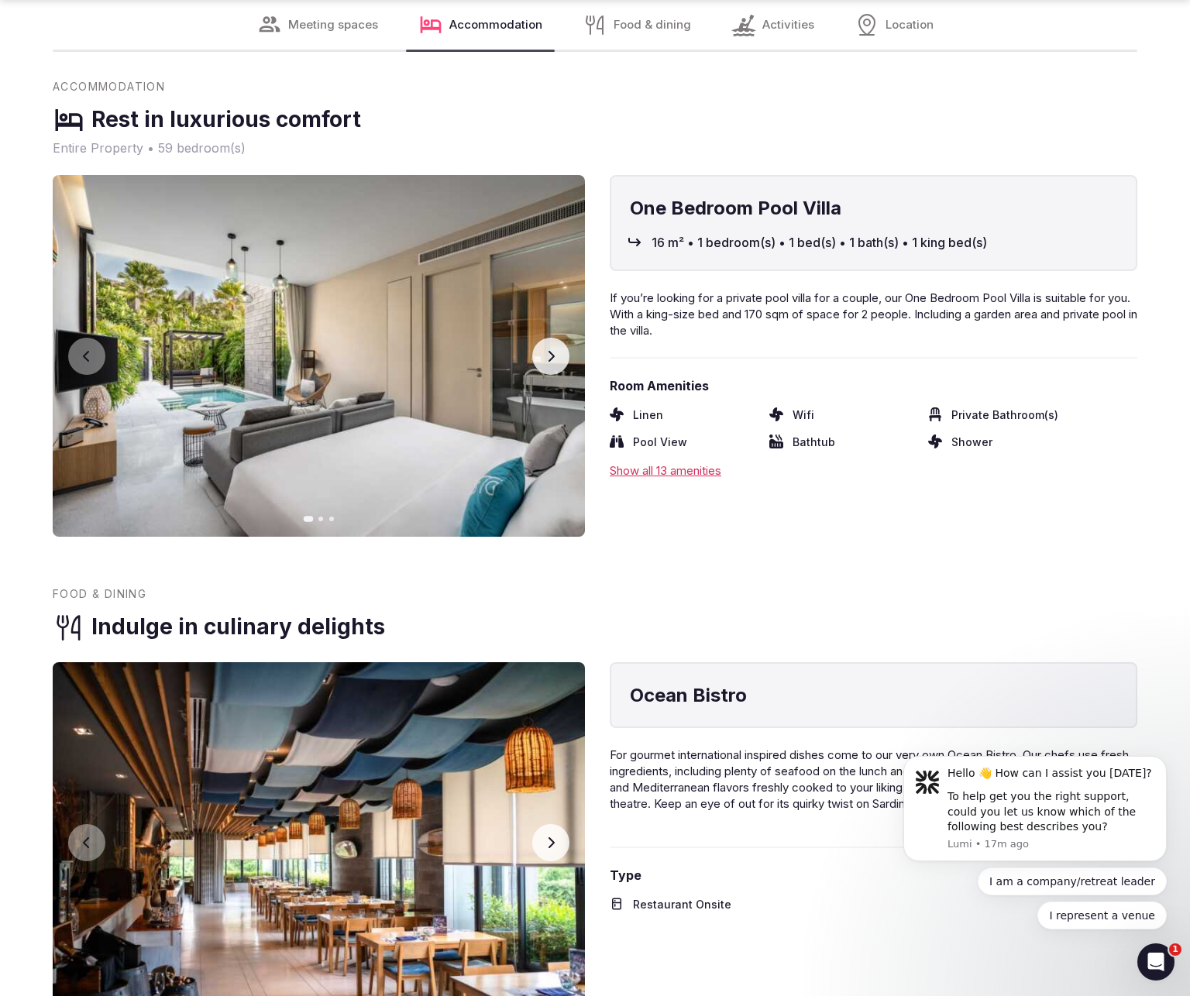
scroll to position [2343, 0]
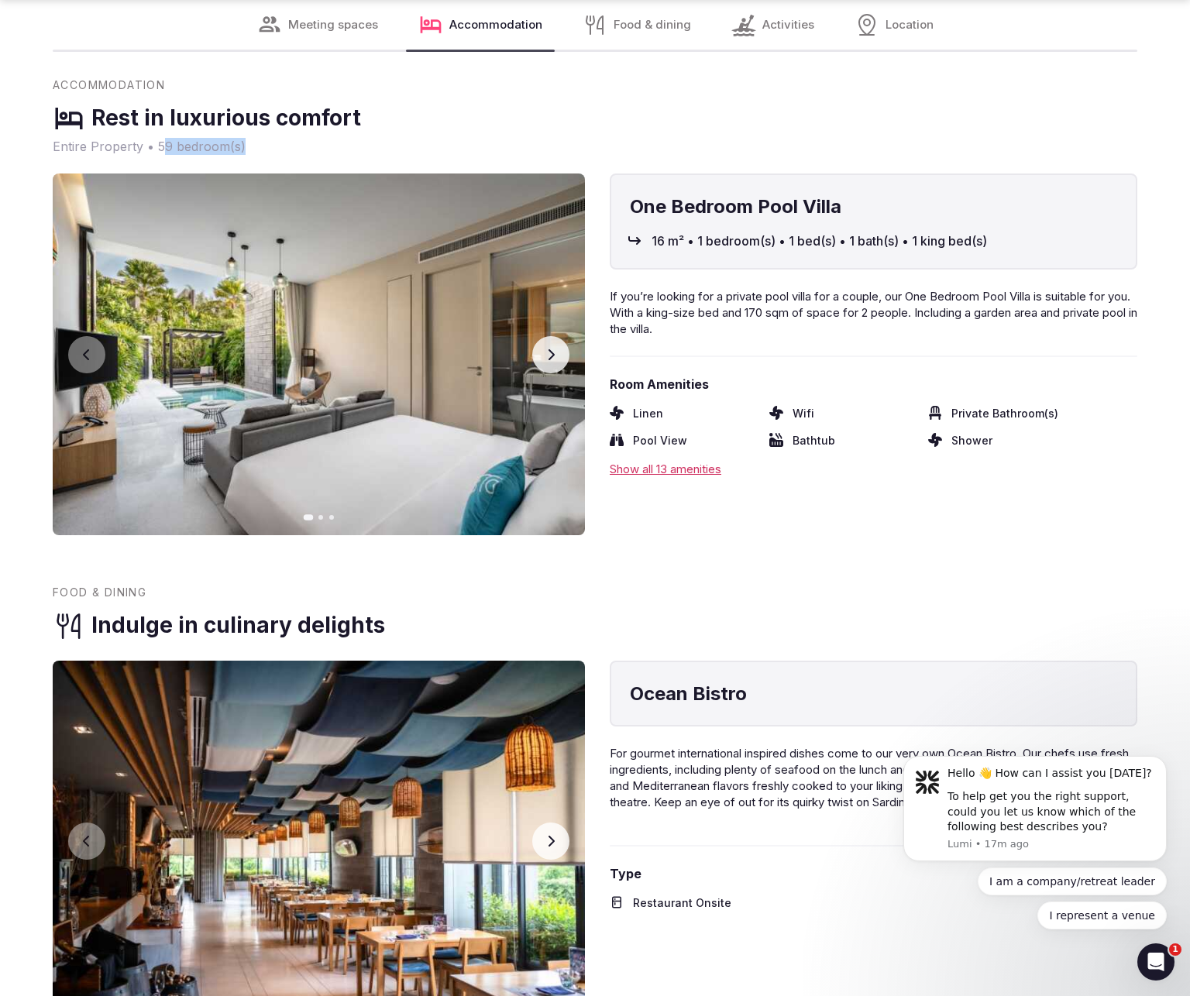
drag, startPoint x: 163, startPoint y: 142, endPoint x: 264, endPoint y: 143, distance: 101.5
click at [264, 143] on span "Entire Property • 59 bedroom(s)" at bounding box center [595, 146] width 1084 height 17
